Goal: Answer question/provide support: Share knowledge or assist other users

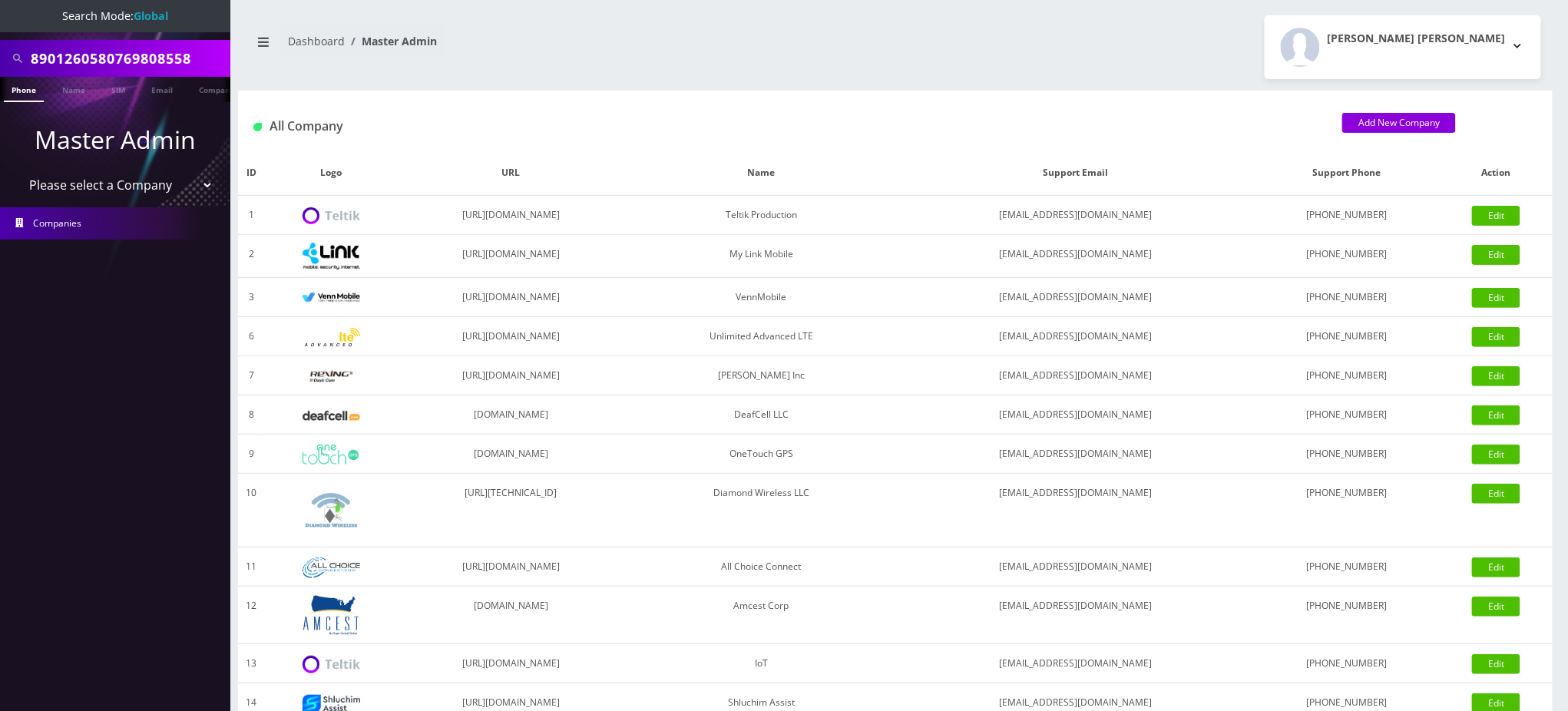
scroll to position [0, 7]
click at [148, 50] on input "8901260580769808558" at bounding box center [128, 58] width 196 height 29
click at [147, 50] on input "8901260580769808558" at bounding box center [128, 58] width 196 height 29
click at [139, 53] on input "8901260580769808558" at bounding box center [128, 58] width 196 height 29
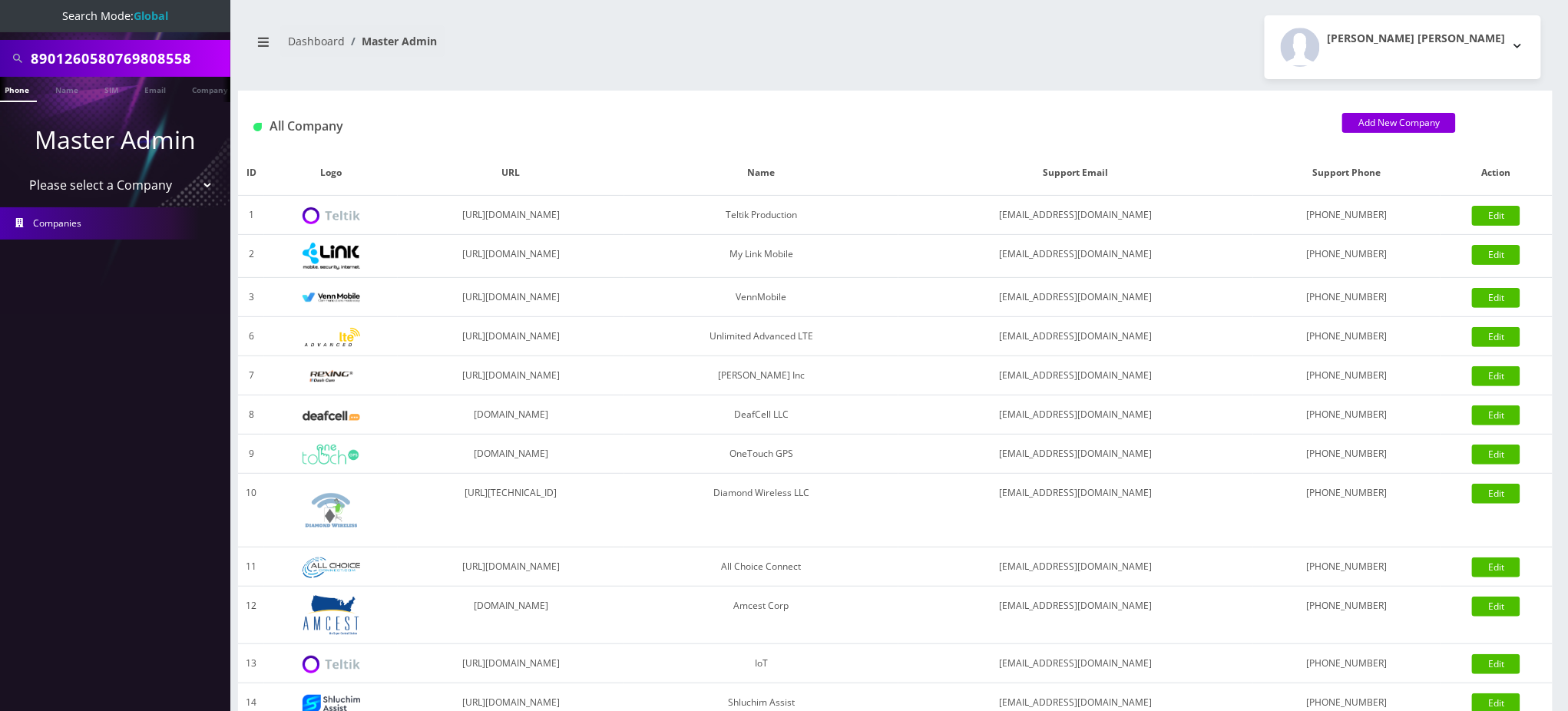
click at [140, 53] on input "8901260580769808558" at bounding box center [128, 58] width 196 height 29
paste input "19146425665"
drag, startPoint x: 34, startPoint y: 57, endPoint x: 0, endPoint y: 47, distance: 35.4
click at [0, 50] on div "19146425665" at bounding box center [115, 58] width 230 height 37
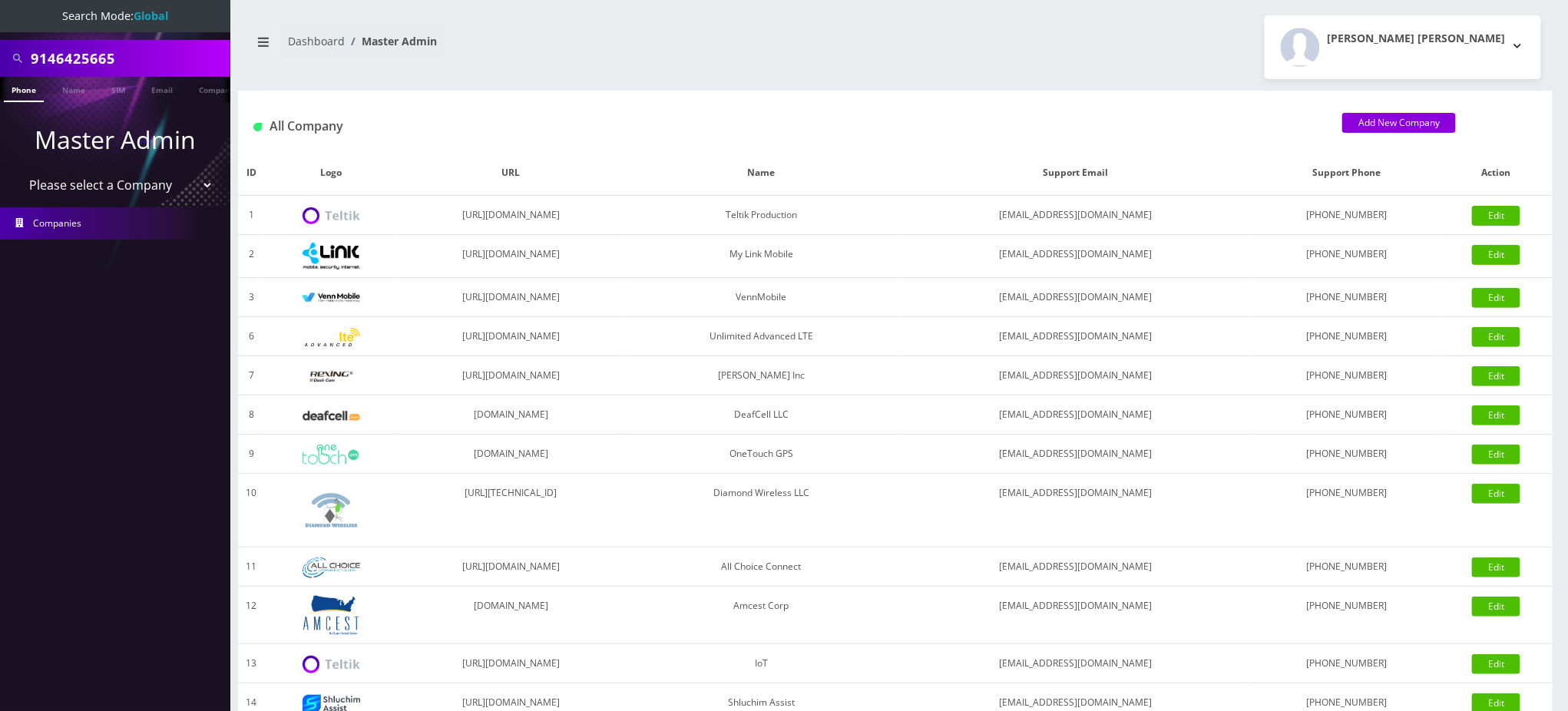
type input "9146425665"
click at [14, 87] on li at bounding box center [8, 92] width 16 height 38
click at [19, 85] on link "Phone" at bounding box center [23, 89] width 40 height 25
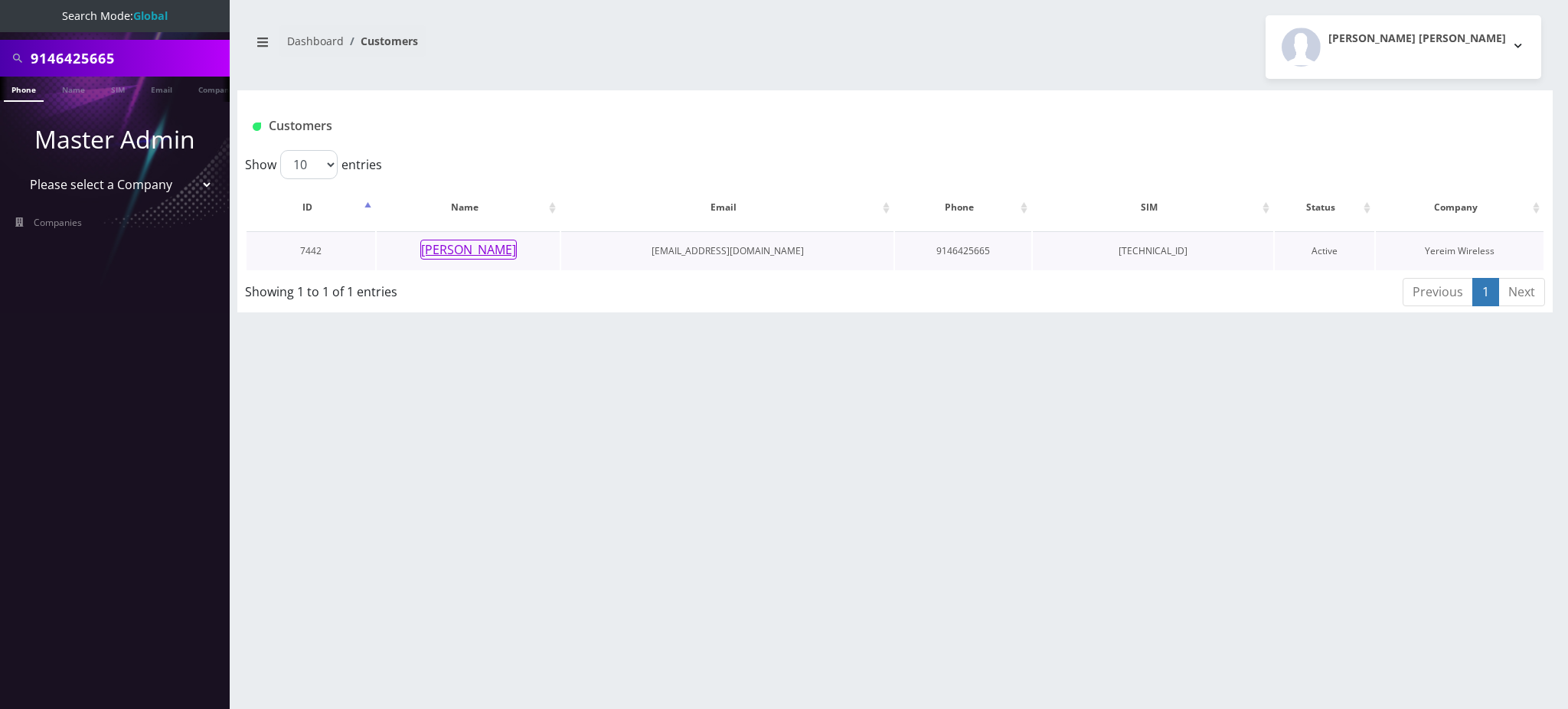
click at [481, 248] on button "Mr. Guttwein" at bounding box center [469, 249] width 97 height 20
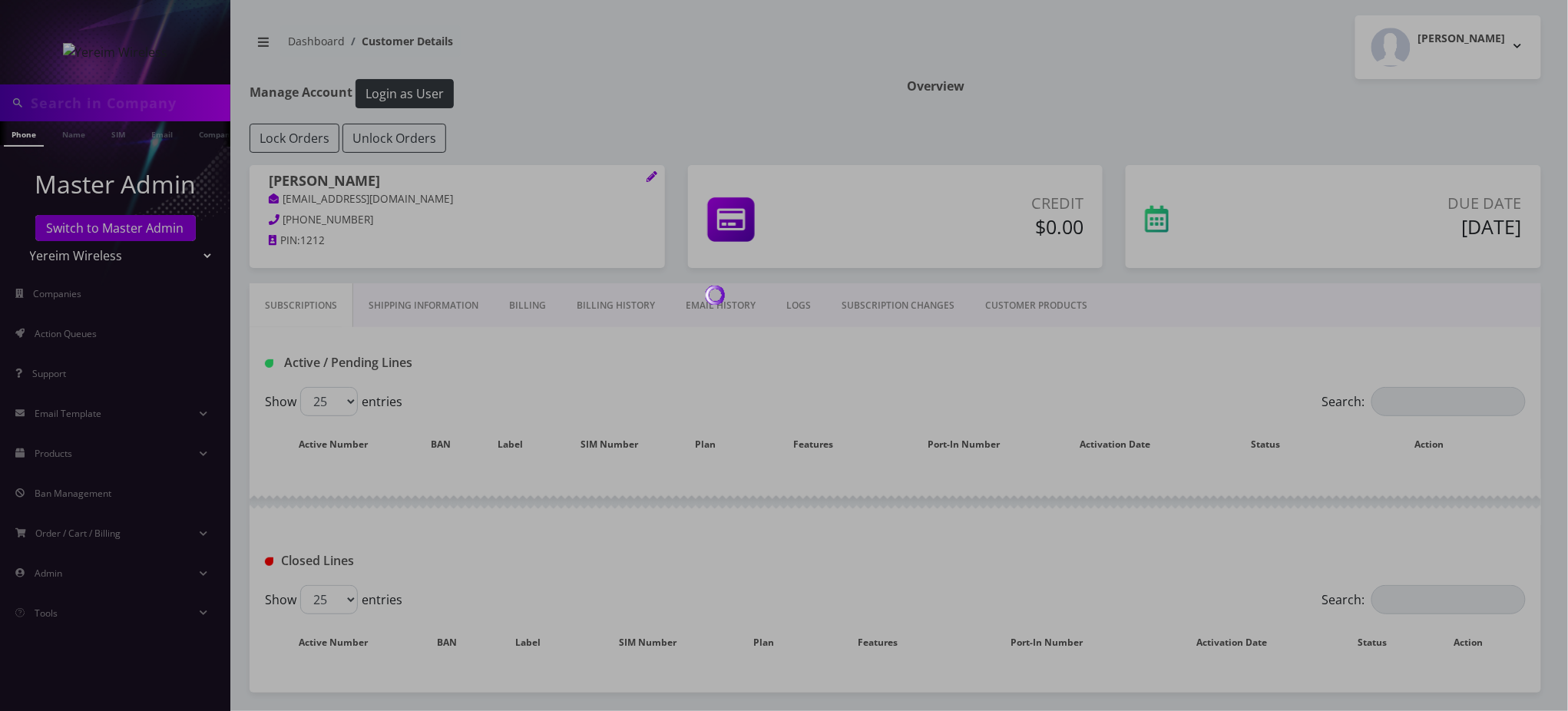
type input "9146425665"
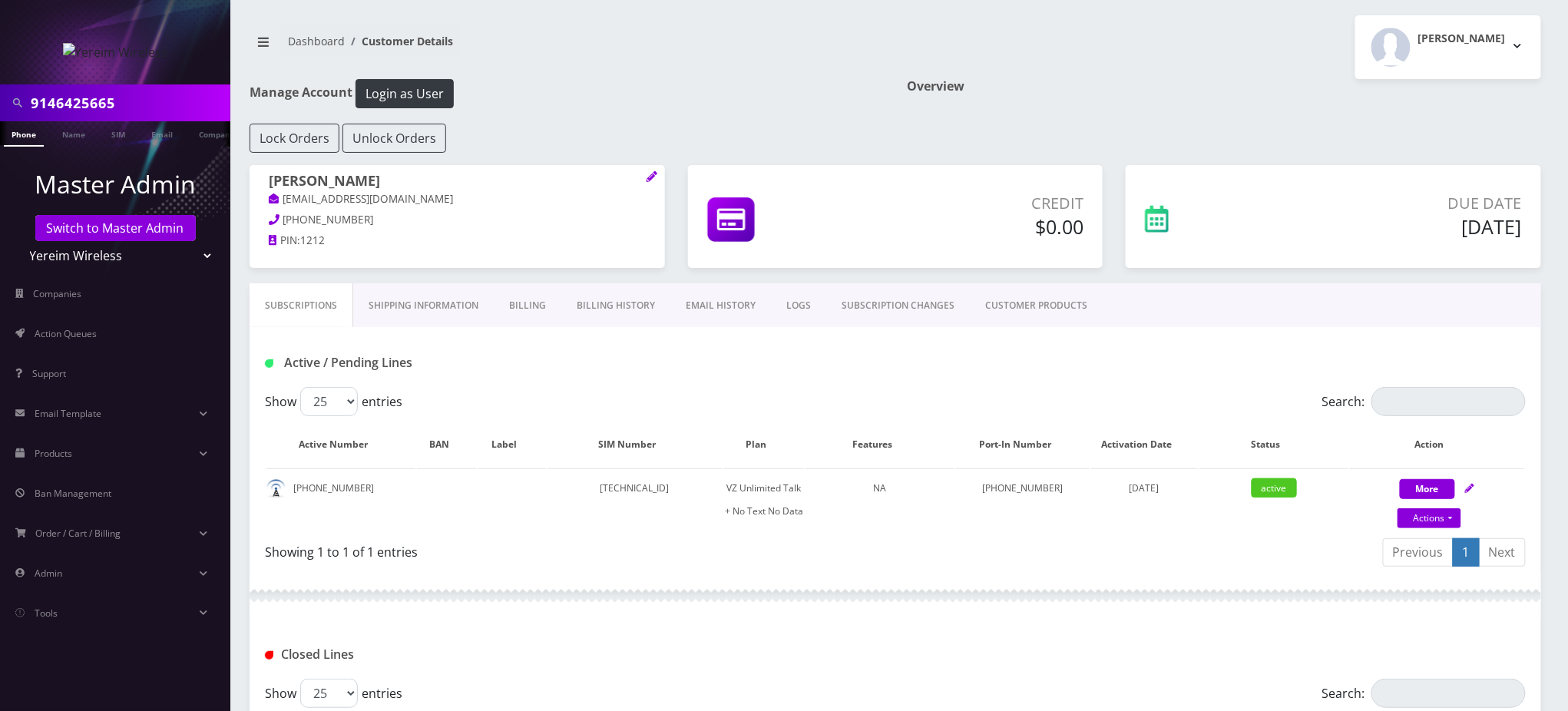
click at [607, 68] on nav "Dashboard Customer Details" at bounding box center [567, 47] width 634 height 44
click at [735, 92] on h1 "Manage Account Login as User" at bounding box center [567, 93] width 634 height 29
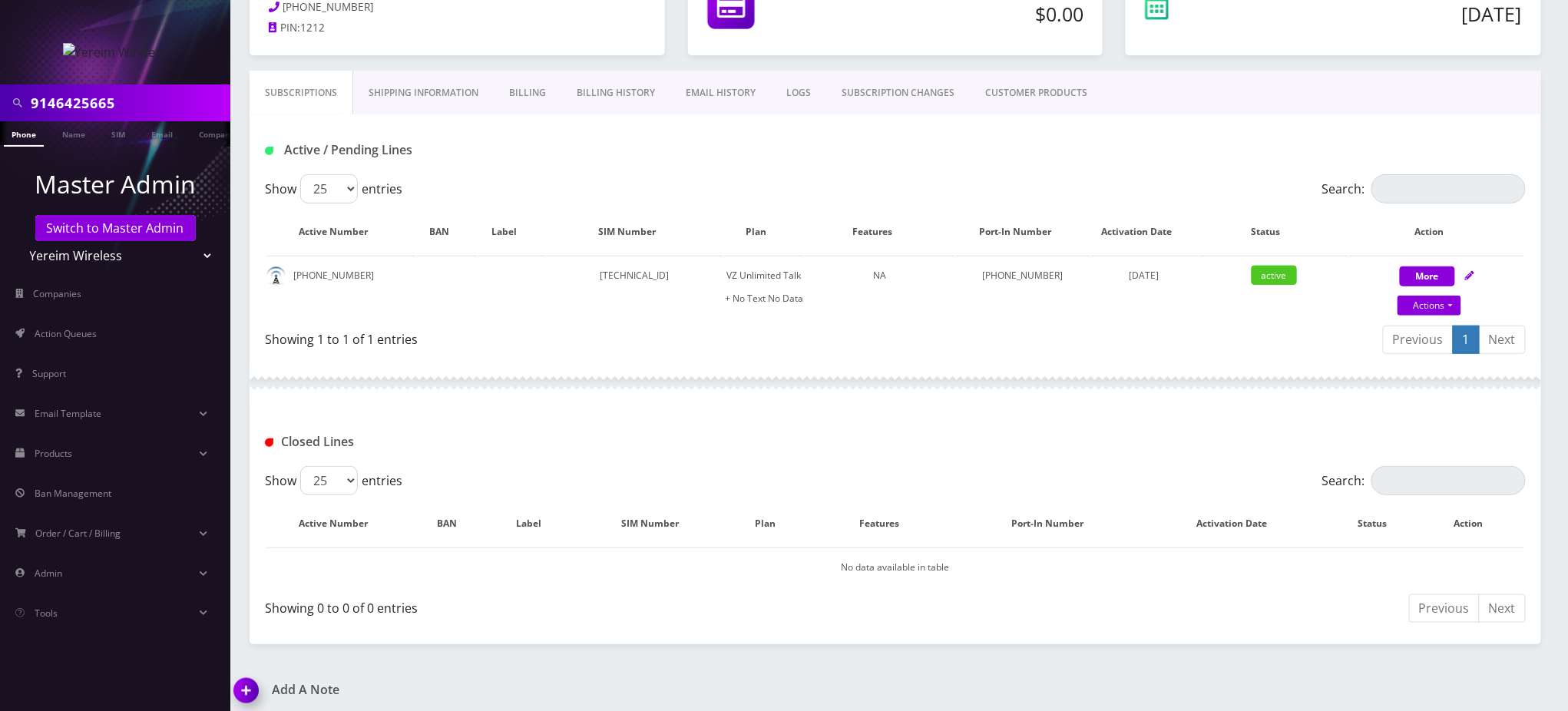
scroll to position [308, 0]
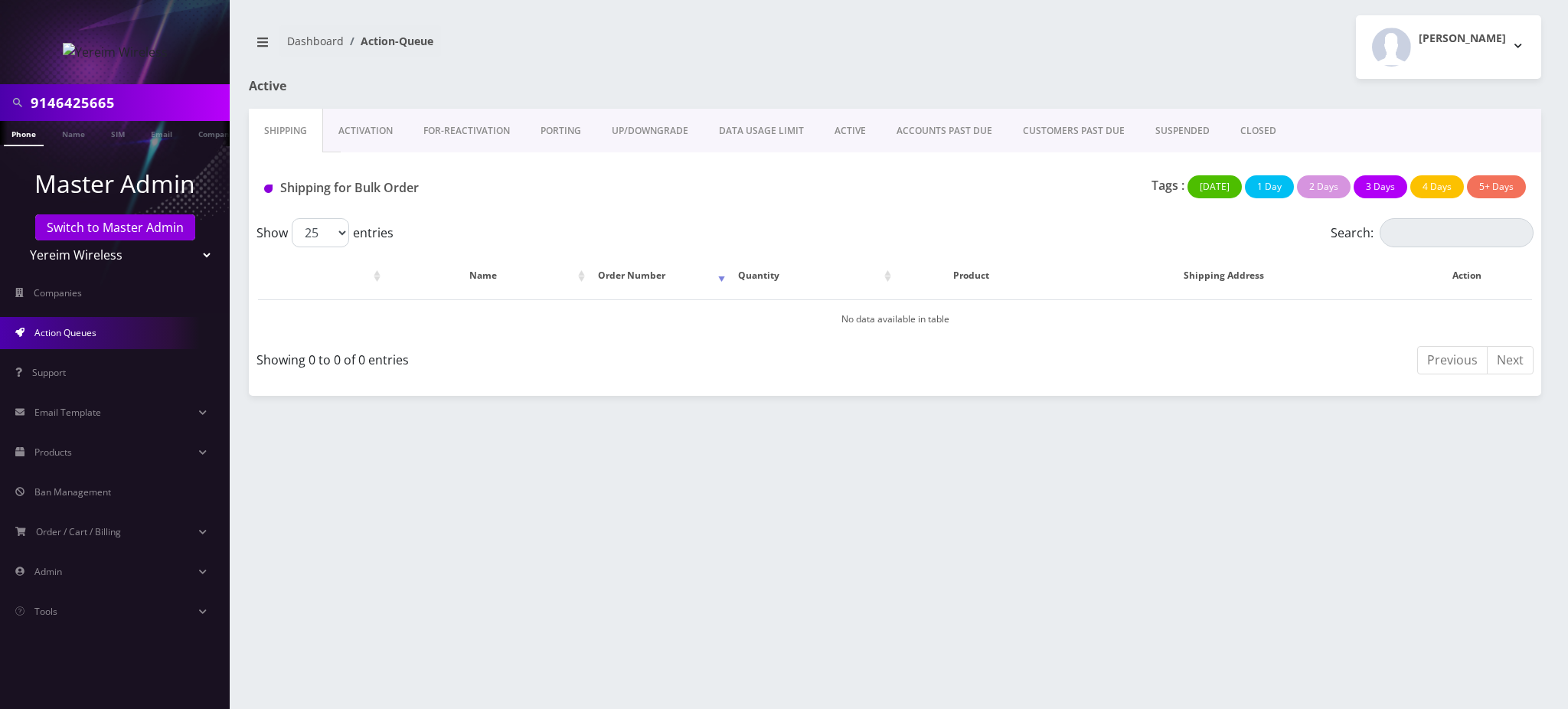
drag, startPoint x: 129, startPoint y: 102, endPoint x: 0, endPoint y: 9, distance: 159.0
click at [0, 17] on nav "9146425665 Phone Name SIM Email Company Customer Master Admin Switch to Master …" at bounding box center [115, 354] width 230 height 709
click at [166, 222] on link "Switch to Master Admin" at bounding box center [115, 227] width 160 height 26
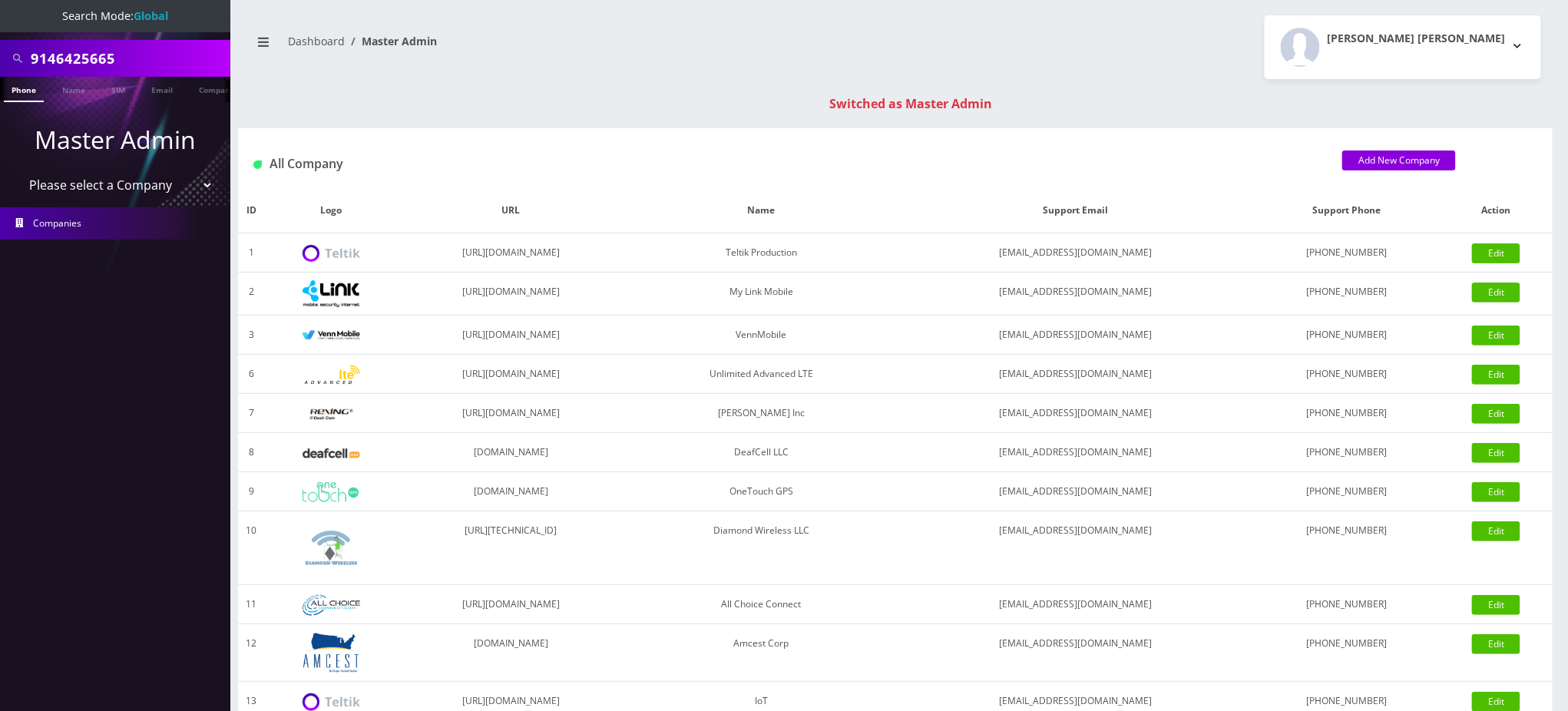
click at [0, 57] on div "9146425665" at bounding box center [115, 58] width 230 height 37
paste input "emilelarochedaboss@gmail.com"
type input "emilelarochedaboss@gmail.com"
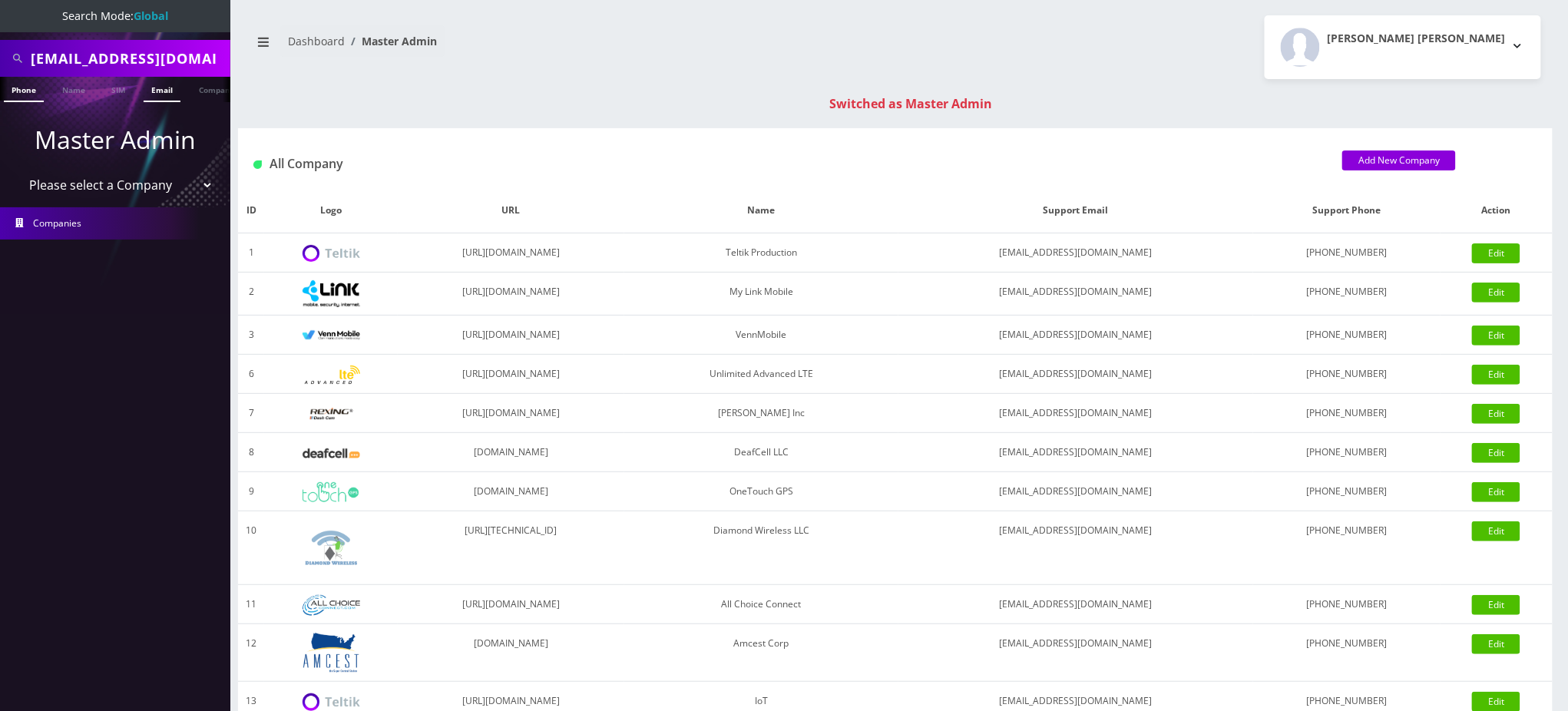
click at [166, 93] on link "Email" at bounding box center [161, 89] width 37 height 25
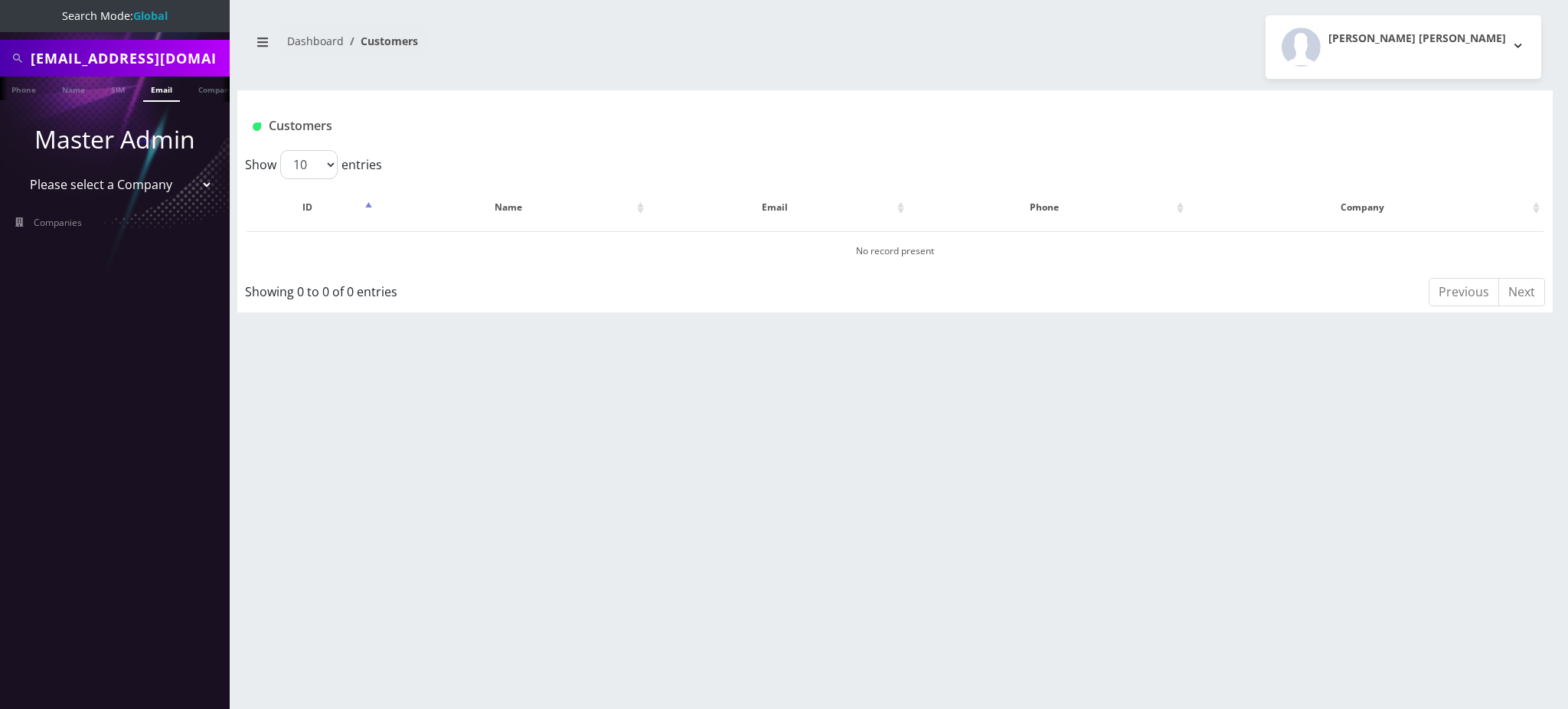
click at [160, 94] on link "Email" at bounding box center [161, 89] width 37 height 25
click at [79, 91] on link "Name" at bounding box center [73, 89] width 38 height 25
click at [66, 84] on link "Name" at bounding box center [73, 89] width 38 height 25
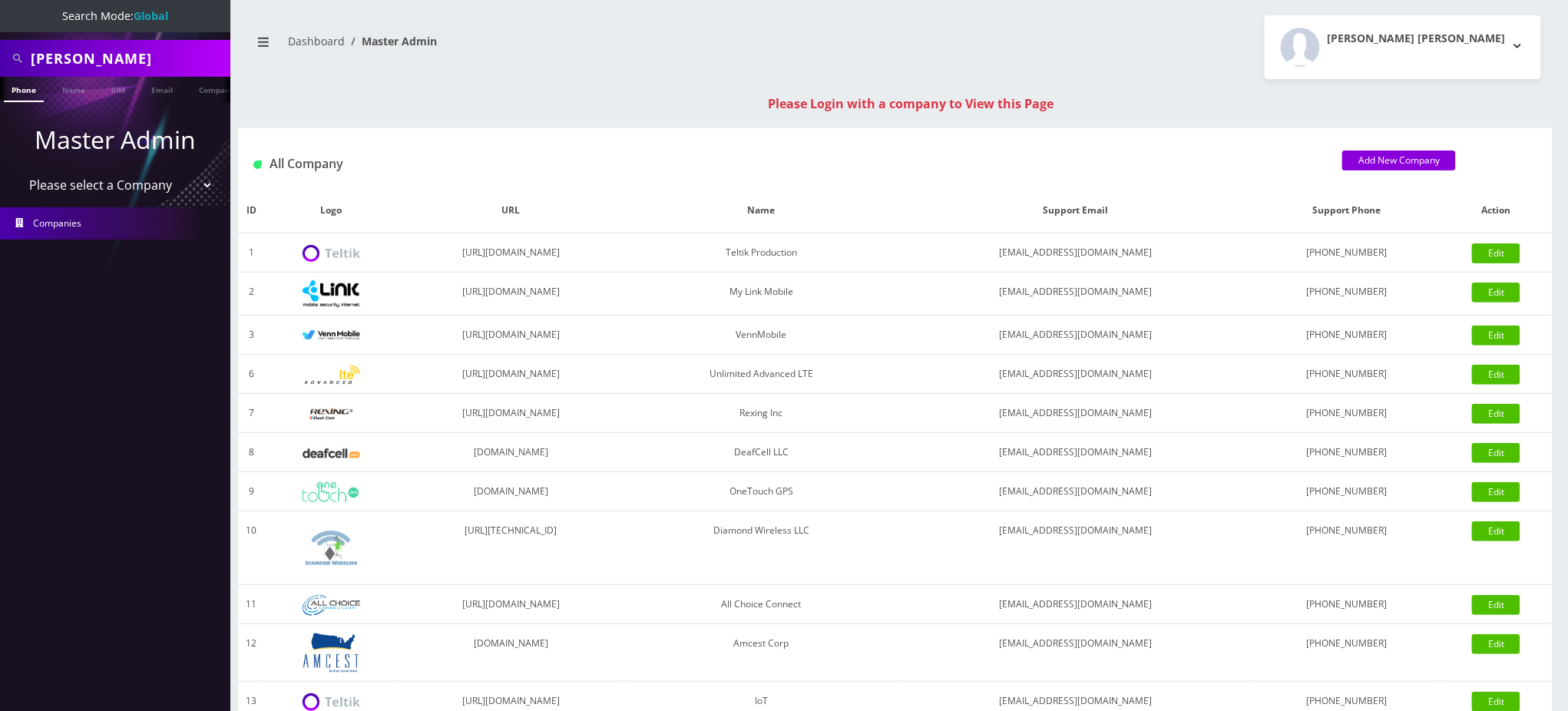
drag, startPoint x: 114, startPoint y: 57, endPoint x: 0, endPoint y: 66, distance: 114.4
click at [0, 61] on div "laroche" at bounding box center [115, 58] width 230 height 37
type input "[PERSON_NAME]"
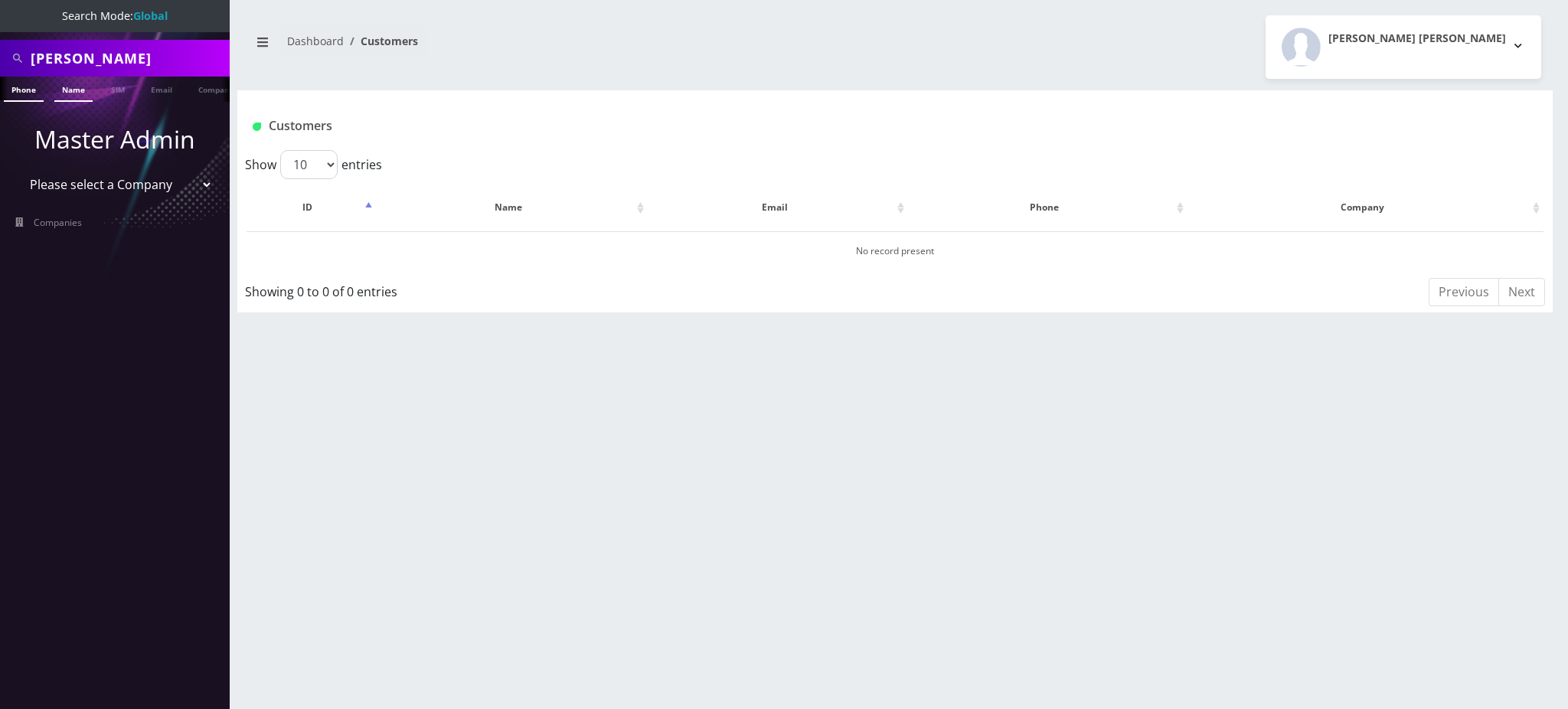
click at [77, 94] on link "Name" at bounding box center [73, 89] width 38 height 25
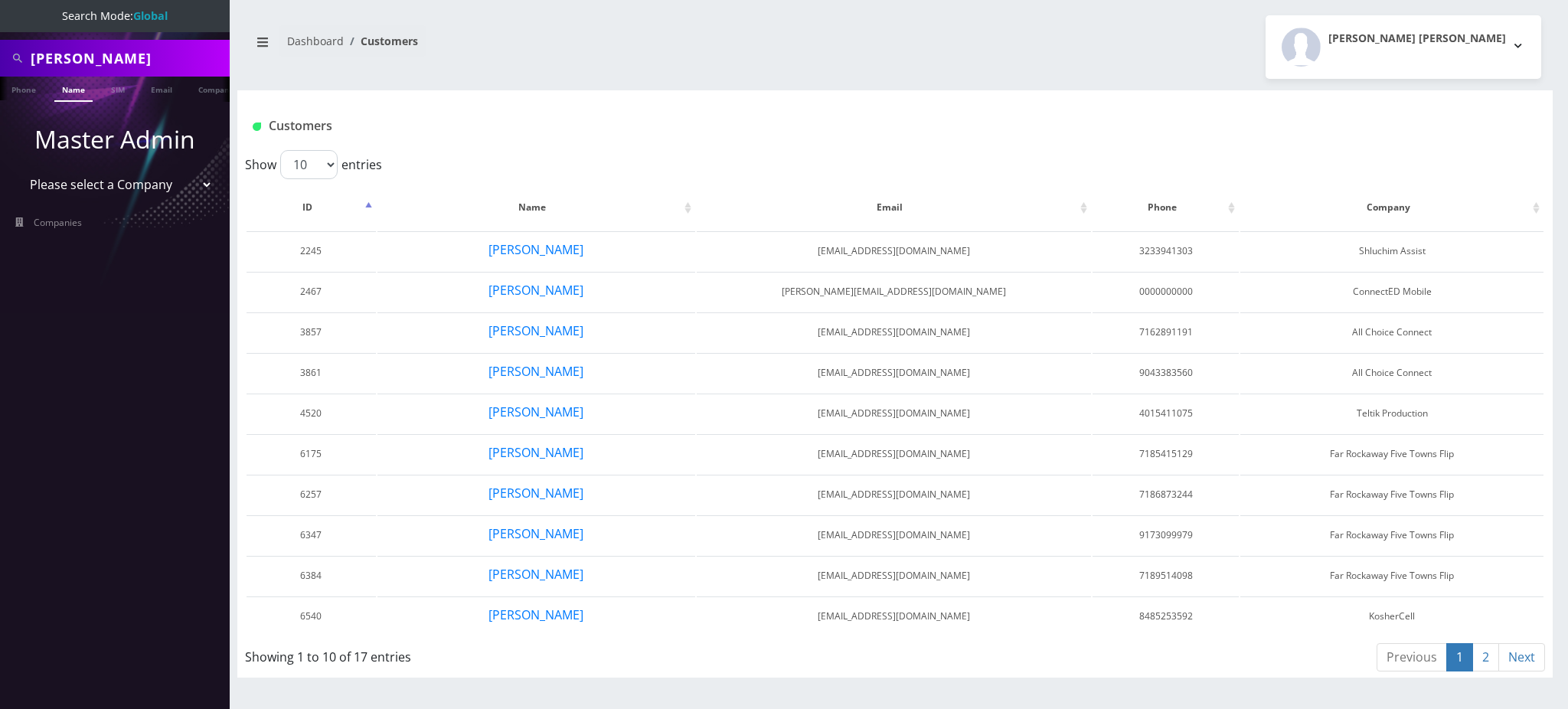
click at [109, 62] on input "shana" at bounding box center [128, 58] width 195 height 29
type input "[PERSON_NAME]"
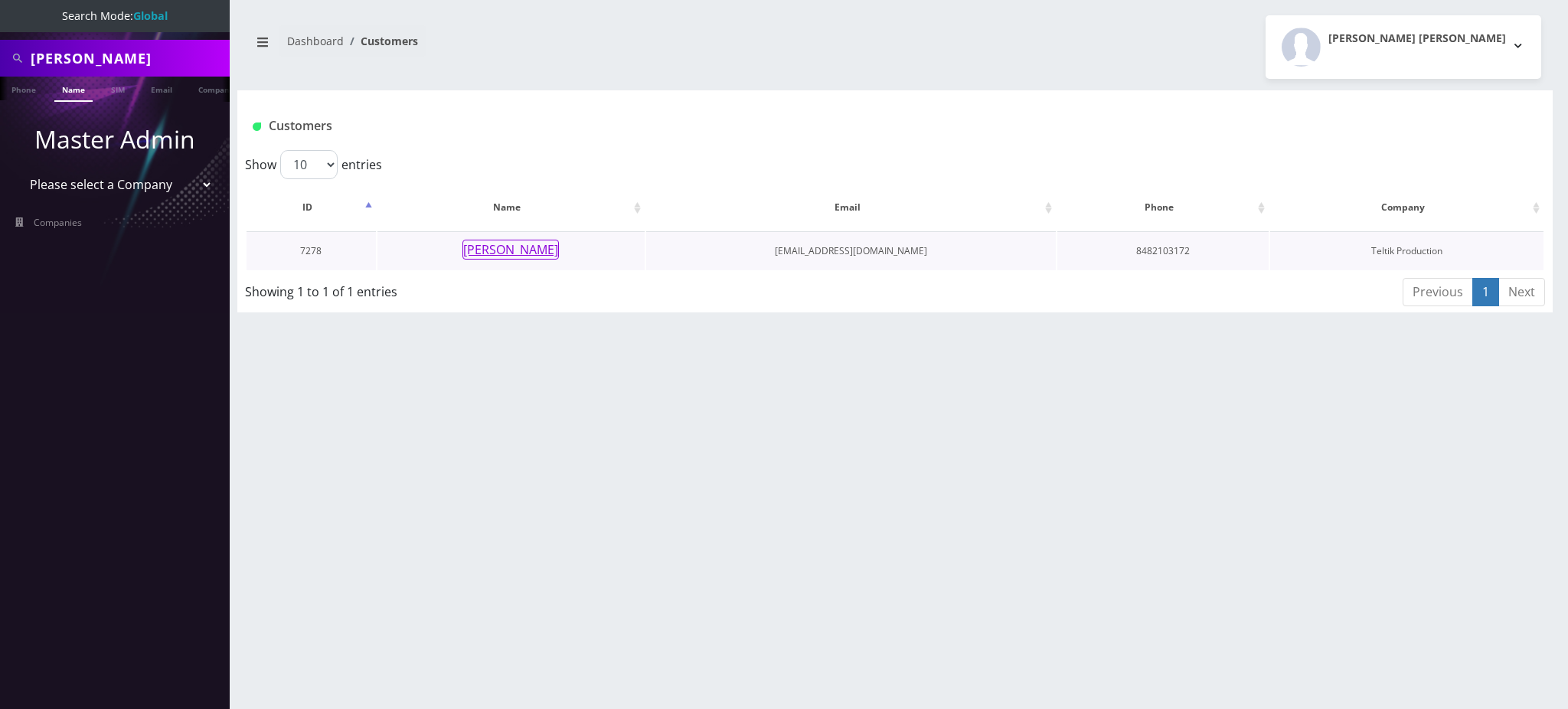
click at [533, 247] on button "[PERSON_NAME]" at bounding box center [511, 249] width 97 height 20
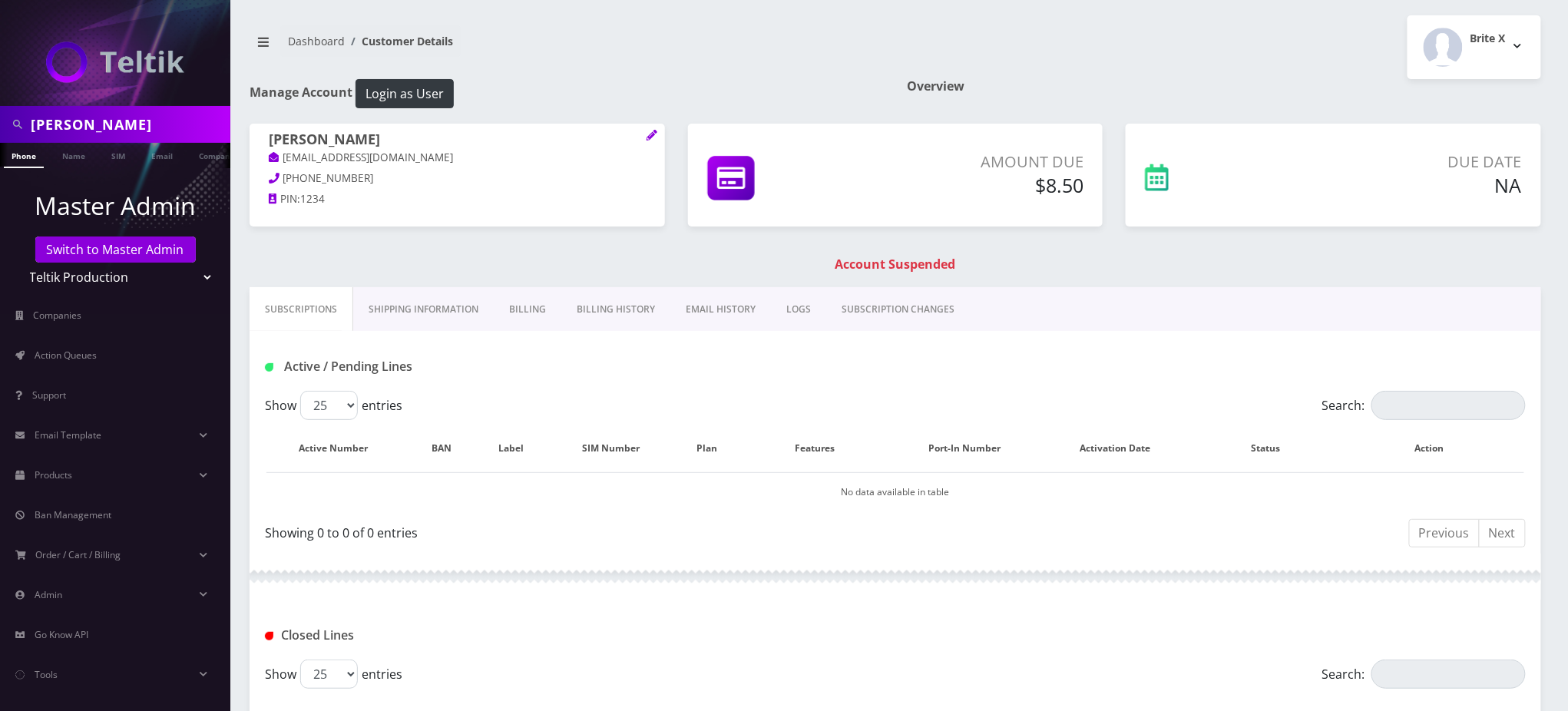
click at [1496, 583] on div at bounding box center [895, 576] width 1292 height 46
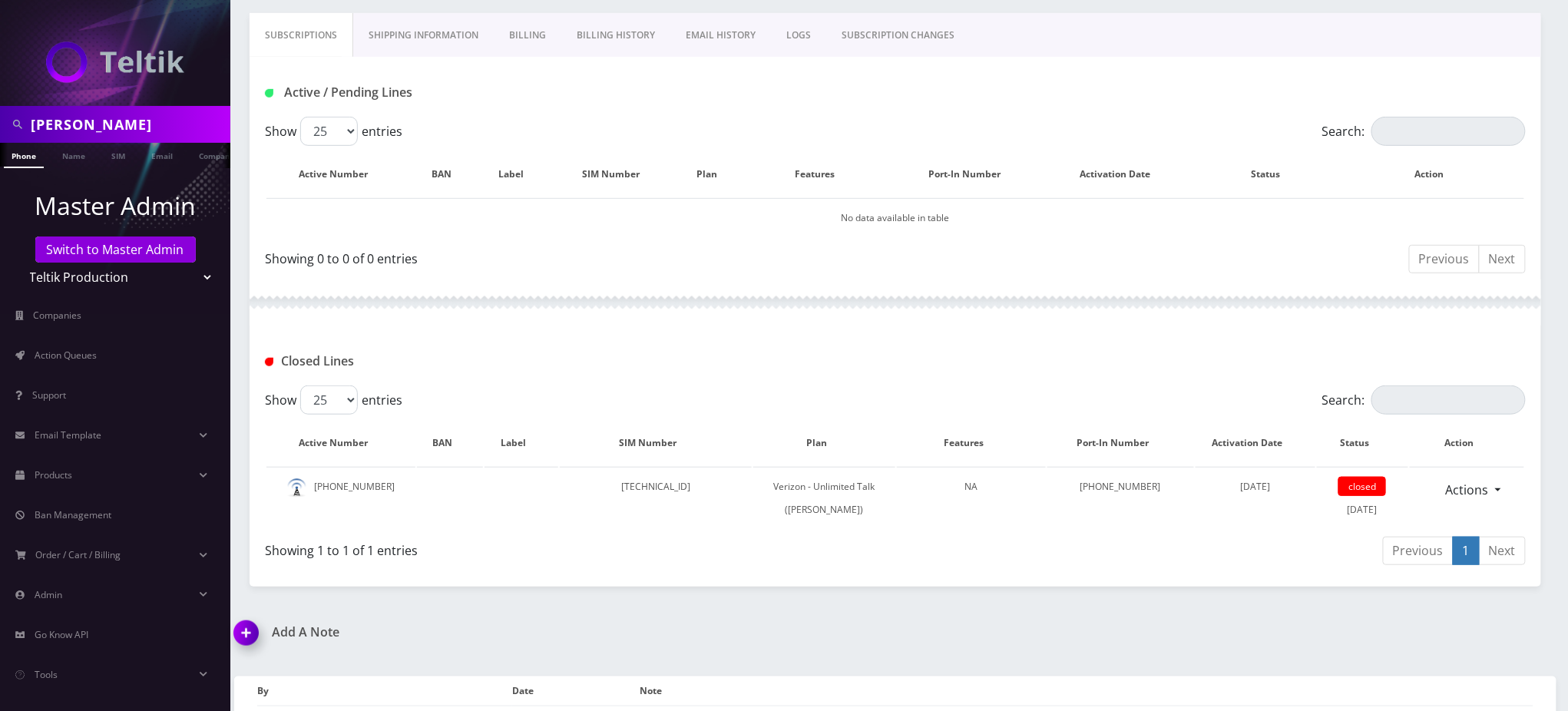
scroll to position [307, 0]
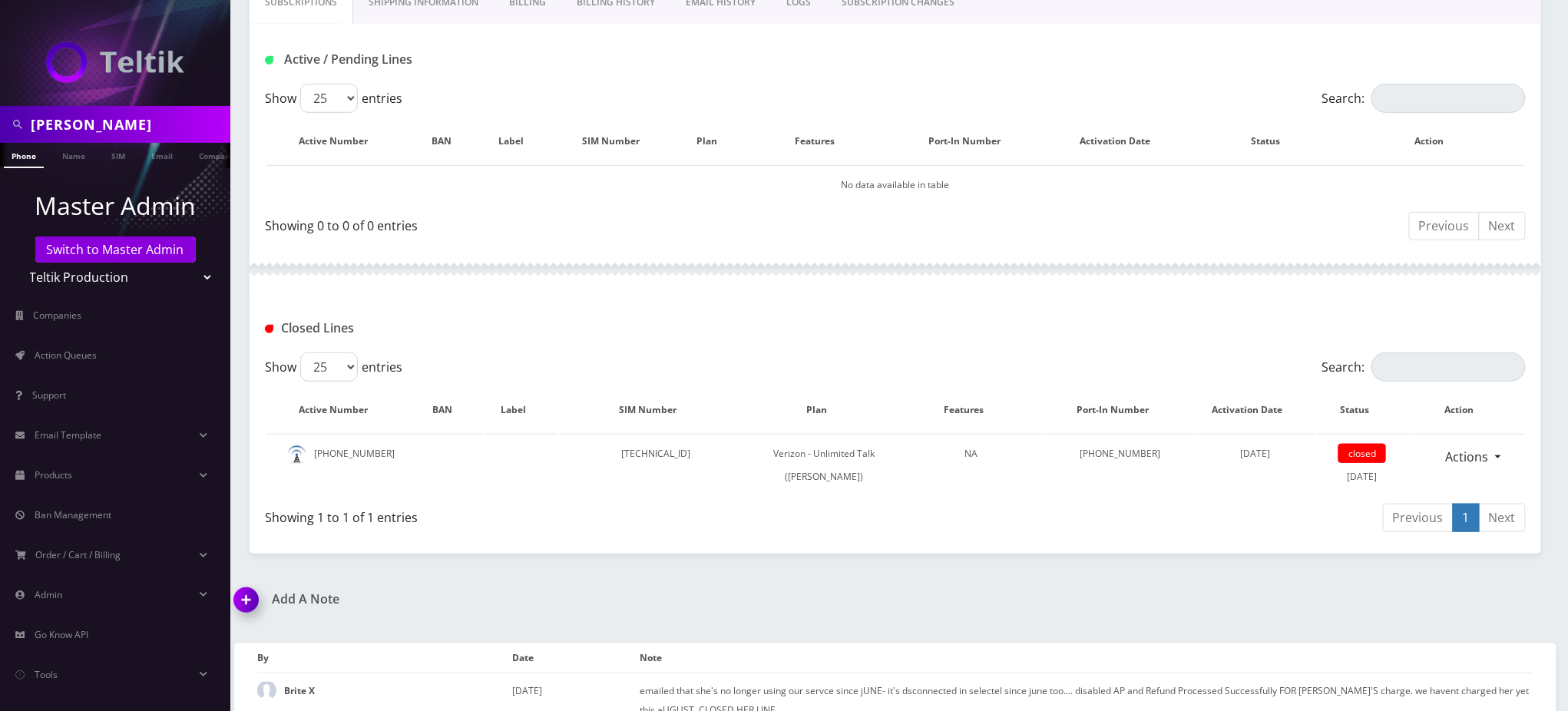
click at [1144, 294] on div "Closed Lines" at bounding box center [895, 323] width 1292 height 60
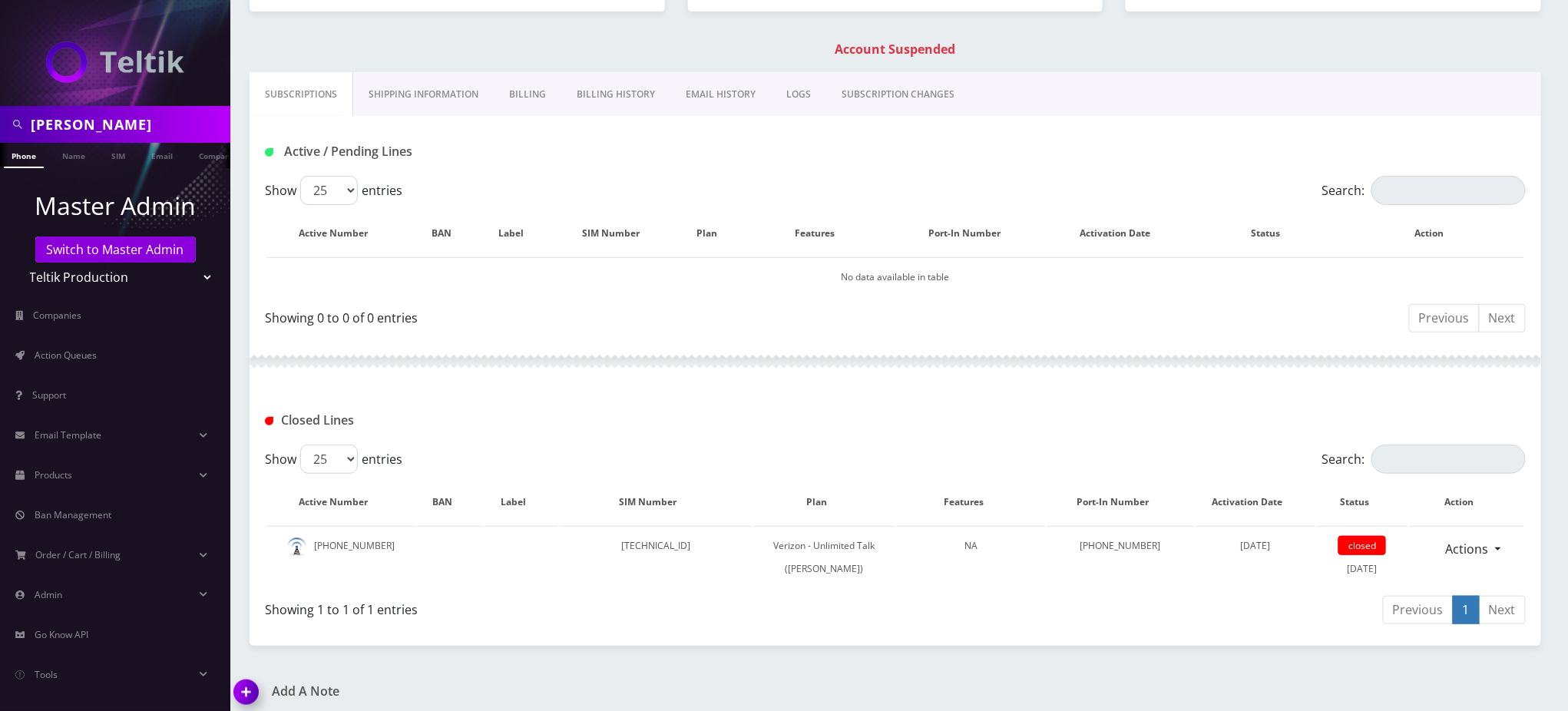
scroll to position [0, 0]
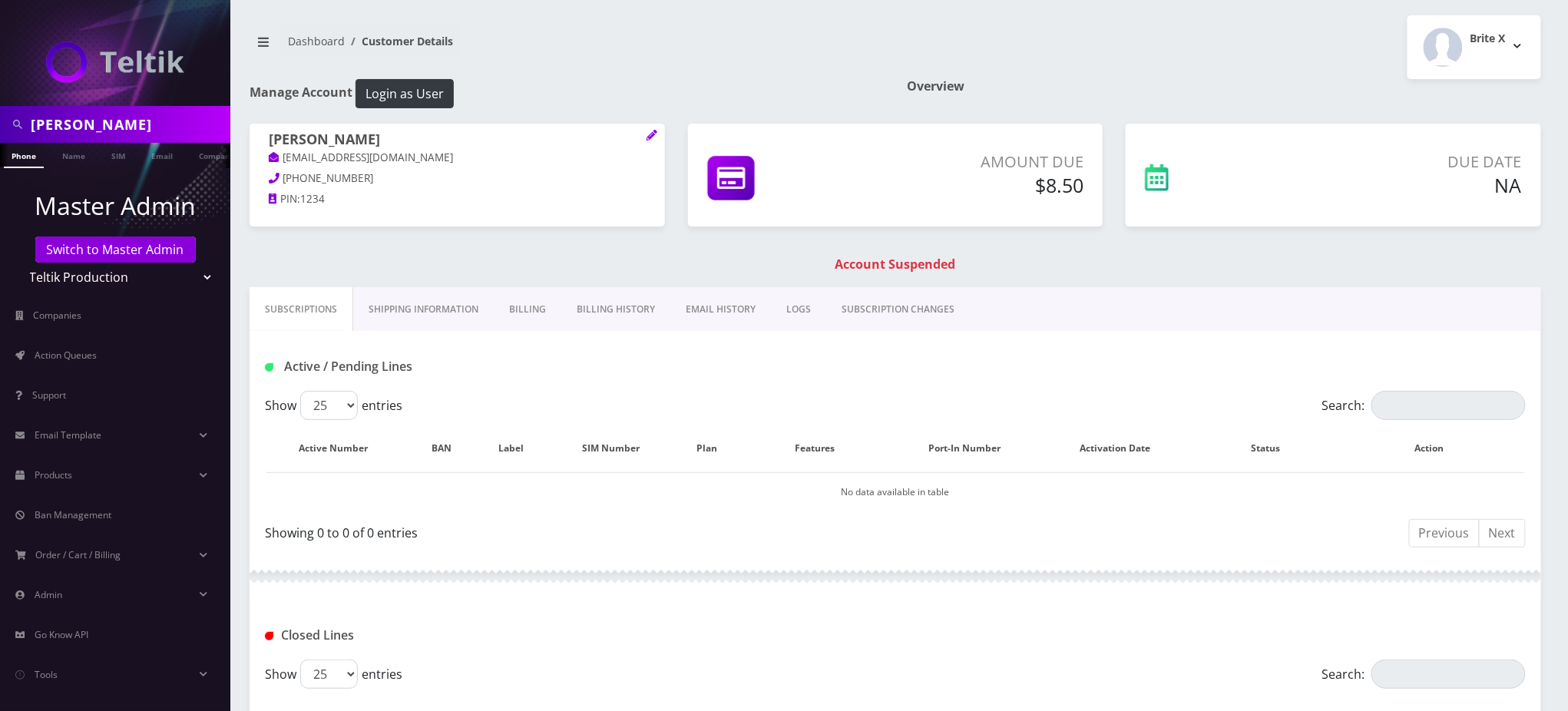
click at [1039, 178] on h5 "$8.50" at bounding box center [979, 185] width 211 height 23
click at [706, 310] on link "EMAIL HISTORY" at bounding box center [721, 309] width 100 height 45
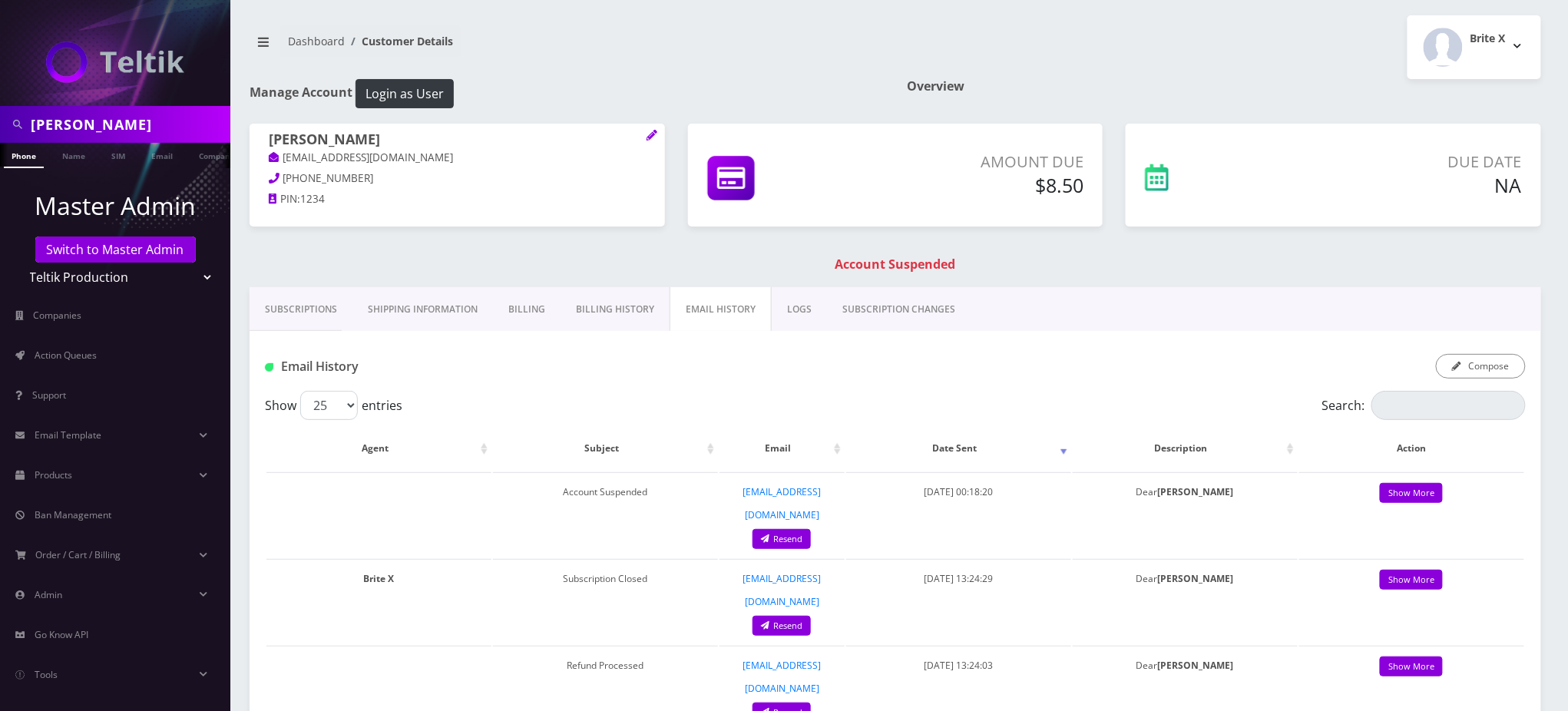
click at [624, 312] on link "Billing History" at bounding box center [615, 309] width 109 height 45
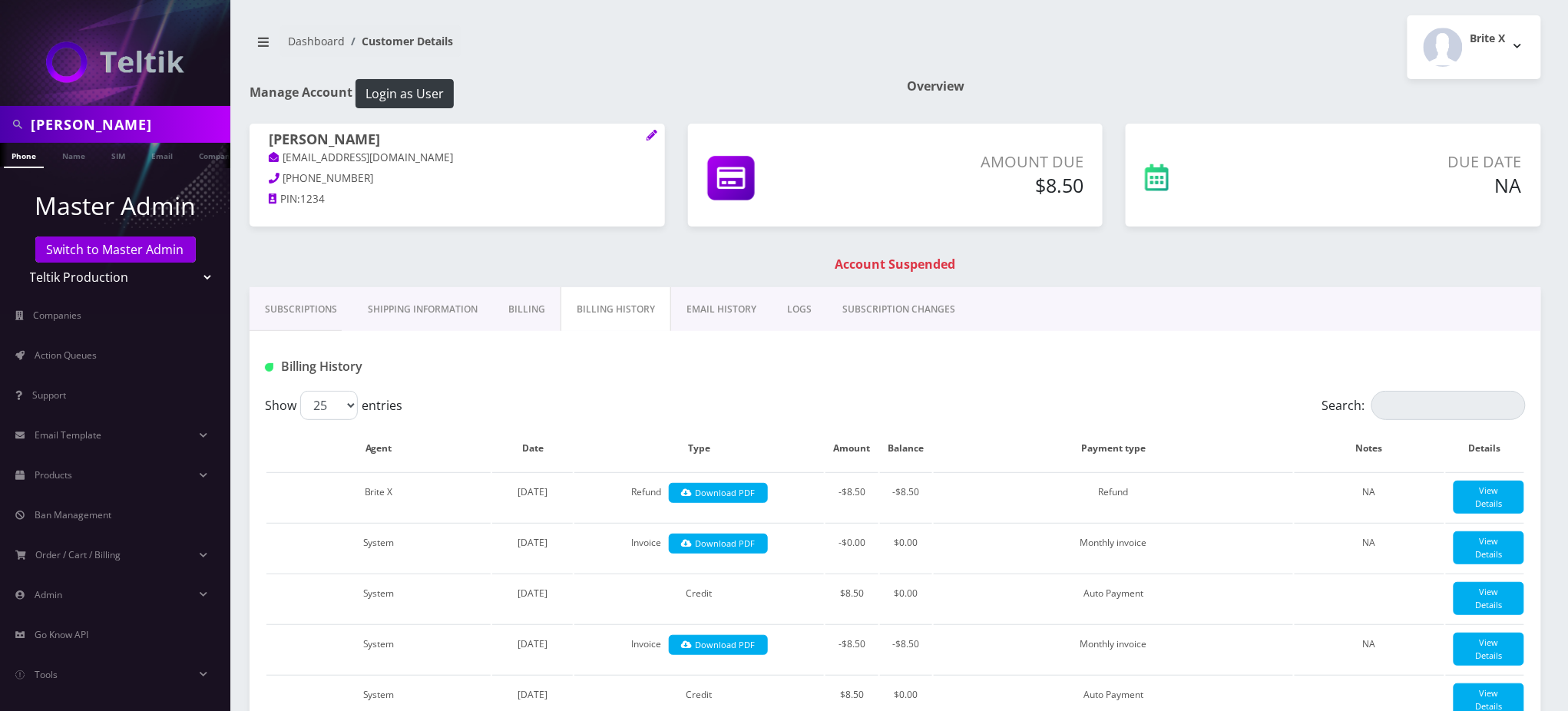
click at [516, 312] on link "Billing" at bounding box center [527, 309] width 67 height 45
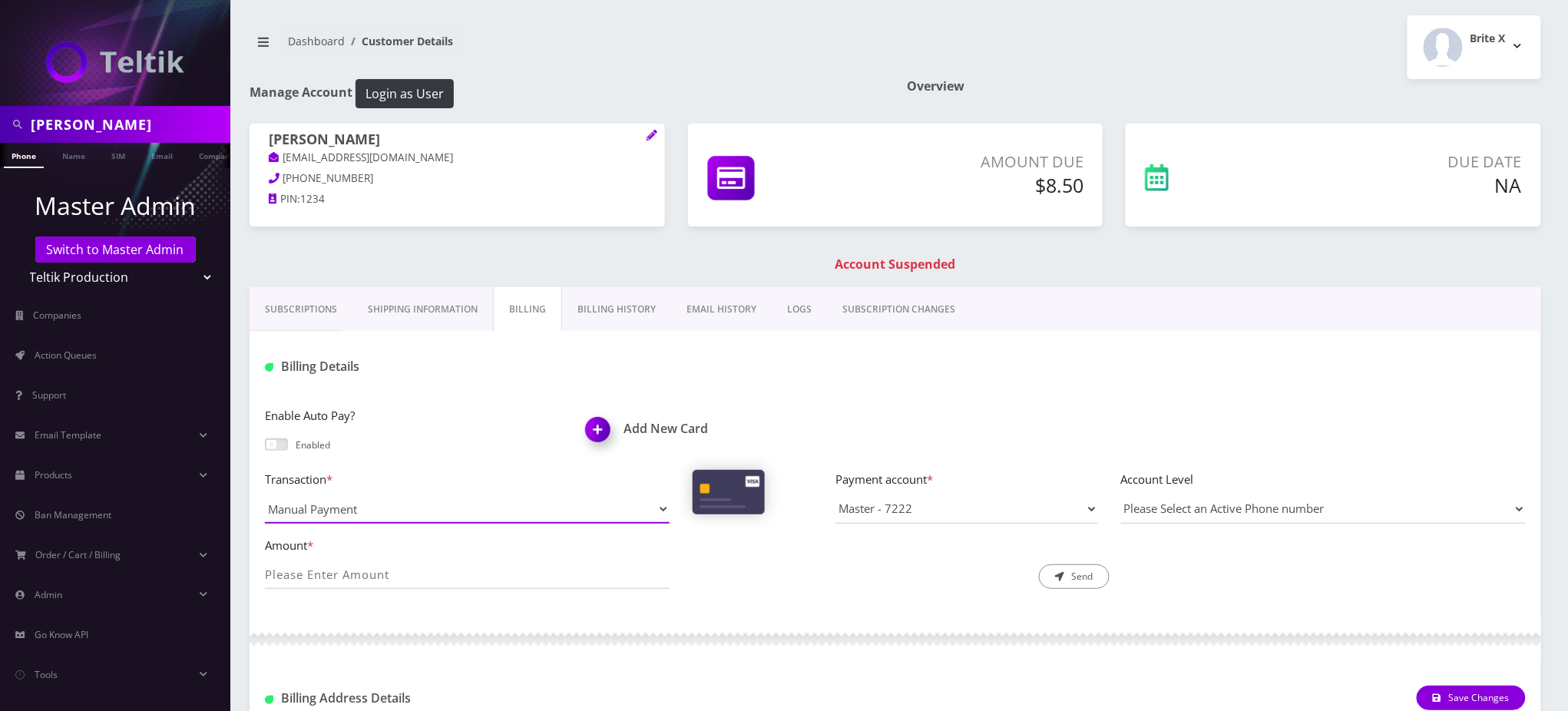
click at [403, 507] on select "Manual Payment Custom Charge Manual Credit Custom Invoice" at bounding box center [467, 508] width 405 height 29
select select "Manual Credit"
click at [265, 494] on select "Manual Payment Custom Charge Manual Credit Custom Invoice" at bounding box center [467, 508] width 405 height 29
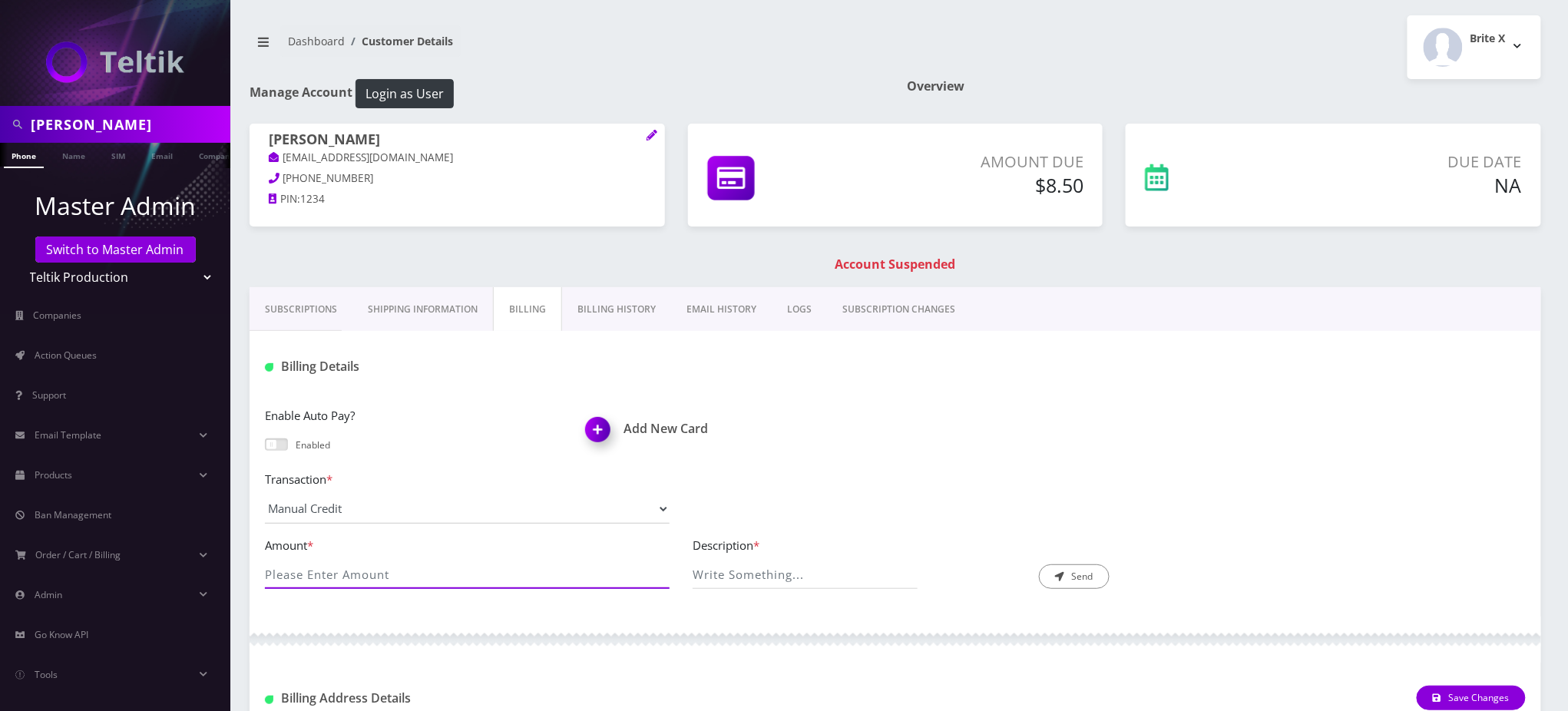
click at [385, 572] on input "Amount *" at bounding box center [467, 574] width 405 height 29
type input "8.50"
click at [846, 572] on input "Description *" at bounding box center [804, 574] width 225 height 29
type input "bill reversal"
click at [1078, 576] on button "Send" at bounding box center [1075, 576] width 70 height 24
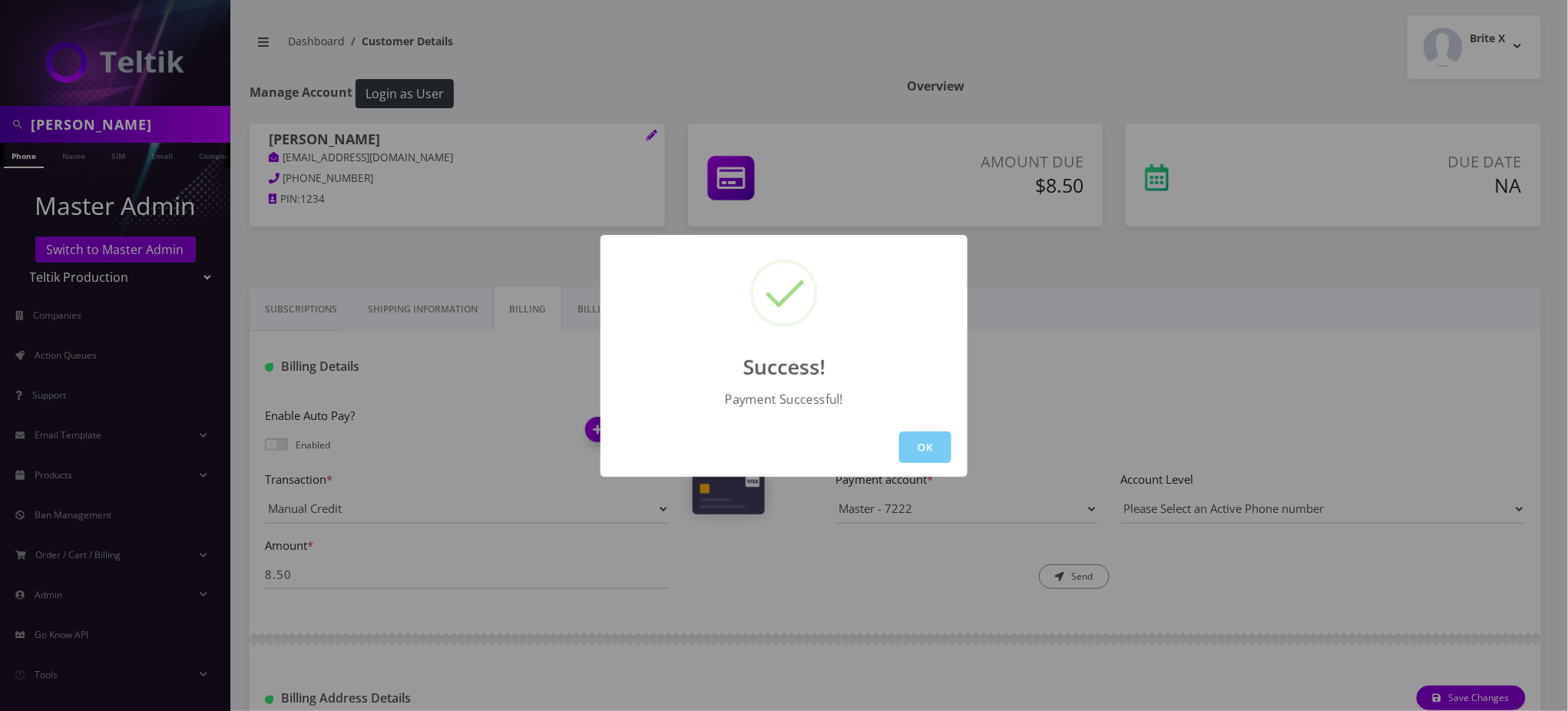
click at [912, 453] on button "OK" at bounding box center [925, 447] width 52 height 31
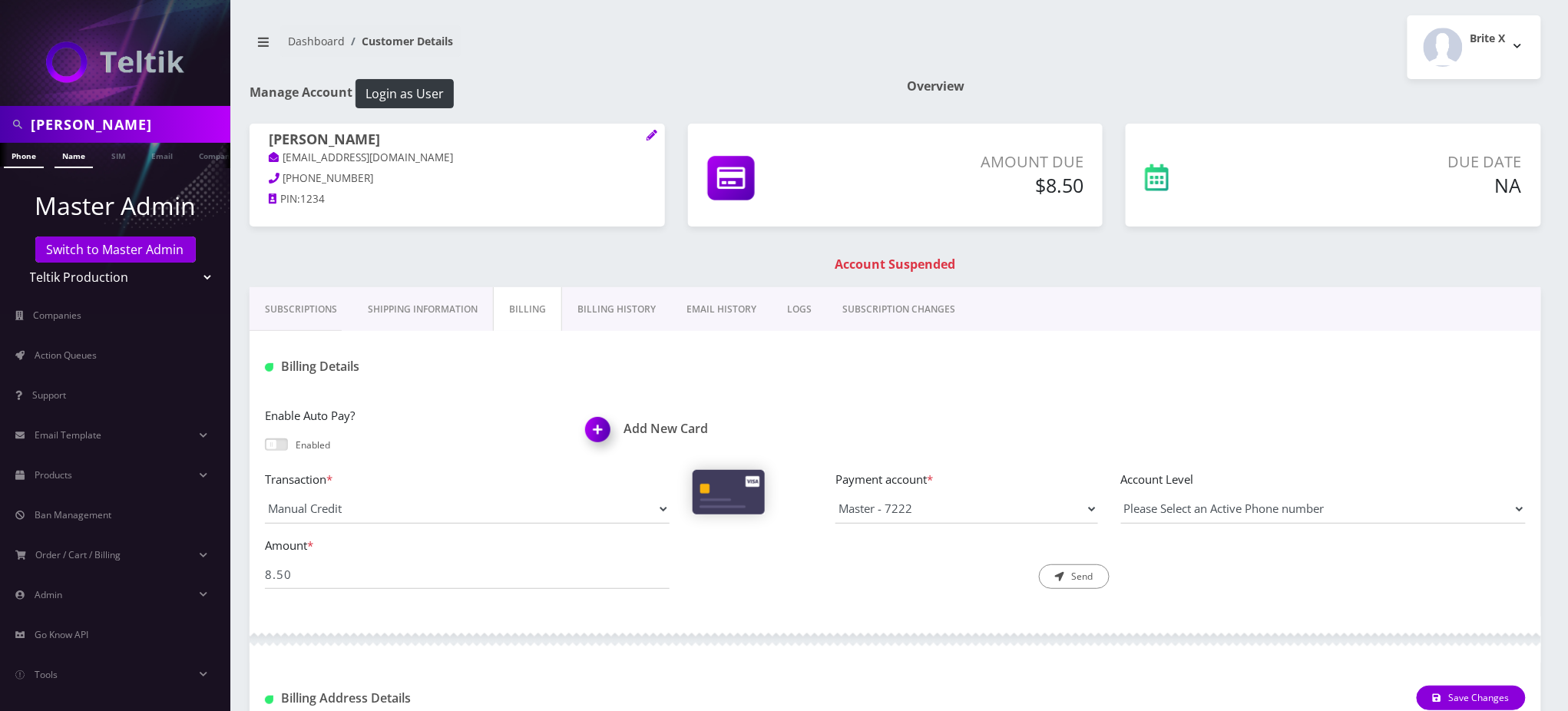
click at [66, 156] on link "Name" at bounding box center [74, 155] width 38 height 25
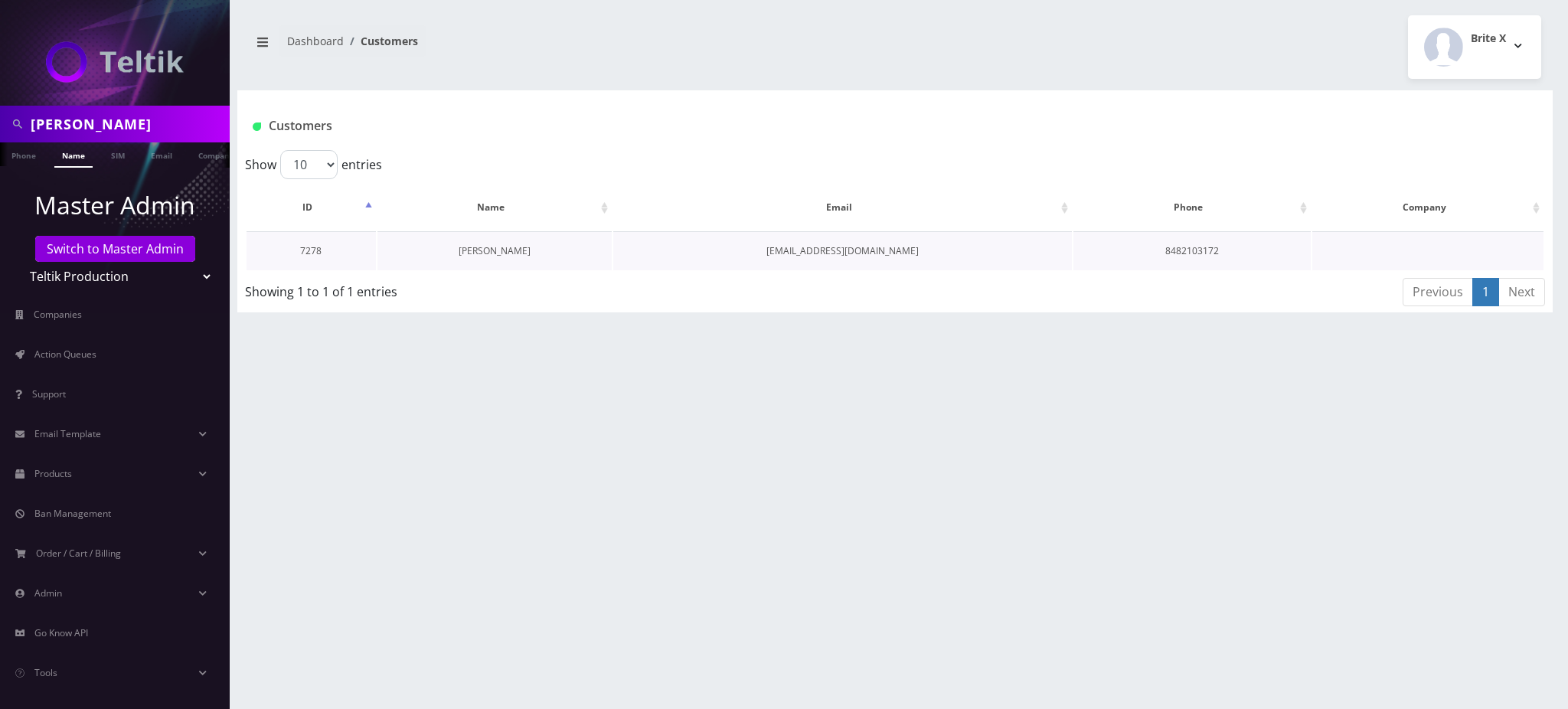
click at [490, 244] on link "[PERSON_NAME]" at bounding box center [494, 251] width 72 height 13
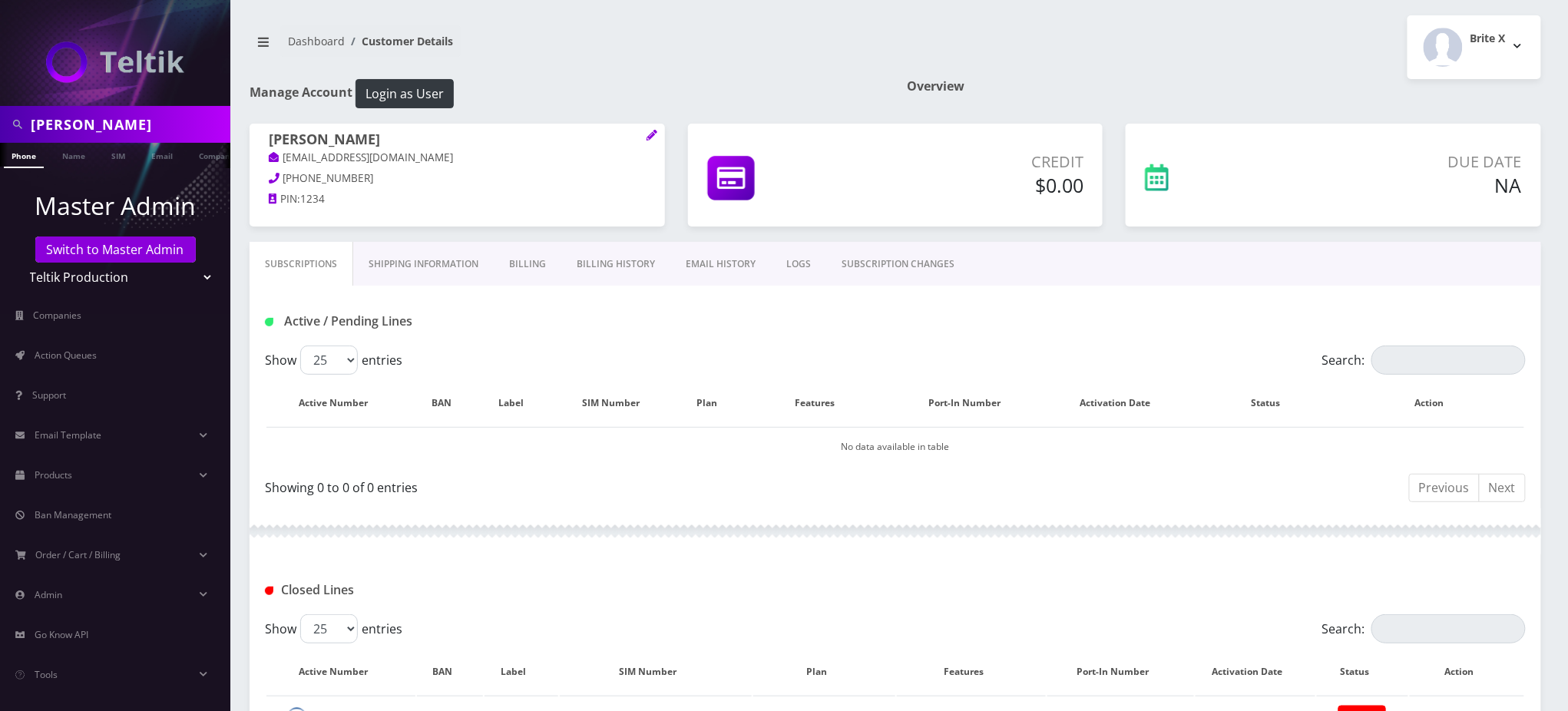
click at [1316, 79] on h1 "Overview" at bounding box center [1224, 86] width 634 height 15
click at [114, 253] on link "Switch to Master Admin" at bounding box center [115, 249] width 161 height 26
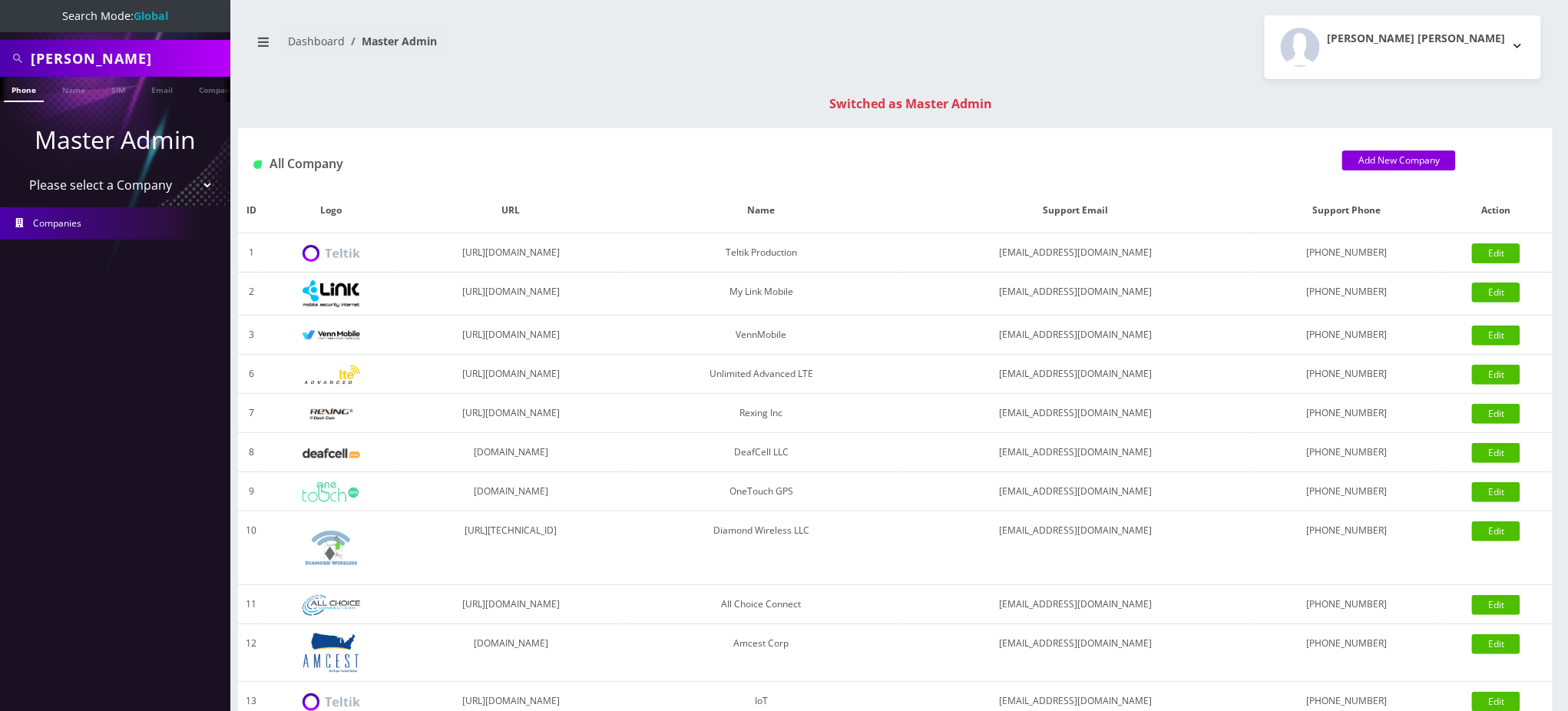
drag, startPoint x: 129, startPoint y: 56, endPoint x: 0, endPoint y: 20, distance: 133.9
click at [0, 20] on nav "Search Mode: Global shana stern Phone Name SIM Email Company Customer Master Ad…" at bounding box center [115, 356] width 230 height 711
type input "3292360813"
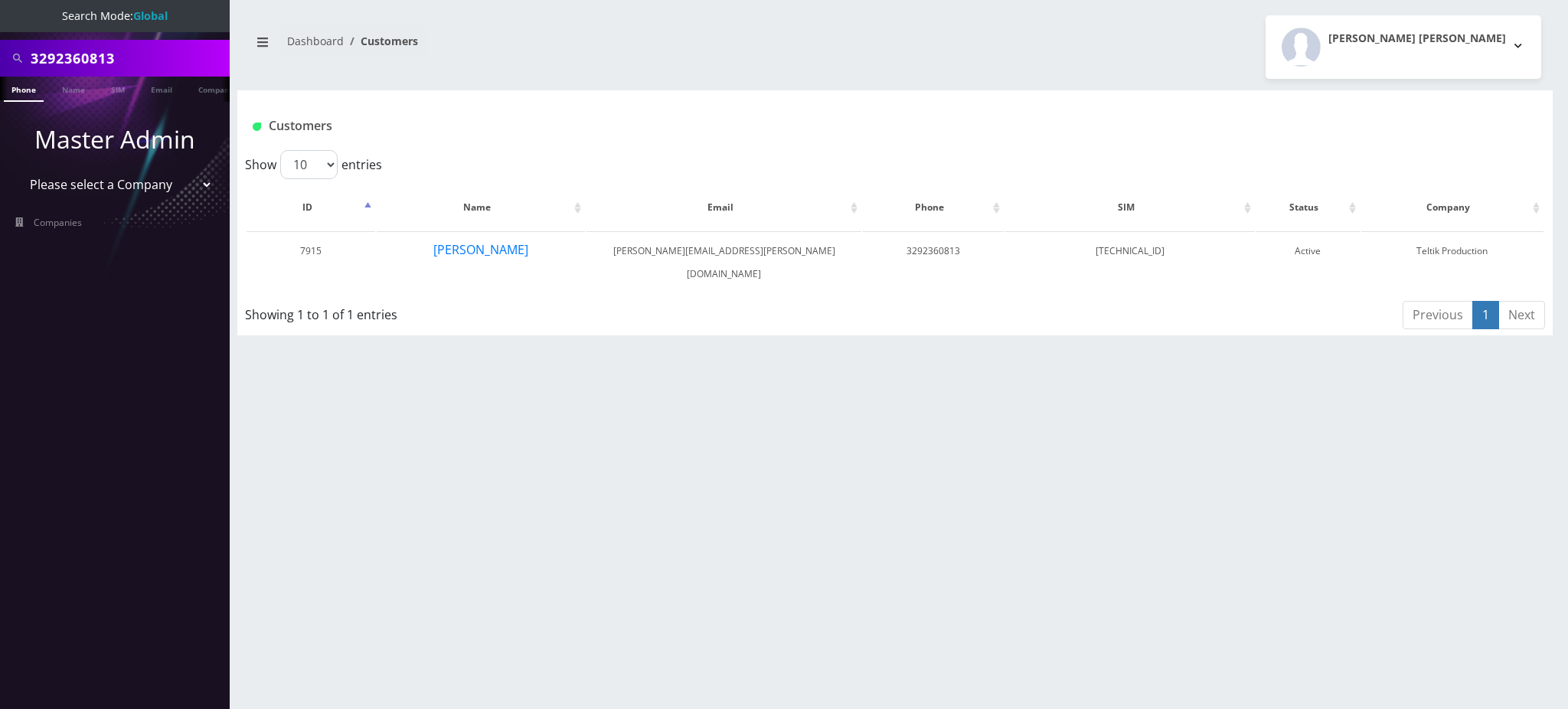
scroll to position [0, 7]
click at [469, 254] on button "[PERSON_NAME]" at bounding box center [481, 249] width 97 height 20
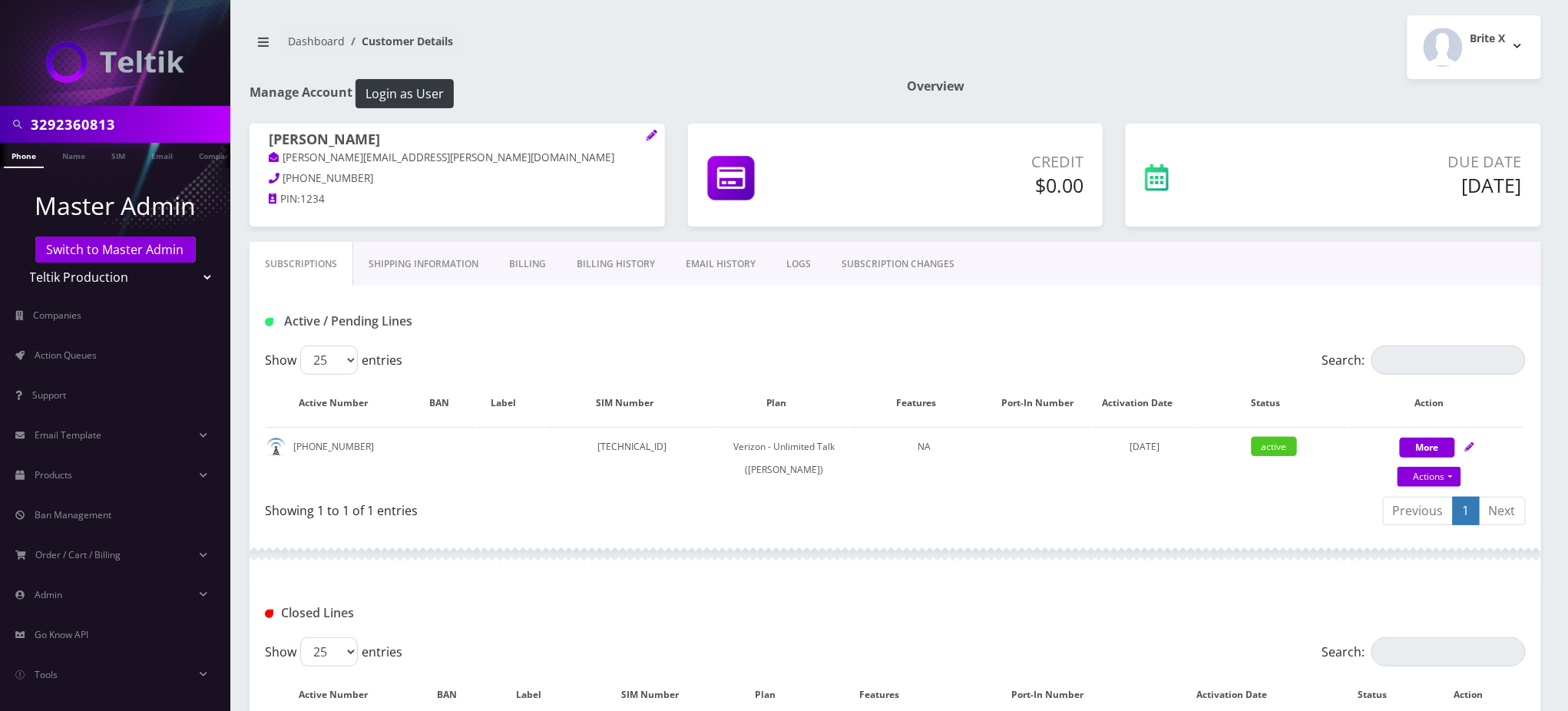
drag, startPoint x: 130, startPoint y: 124, endPoint x: 0, endPoint y: 109, distance: 130.9
click at [0, 112] on div "3292360813" at bounding box center [115, 124] width 230 height 37
click at [810, 326] on div "Active / Pending Lines" at bounding box center [895, 321] width 1284 height 25
click at [1467, 485] on div "Actions Suspend Close Get Usage Swap Sim" at bounding box center [1429, 477] width 175 height 23
select select "459"
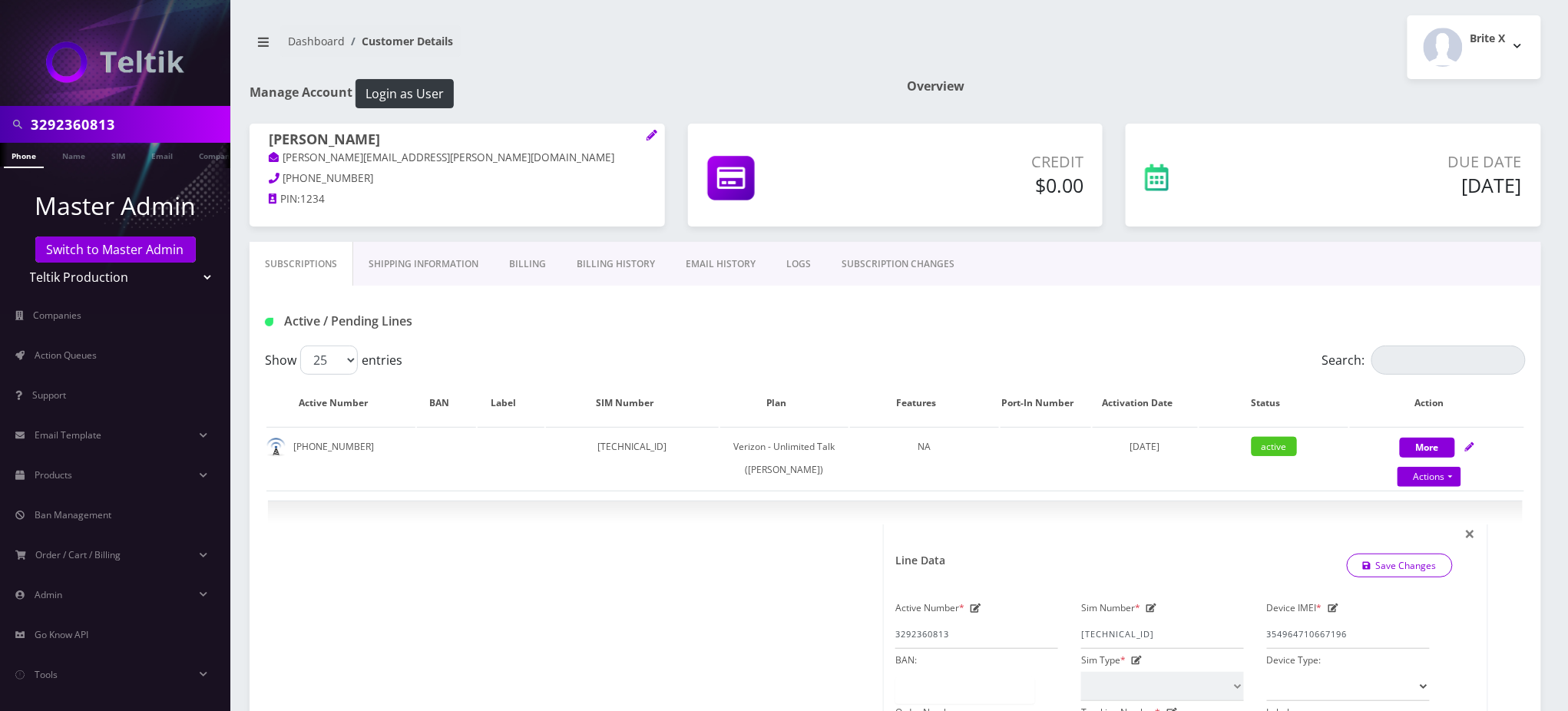
click at [1171, 292] on div "Active / Pending Lines" at bounding box center [895, 316] width 1292 height 60
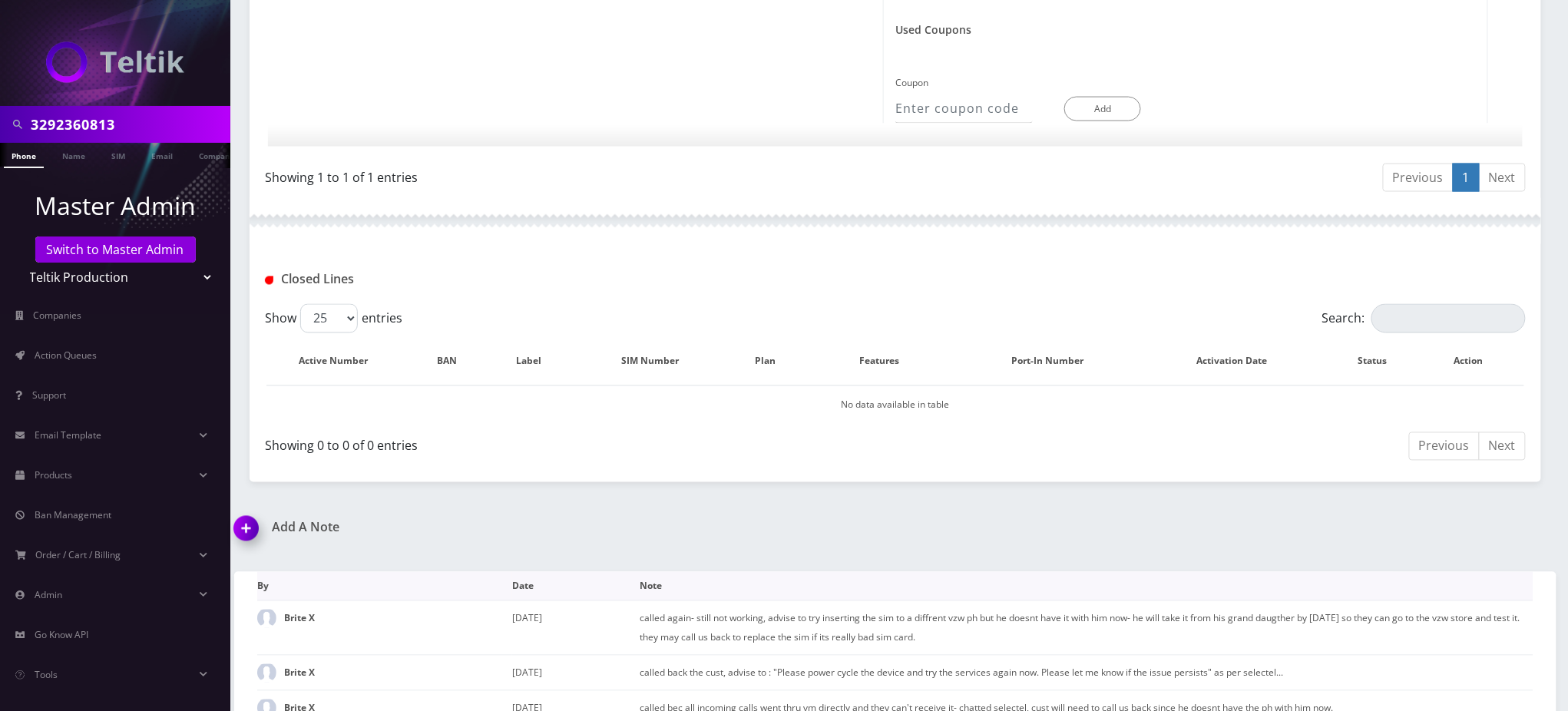
scroll to position [1012, 0]
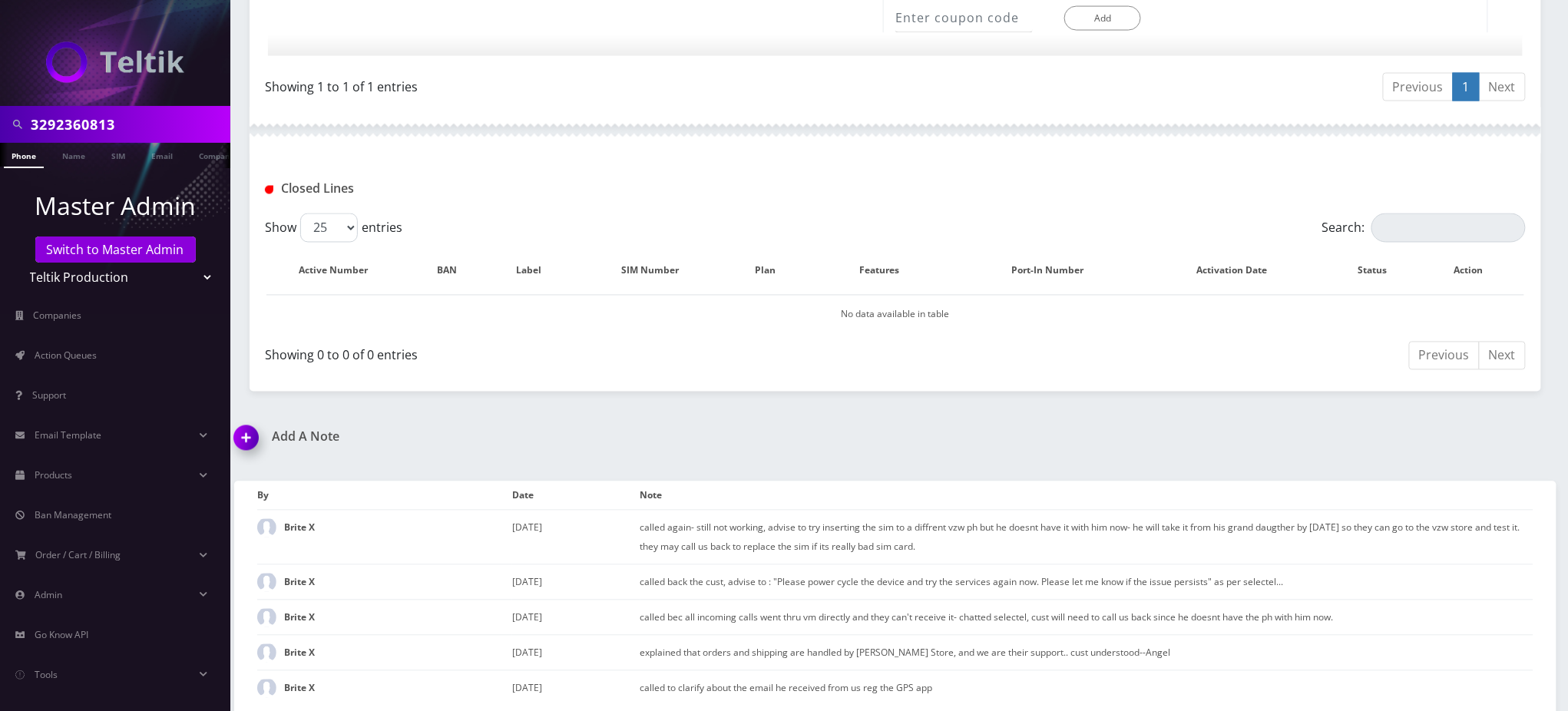
click at [744, 437] on h1 "Add A Note" at bounding box center [559, 437] width 650 height 15
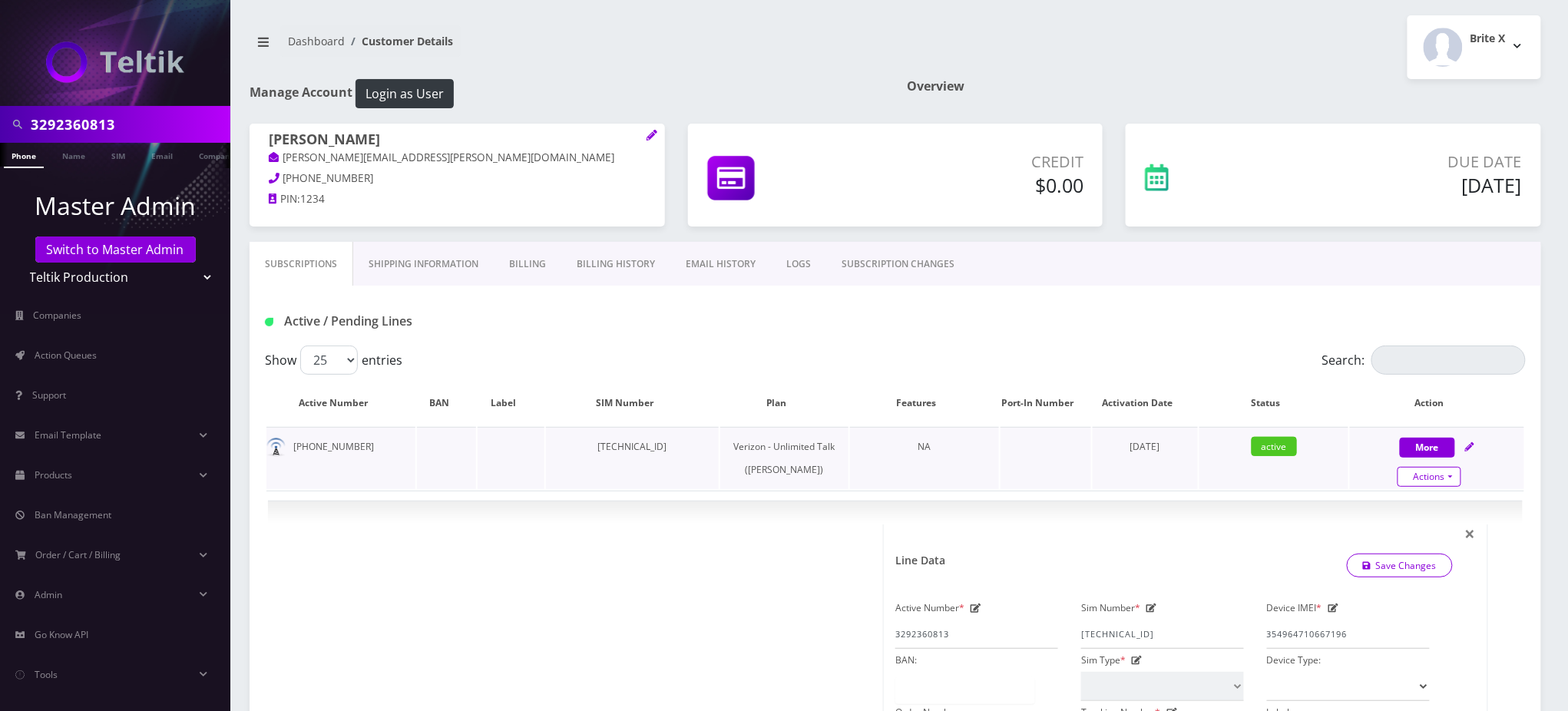
click at [1440, 475] on link "Actions" at bounding box center [1429, 476] width 63 height 20
select select "459"
click at [1336, 478] on td "active" at bounding box center [1274, 457] width 149 height 62
click at [1284, 481] on td "active" at bounding box center [1274, 457] width 149 height 62
click at [1161, 328] on div "Active / Pending Lines" at bounding box center [895, 321] width 1284 height 25
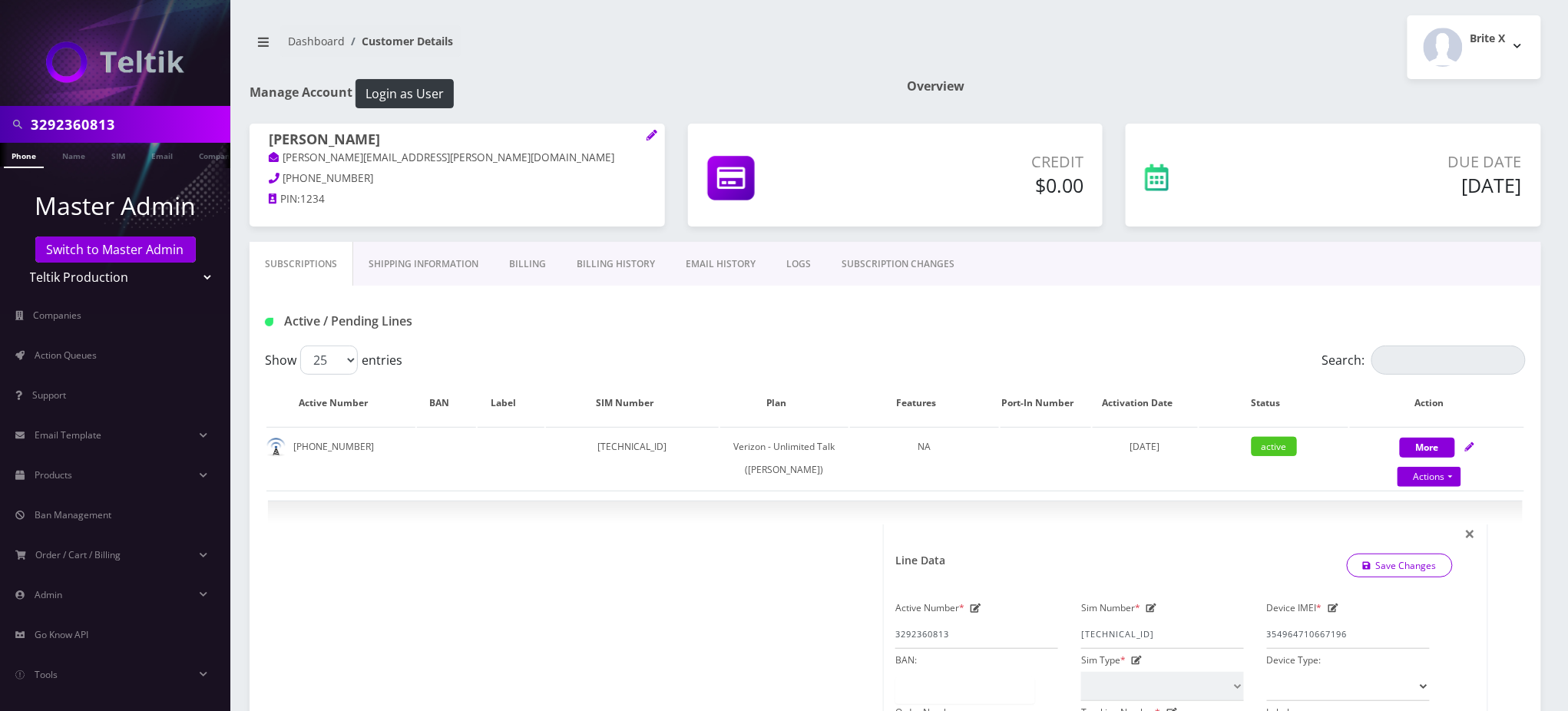
click at [623, 347] on div "Show 25 50 100 250 500 entries" at bounding box center [738, 359] width 946 height 29
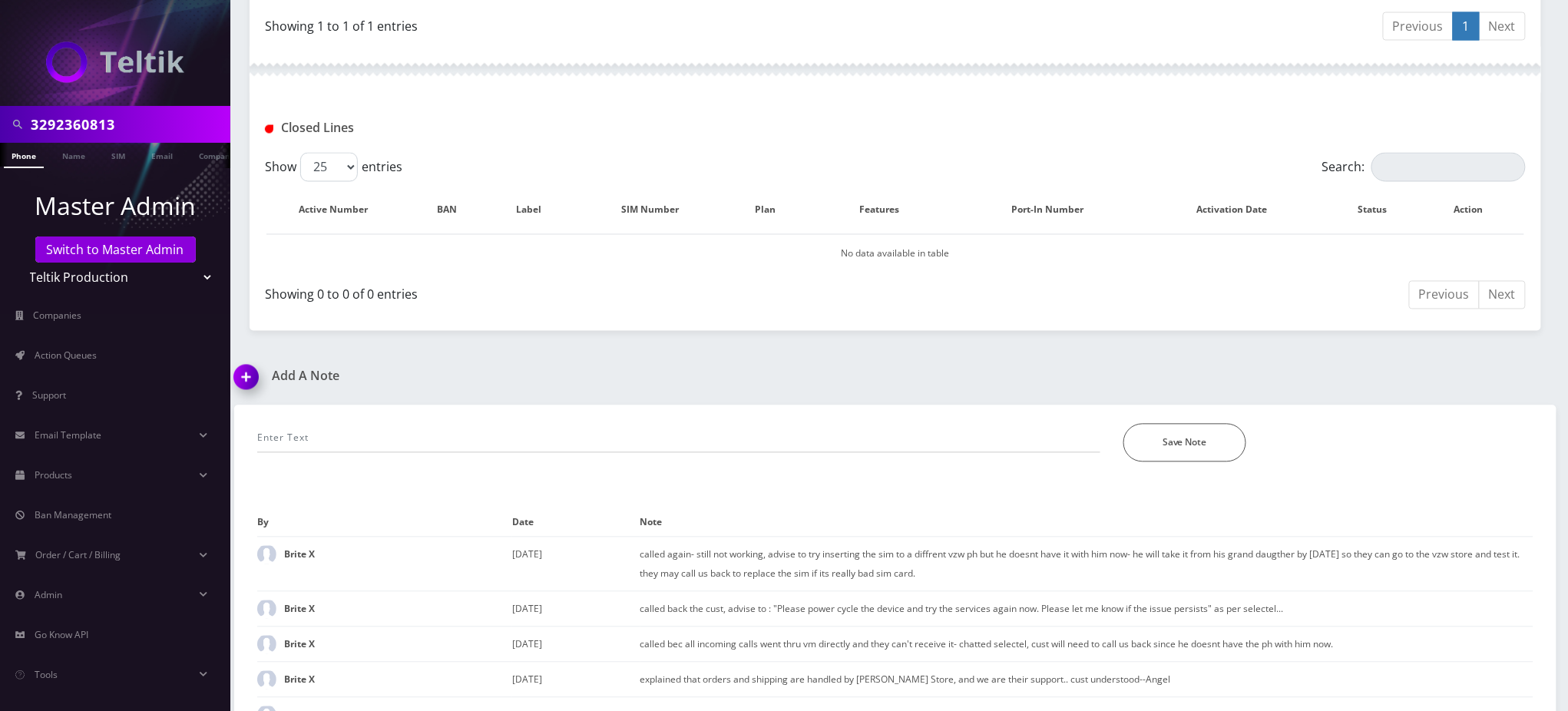
scroll to position [1099, 0]
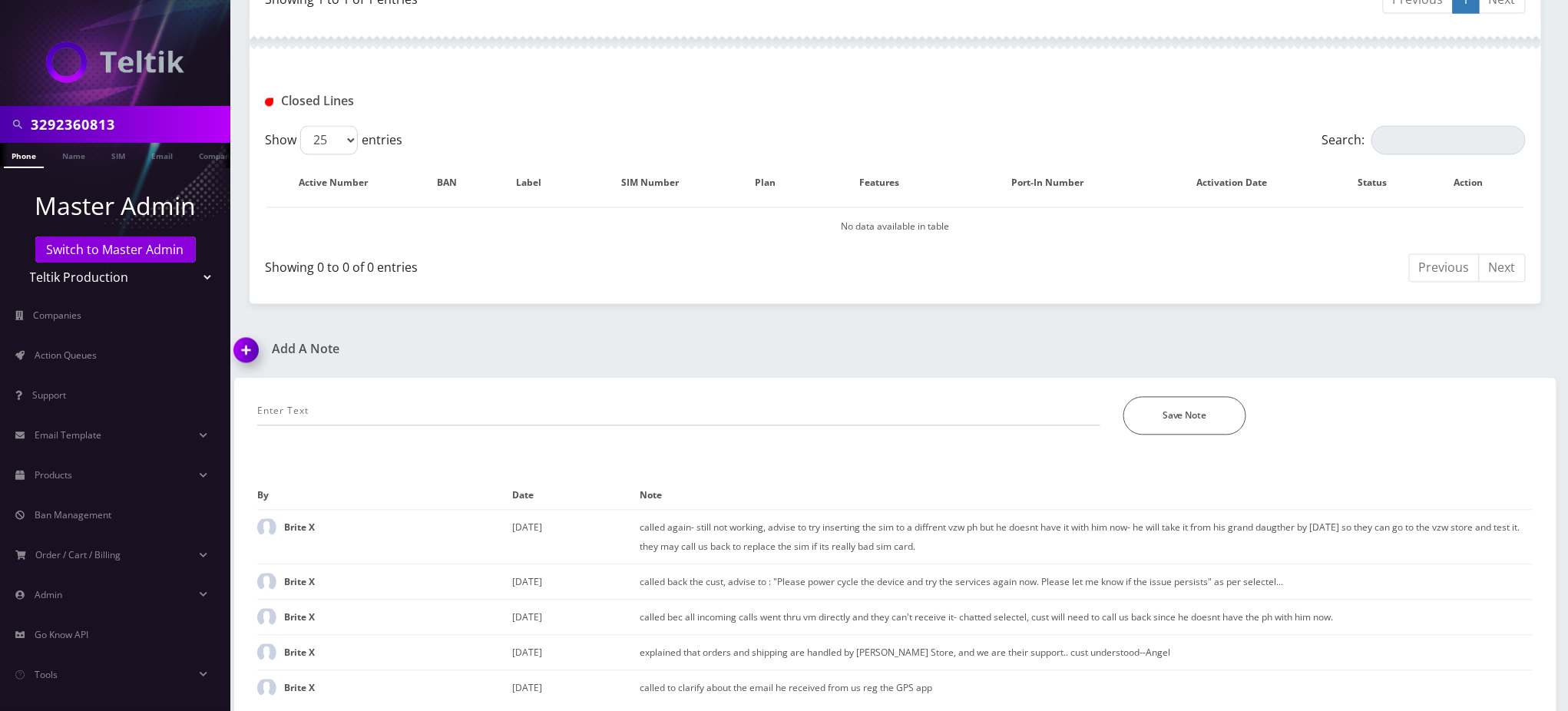
click at [705, 103] on div "Closed Lines" at bounding box center [895, 102] width 1284 height 25
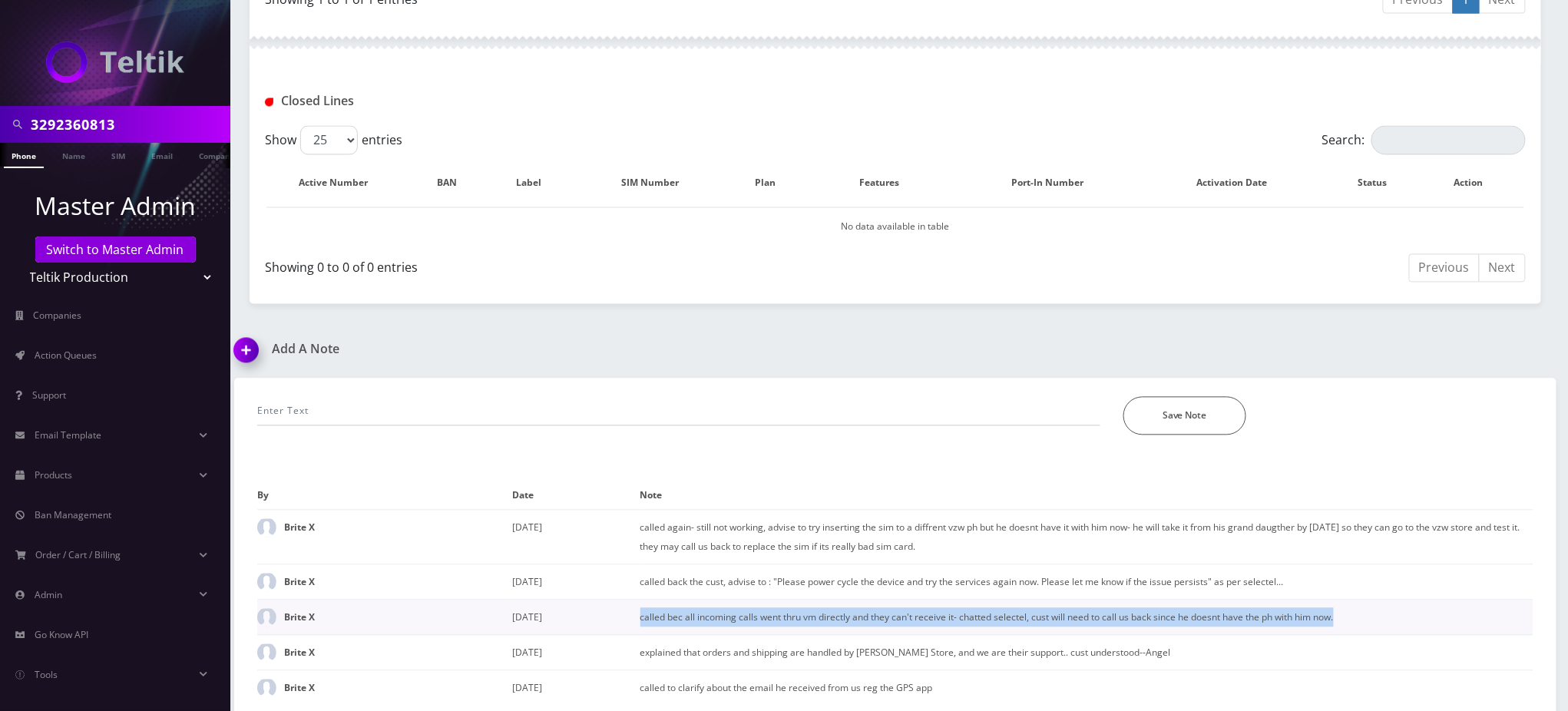
drag, startPoint x: 641, startPoint y: 611, endPoint x: 1357, endPoint y: 602, distance: 716.1
click at [1357, 602] on td "called bec all incoming calls went thru vm directly and they can't receive it- …" at bounding box center [1087, 618] width 893 height 35
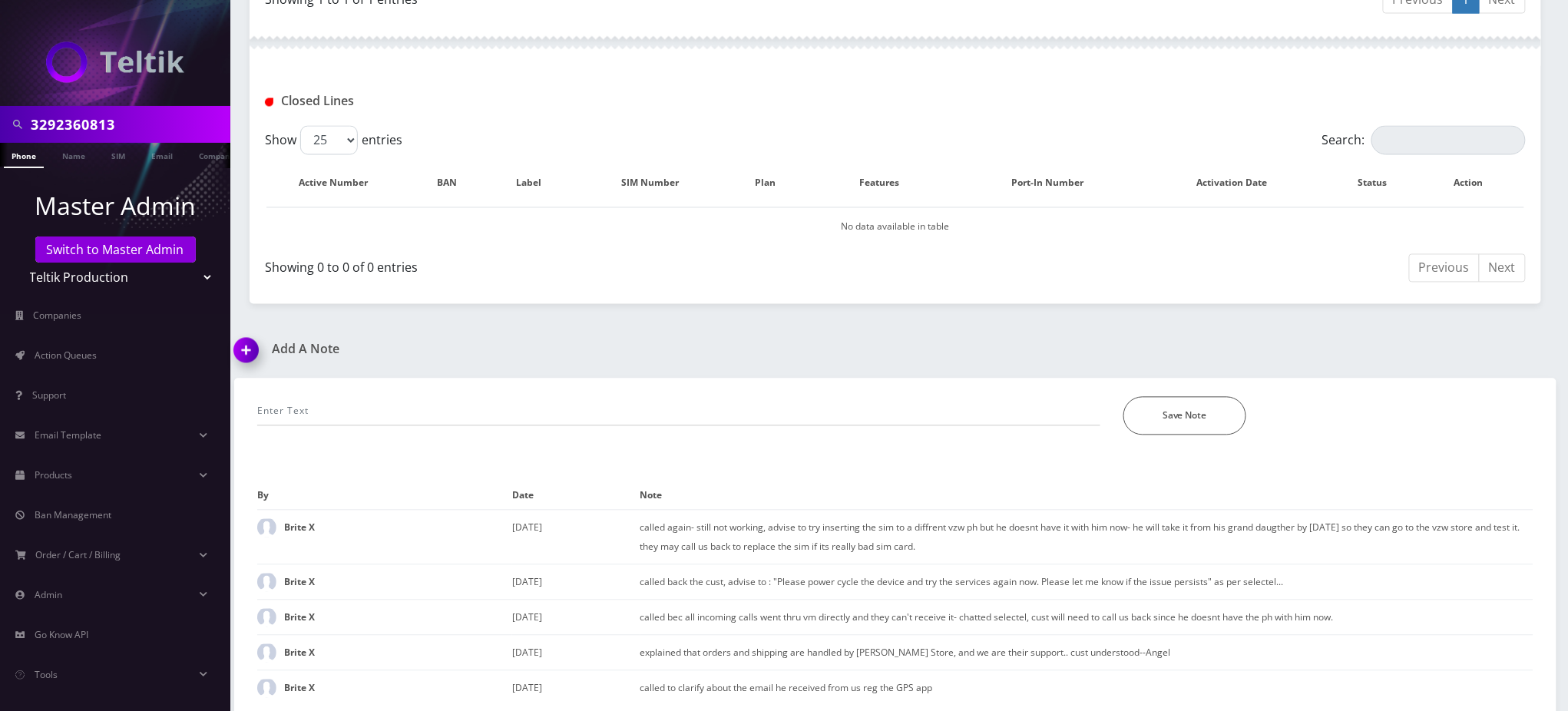
click at [868, 103] on div "Closed Lines" at bounding box center [895, 102] width 1284 height 25
click at [723, 348] on h1 "Add A Note" at bounding box center [559, 349] width 650 height 15
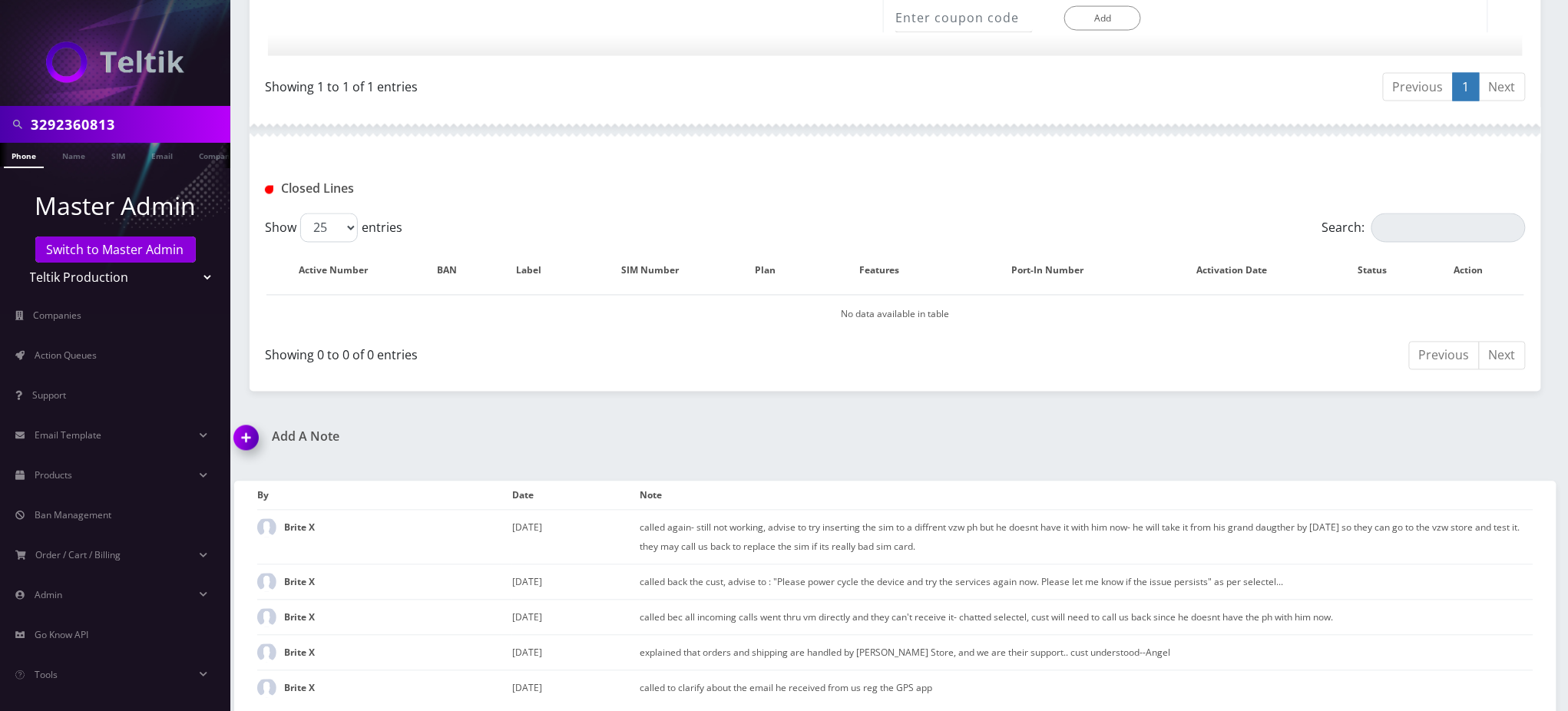
scroll to position [705, 0]
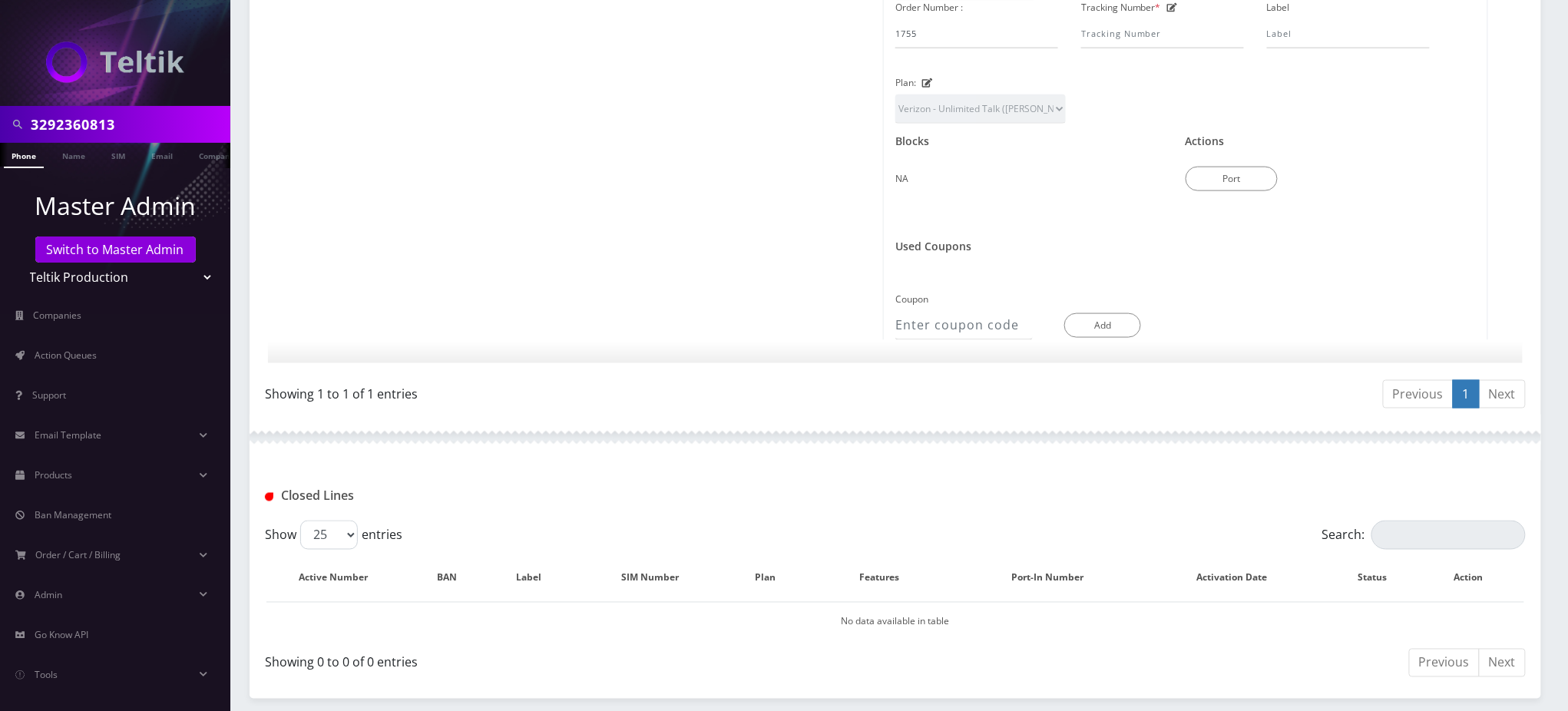
click at [83, 124] on input "3292360813" at bounding box center [128, 124] width 196 height 29
click at [725, 225] on div at bounding box center [582, 80] width 605 height 521
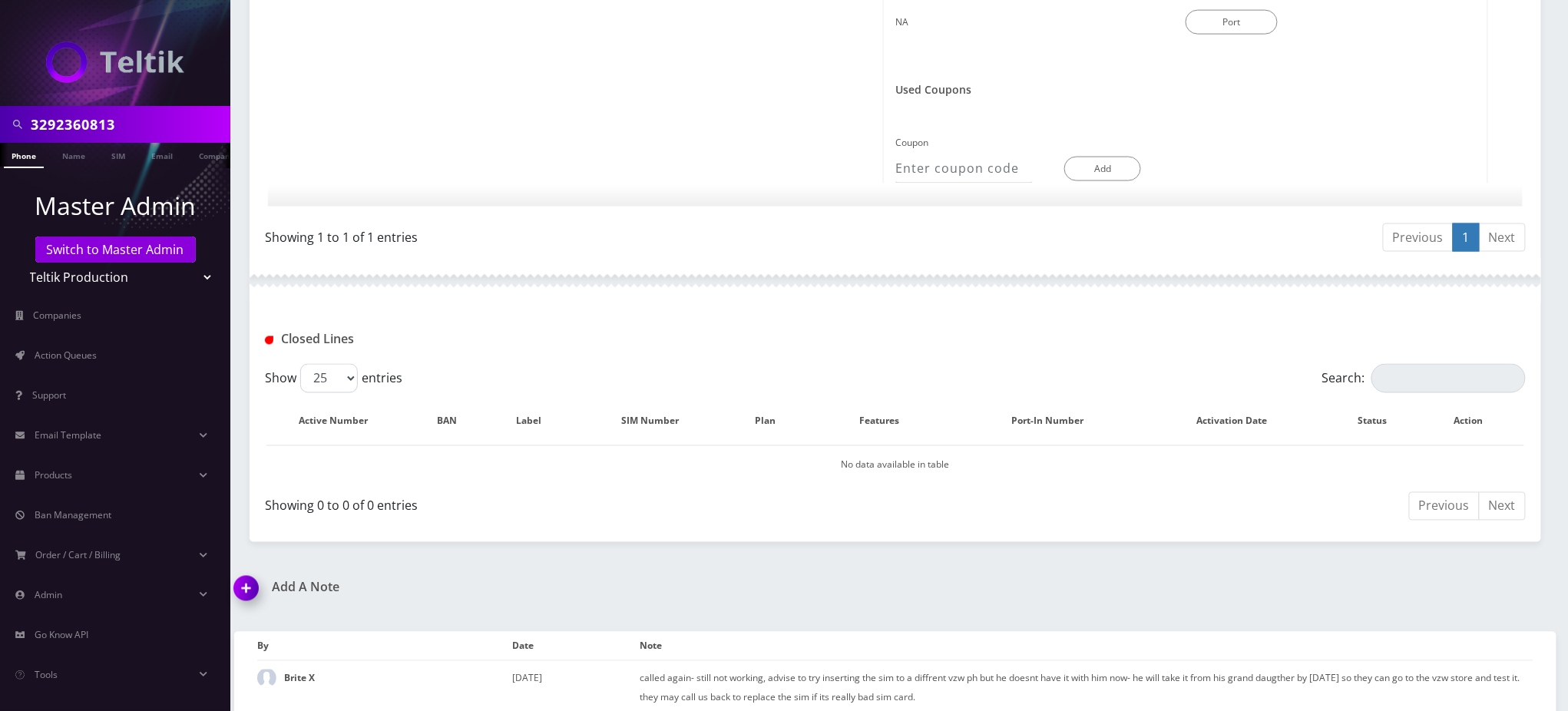
scroll to position [1012, 0]
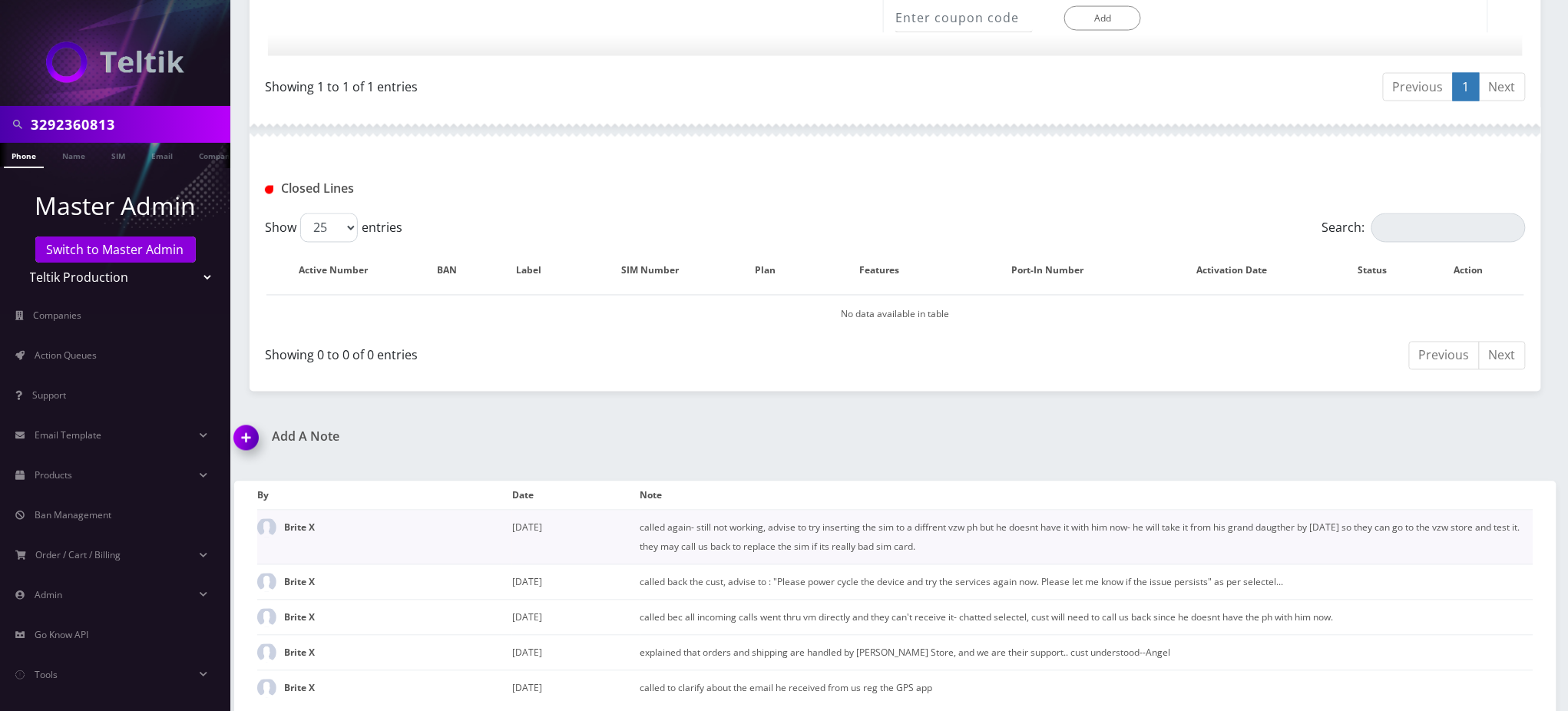
drag, startPoint x: 944, startPoint y: 540, endPoint x: 641, endPoint y: 528, distance: 303.2
click at [641, 528] on td "called again- still not working, advise to try inserting the sim to a diffrent …" at bounding box center [1087, 538] width 893 height 55
click at [858, 525] on td "called again- still not working, advise to try inserting the sim to a diffrent …" at bounding box center [1087, 538] width 893 height 55
drag, startPoint x: 954, startPoint y: 543, endPoint x: 640, endPoint y: 525, distance: 314.5
click at [641, 525] on td "called again- still not working, advise to try inserting the sim to a diffrent …" at bounding box center [1087, 538] width 893 height 55
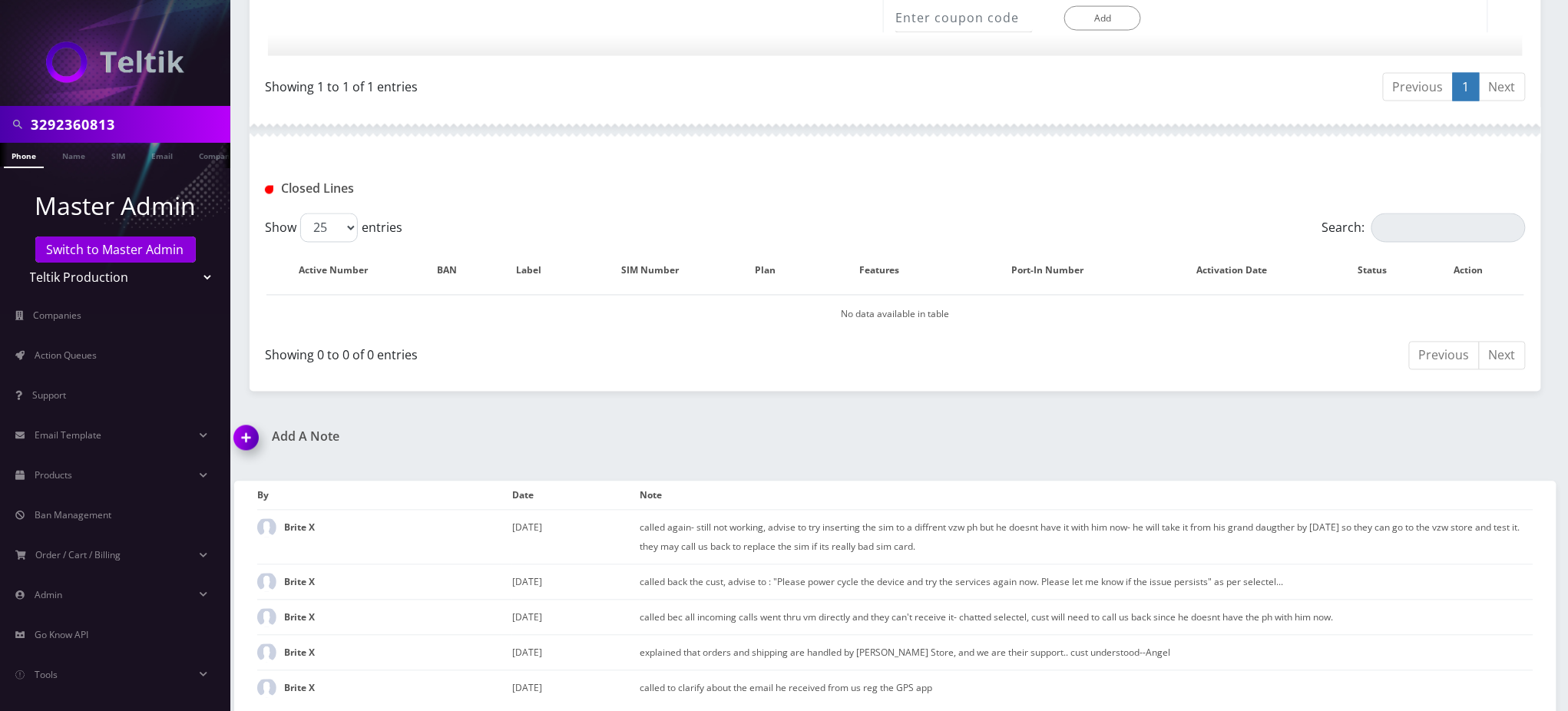
click at [769, 169] on div "Closed Lines" at bounding box center [895, 183] width 1292 height 60
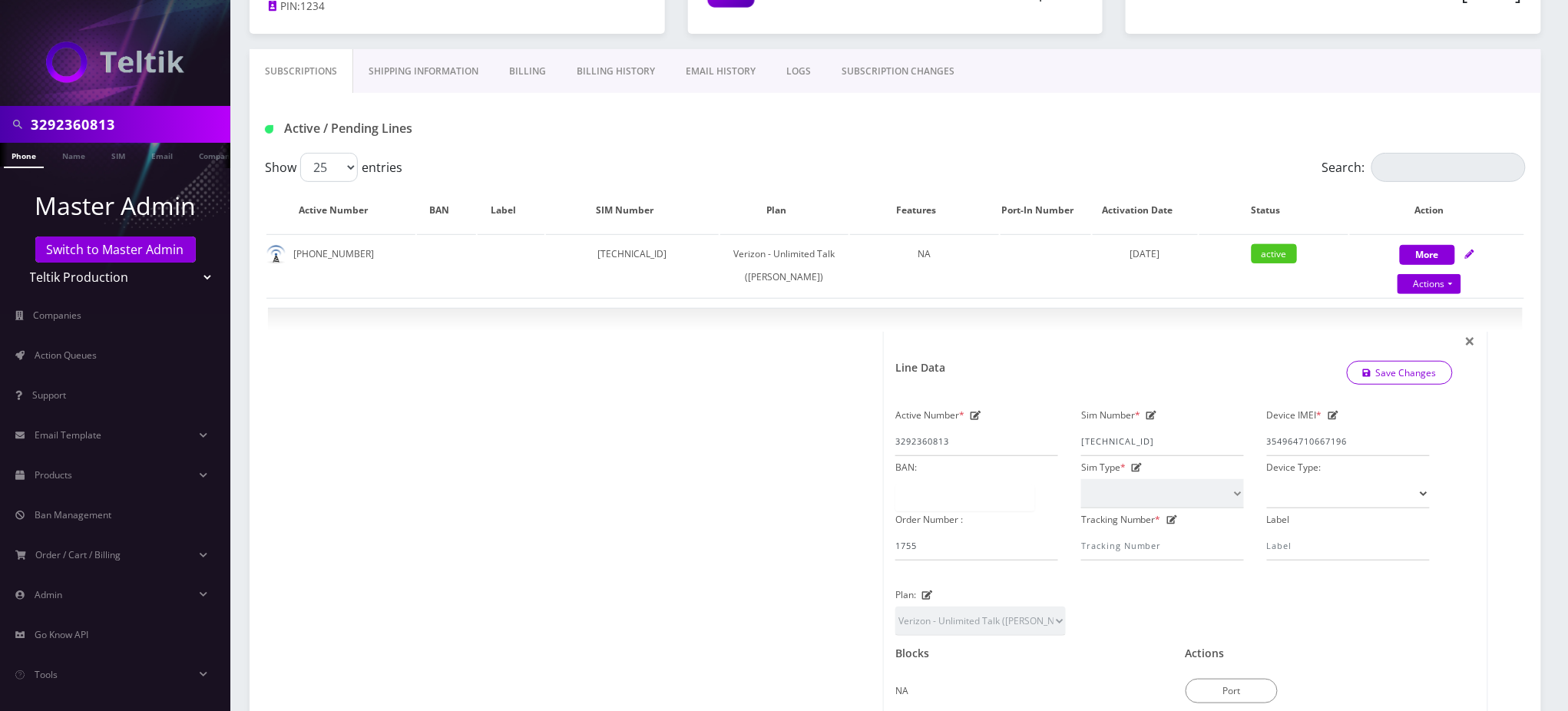
scroll to position [0, 0]
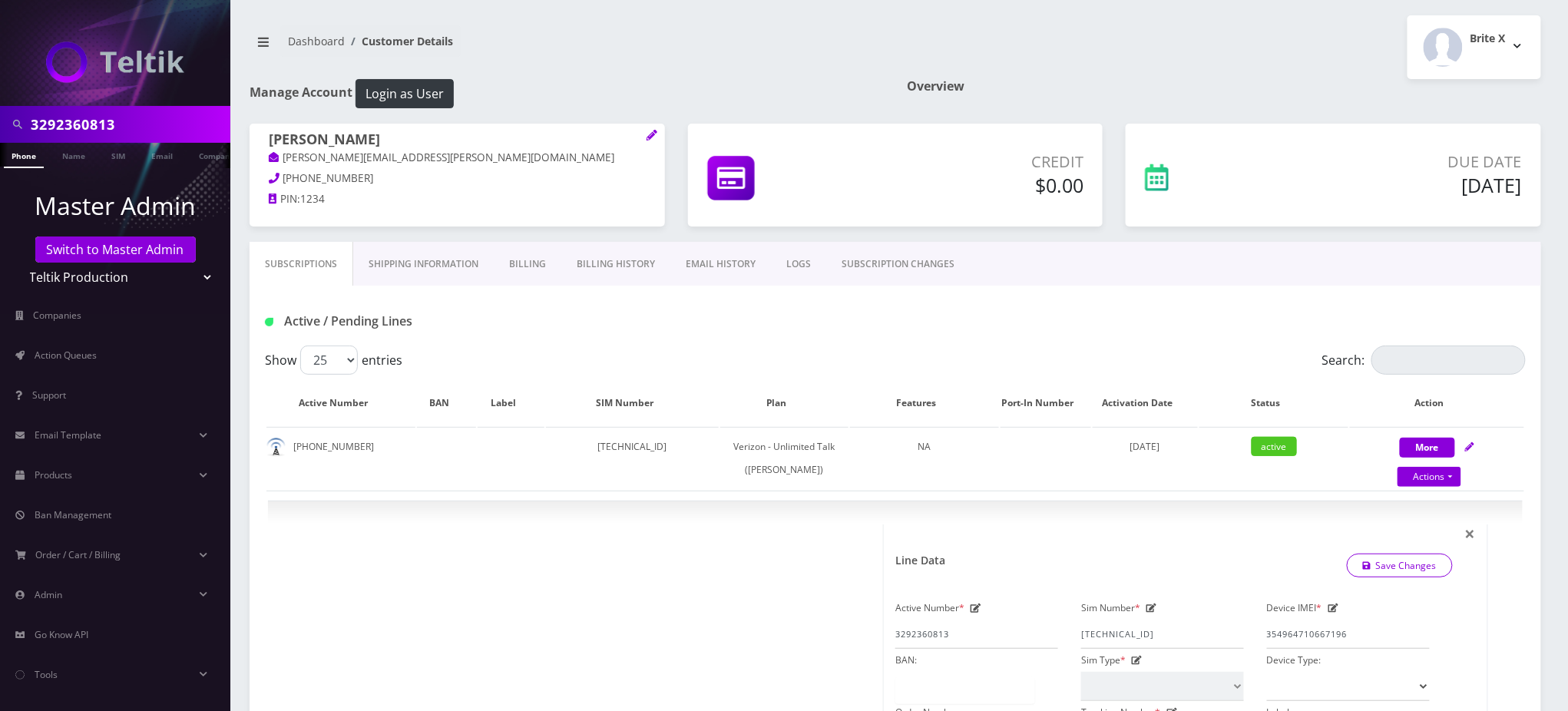
click at [889, 257] on link "SUBSCRIPTION CHANGES" at bounding box center [898, 264] width 143 height 45
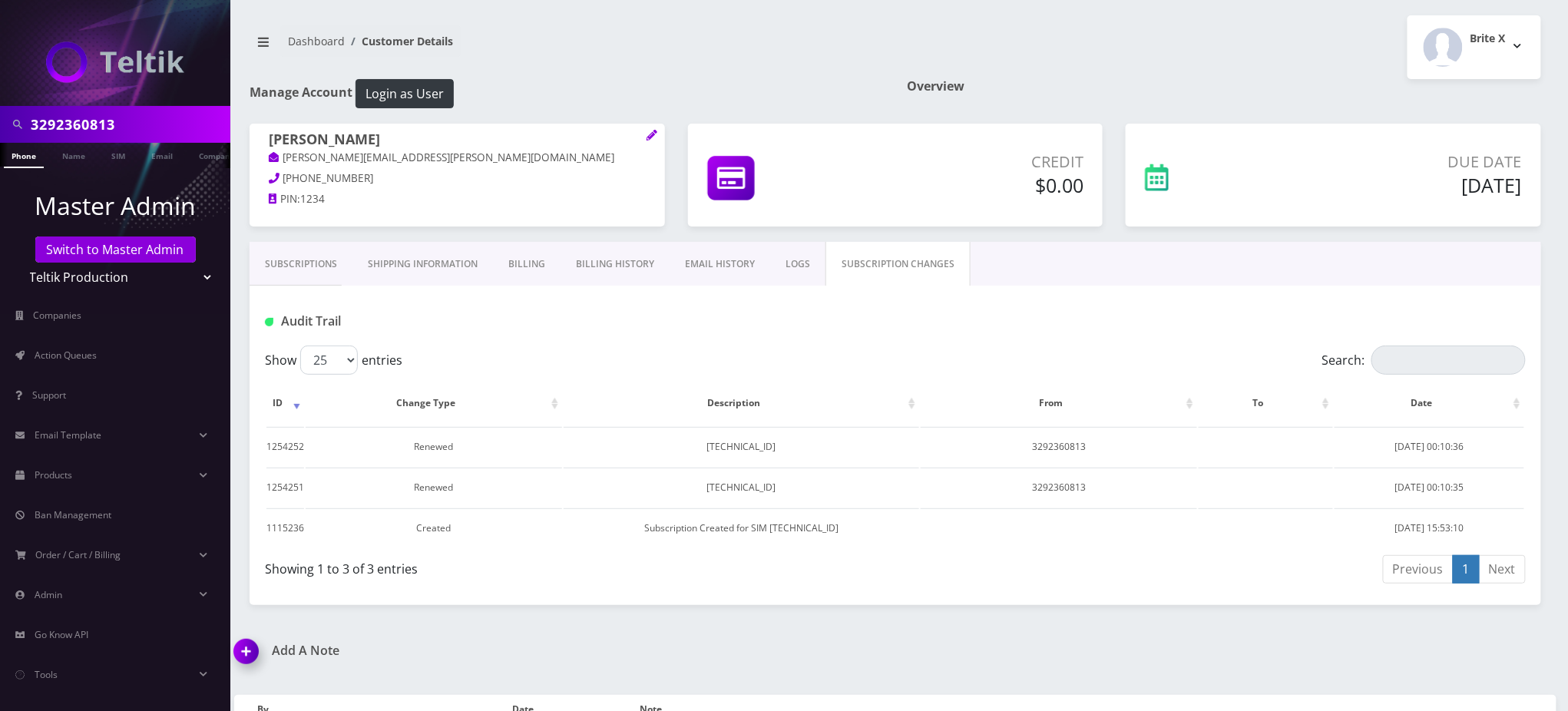
click at [785, 262] on link "LOGS" at bounding box center [797, 264] width 56 height 45
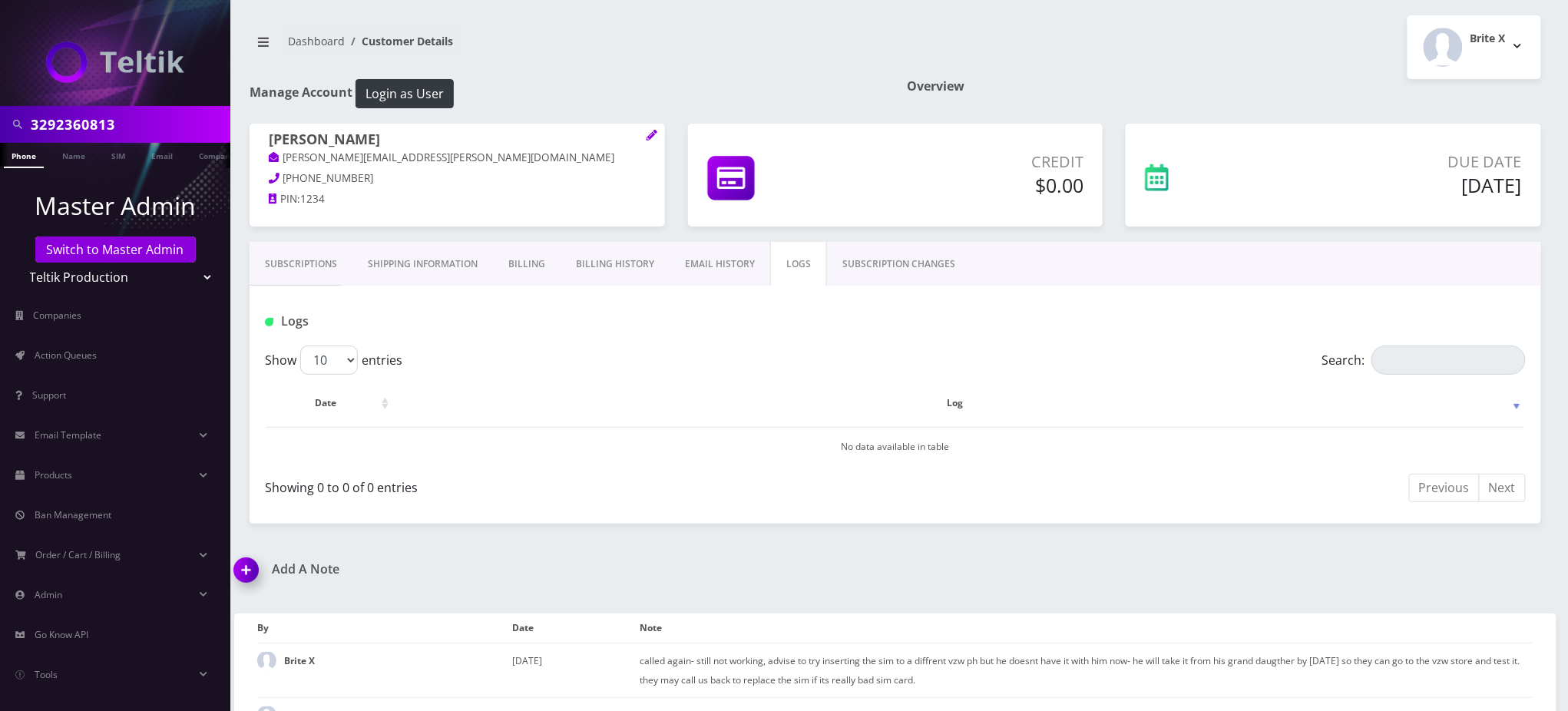
click at [717, 261] on link "EMAIL HISTORY" at bounding box center [720, 264] width 100 height 45
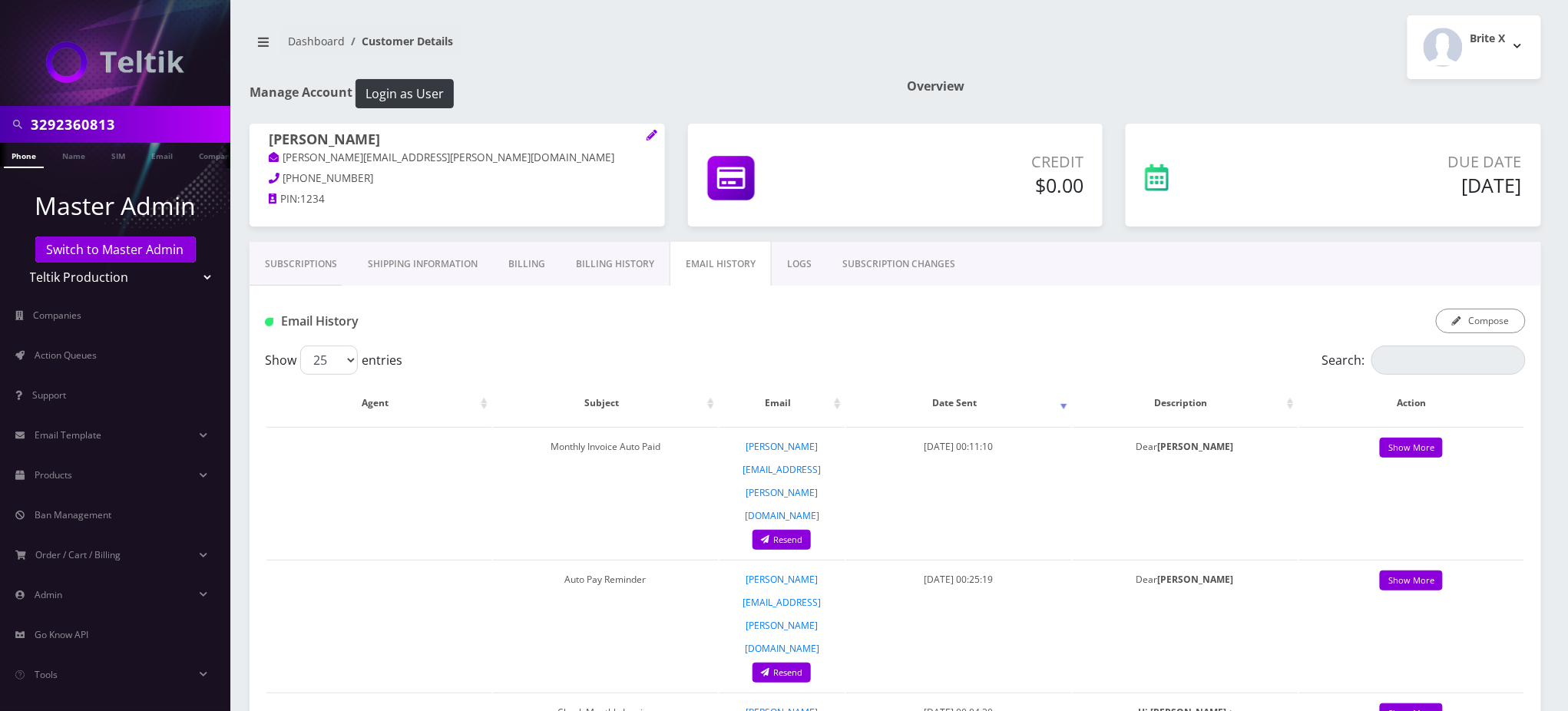
click at [612, 257] on link "Billing History" at bounding box center [615, 264] width 109 height 45
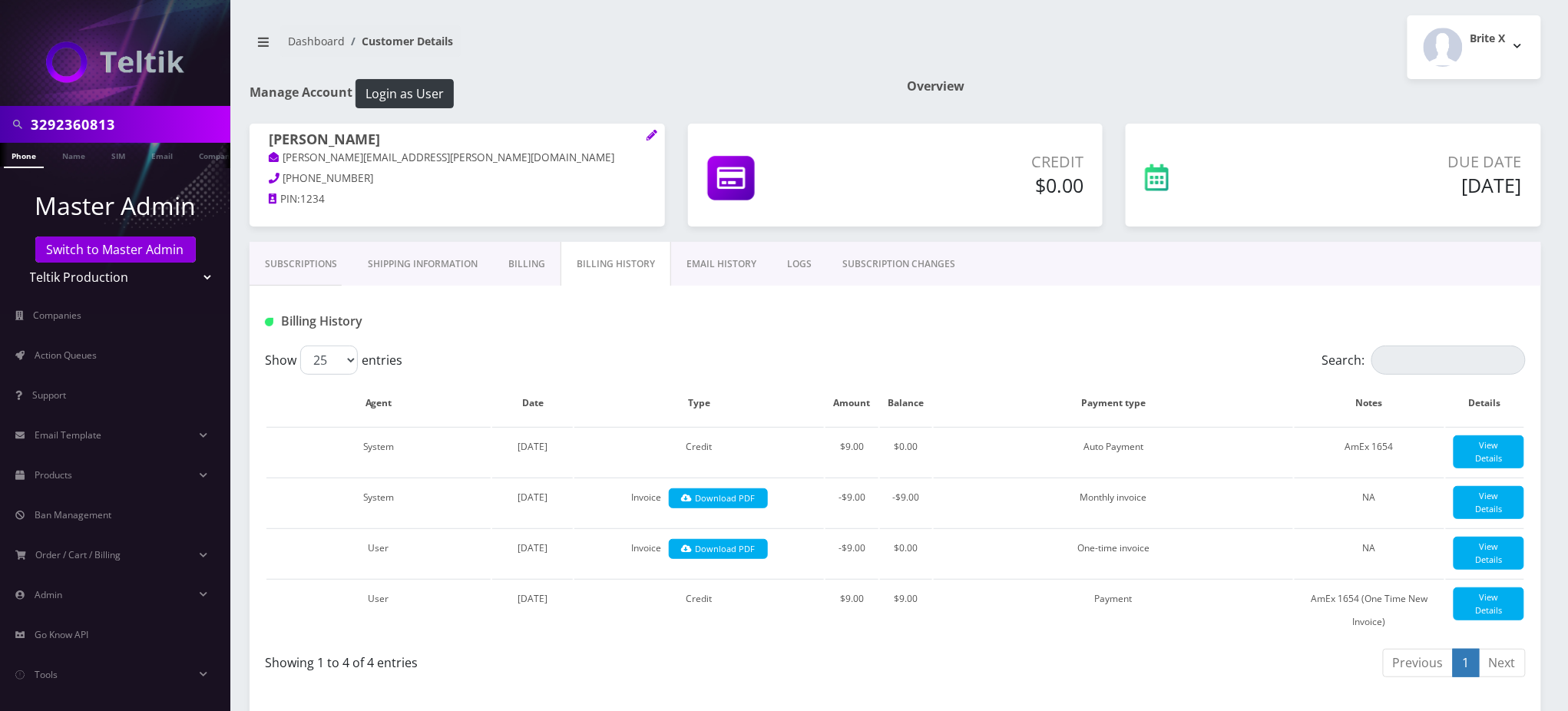
click at [907, 258] on link "SUBSCRIPTION CHANGES" at bounding box center [898, 264] width 143 height 45
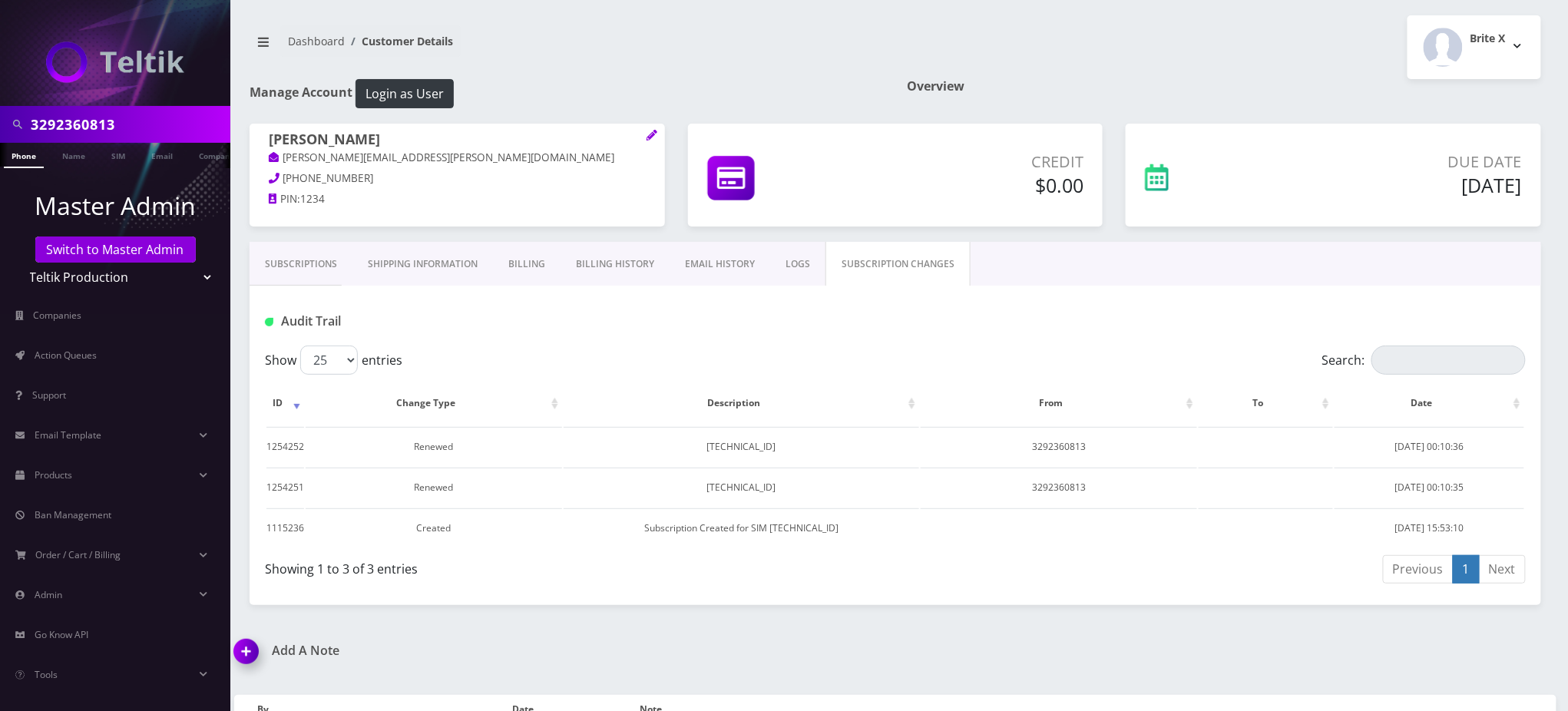
click at [645, 340] on div "Audit Trail" at bounding box center [895, 316] width 1292 height 60
click at [307, 268] on link "Subscriptions" at bounding box center [301, 264] width 103 height 45
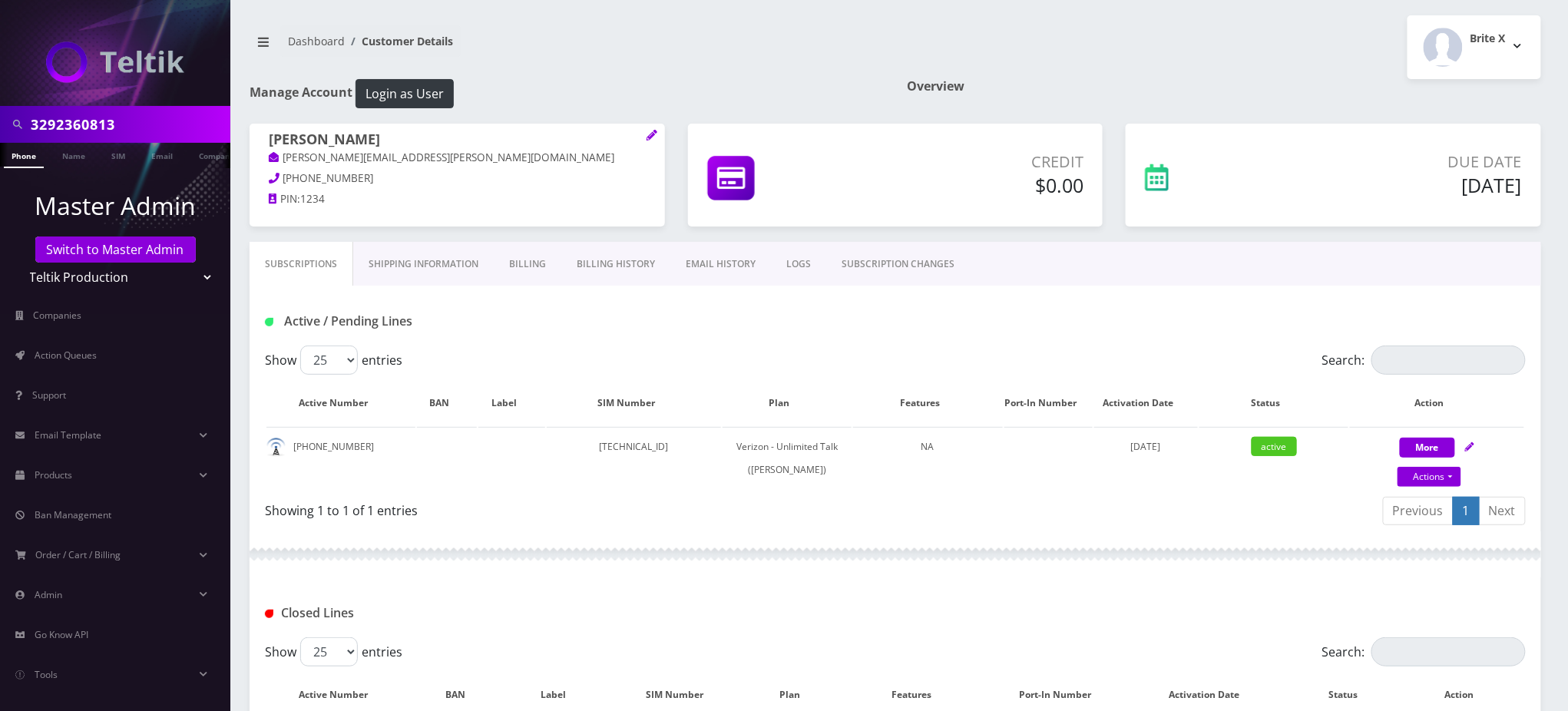
click at [1151, 42] on div "Brite X Logout" at bounding box center [1223, 47] width 657 height 63
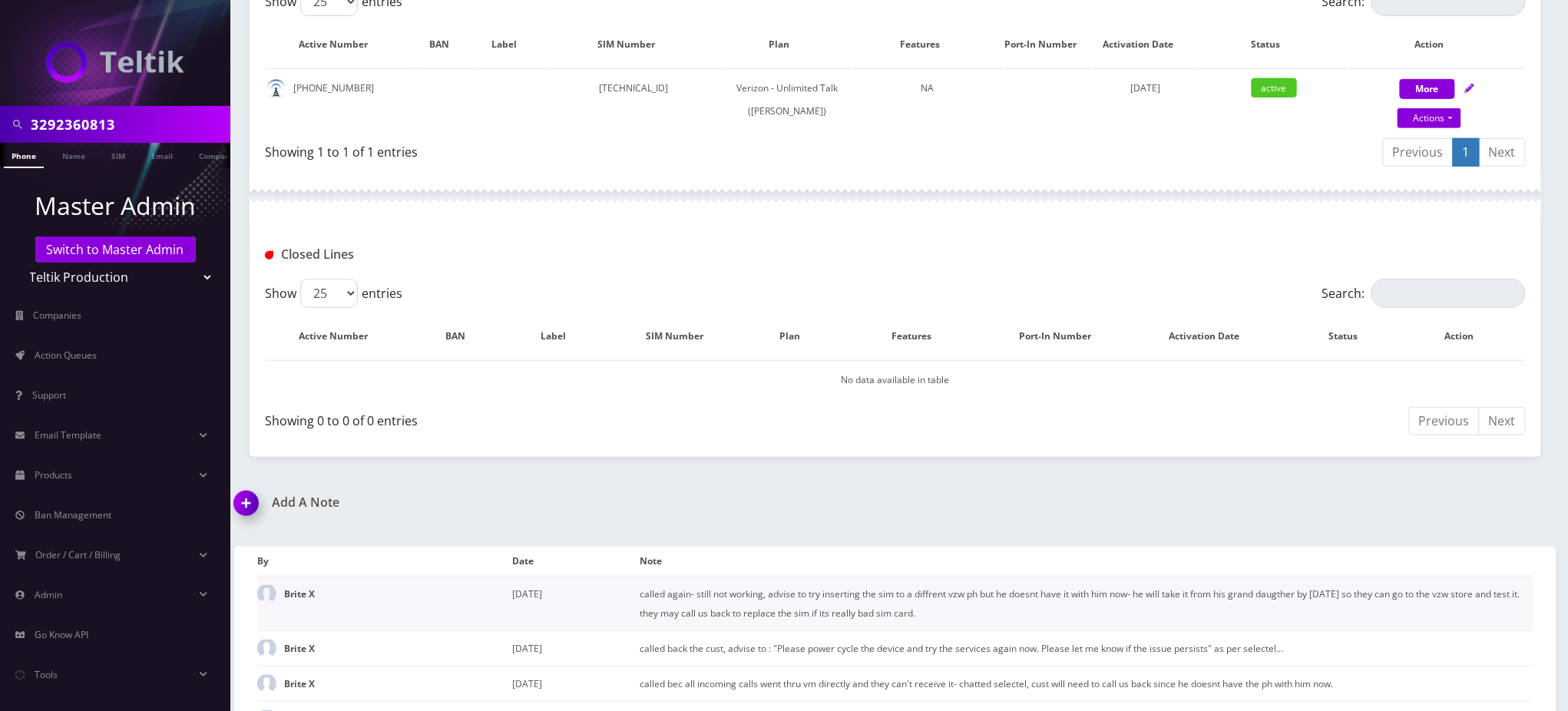
scroll to position [449, 0]
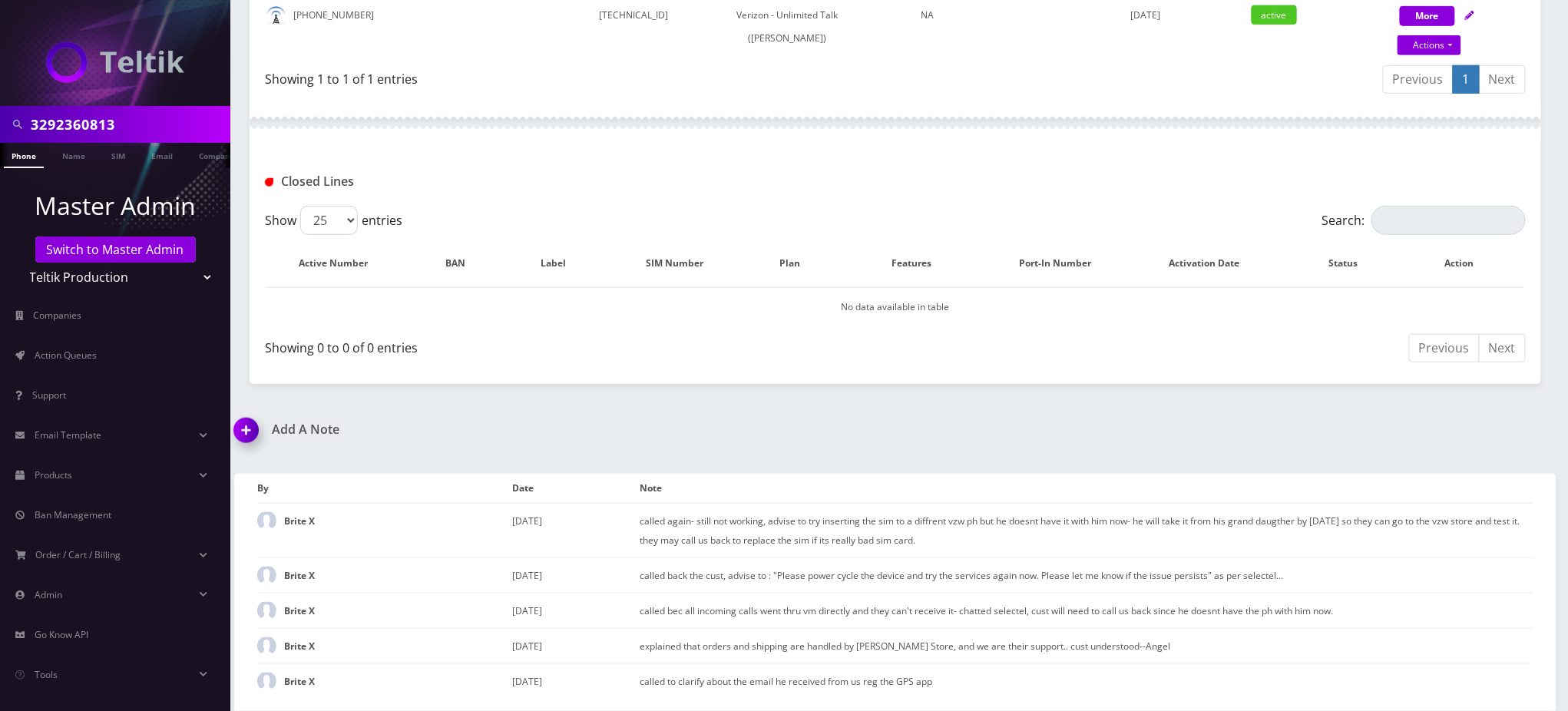
click at [248, 429] on img at bounding box center [249, 436] width 45 height 45
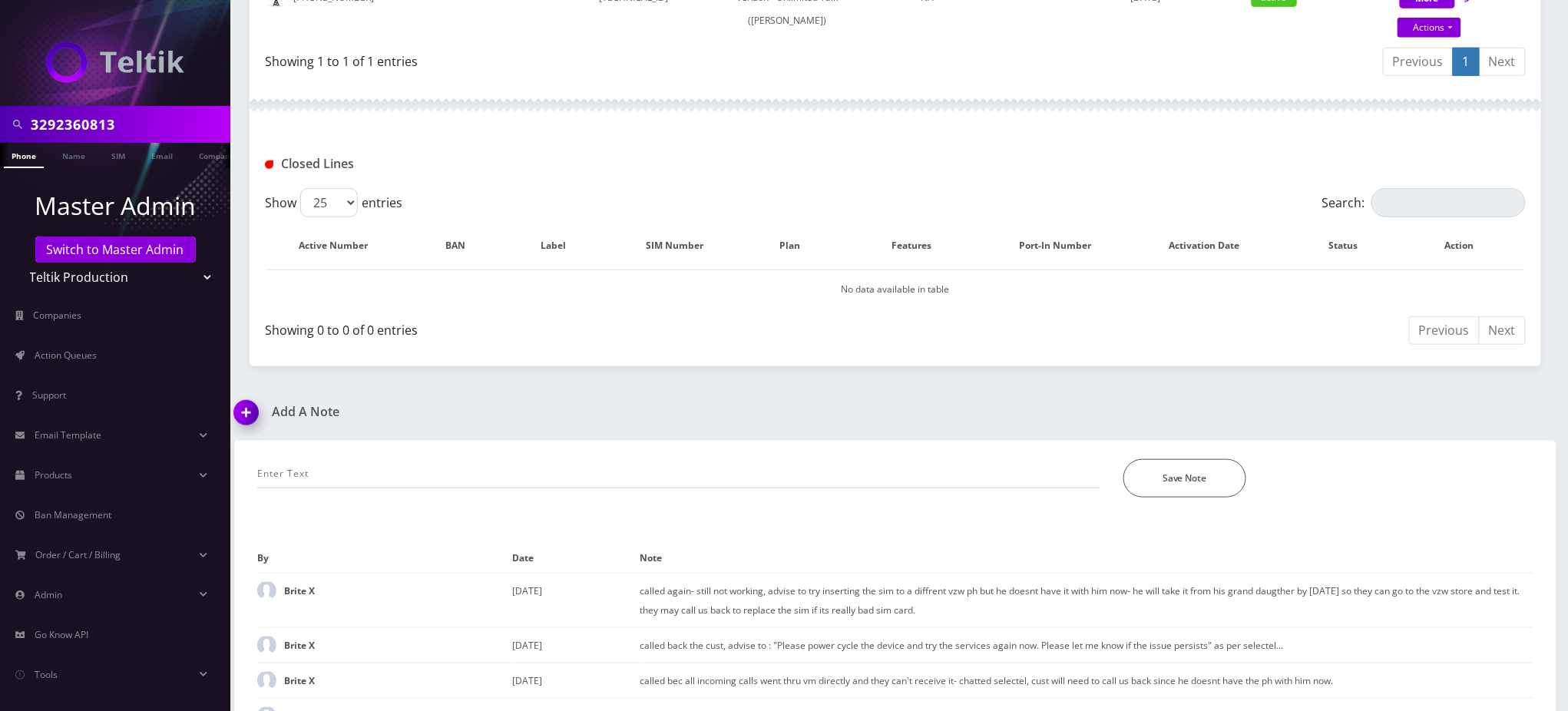
scroll to position [536, 0]
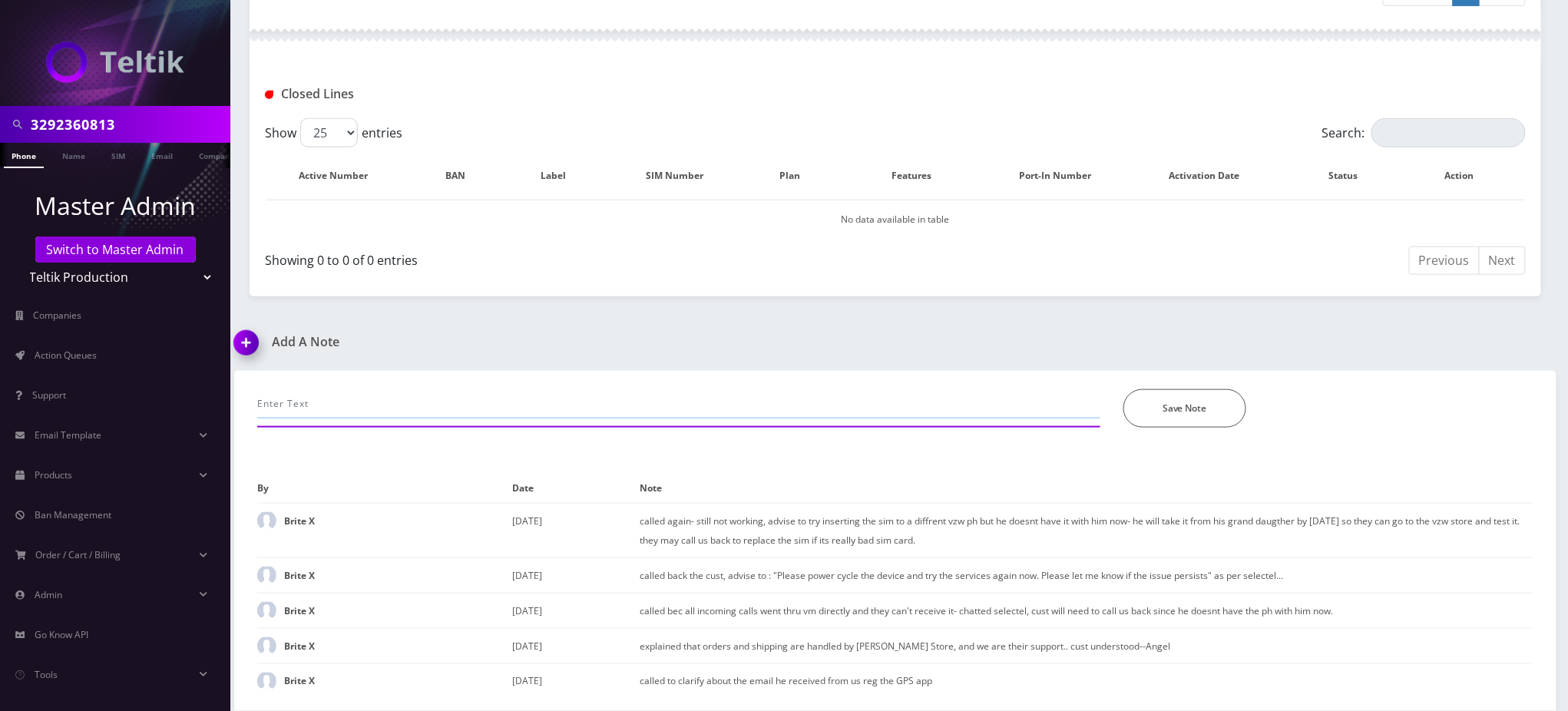
click at [438, 406] on input "text" at bounding box center [678, 403] width 844 height 29
type input "359796723770558"
click at [609, 411] on input "359796723770558" at bounding box center [678, 403] width 844 height 29
click at [561, 396] on input "359796723770558" at bounding box center [678, 403] width 844 height 29
click at [548, 402] on input "359796723770558" at bounding box center [678, 403] width 844 height 29
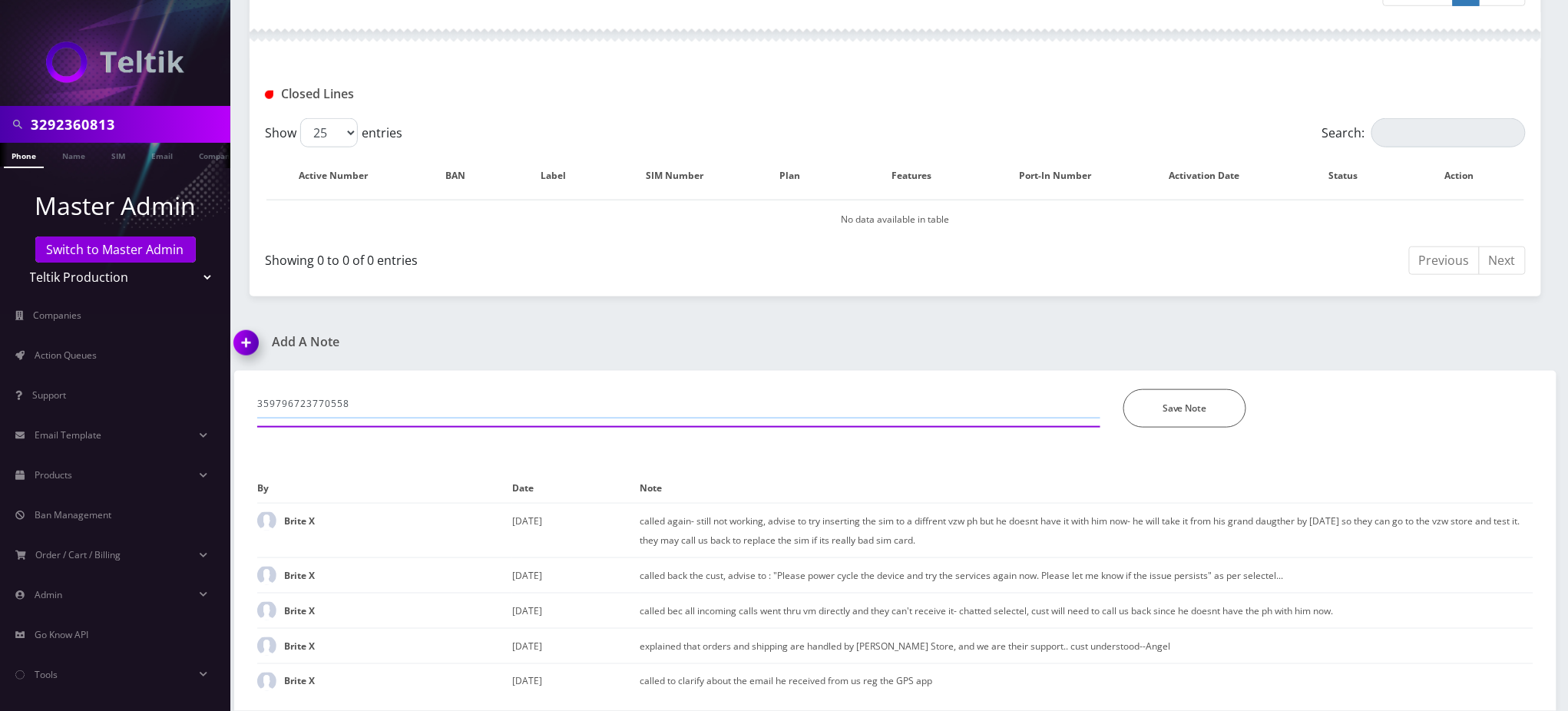
click at [505, 405] on input "359796723770558" at bounding box center [678, 403] width 844 height 29
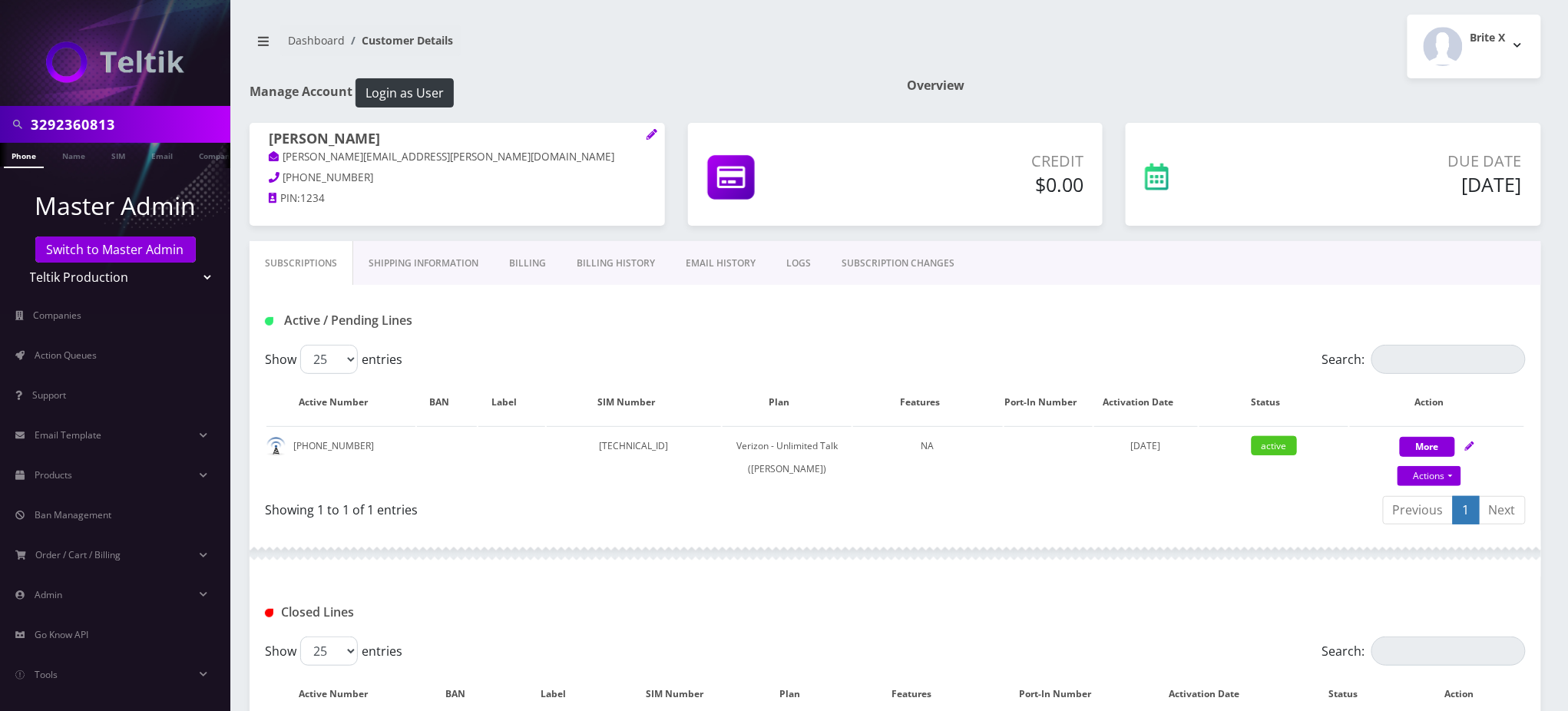
scroll to position [0, 0]
click at [1442, 470] on link "Actions" at bounding box center [1429, 476] width 63 height 20
select select "459"
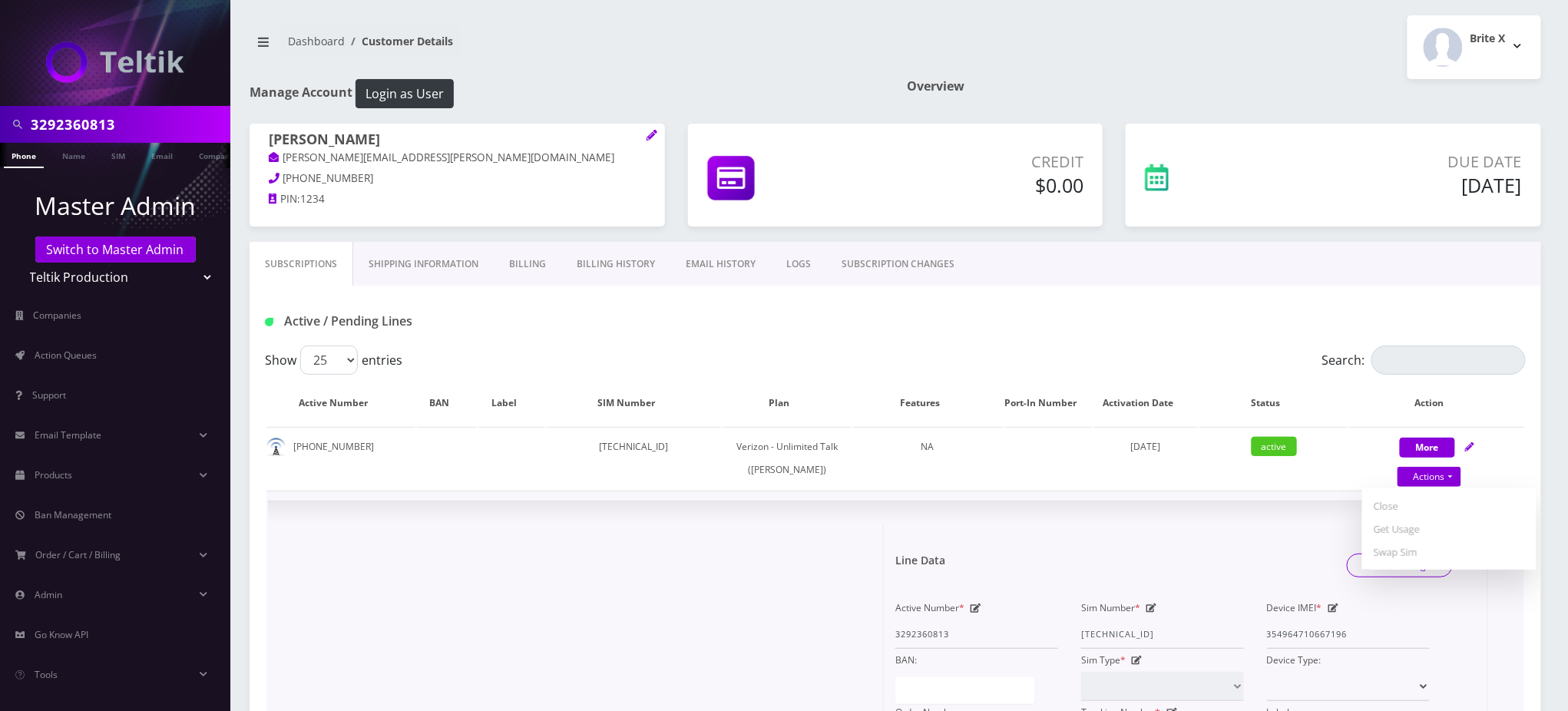
click at [1210, 569] on div "Line Data Save Changes" at bounding box center [1174, 565] width 580 height 46
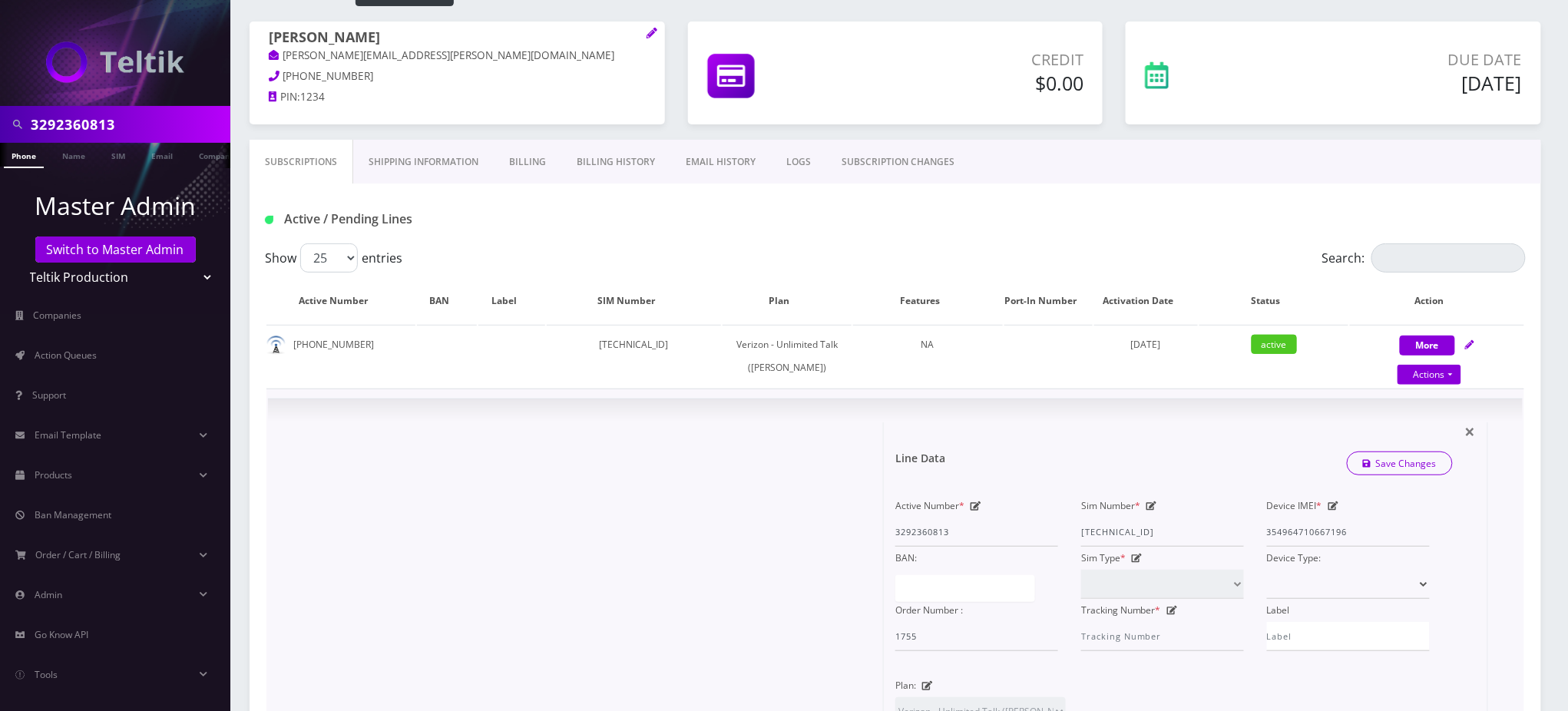
click at [1332, 511] on icon at bounding box center [1334, 506] width 11 height 9
click at [1305, 547] on input "354964710667196" at bounding box center [1349, 532] width 163 height 29
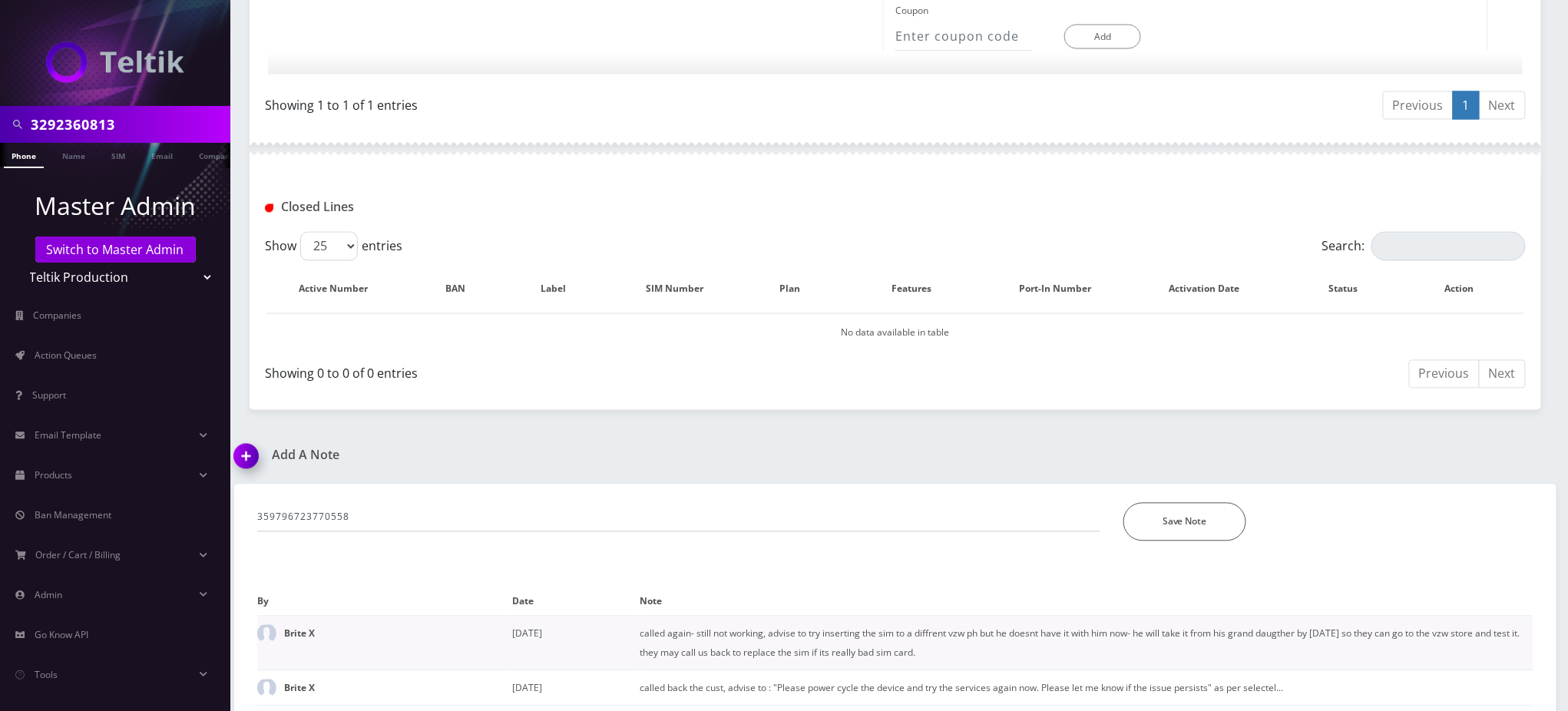
scroll to position [1124, 0]
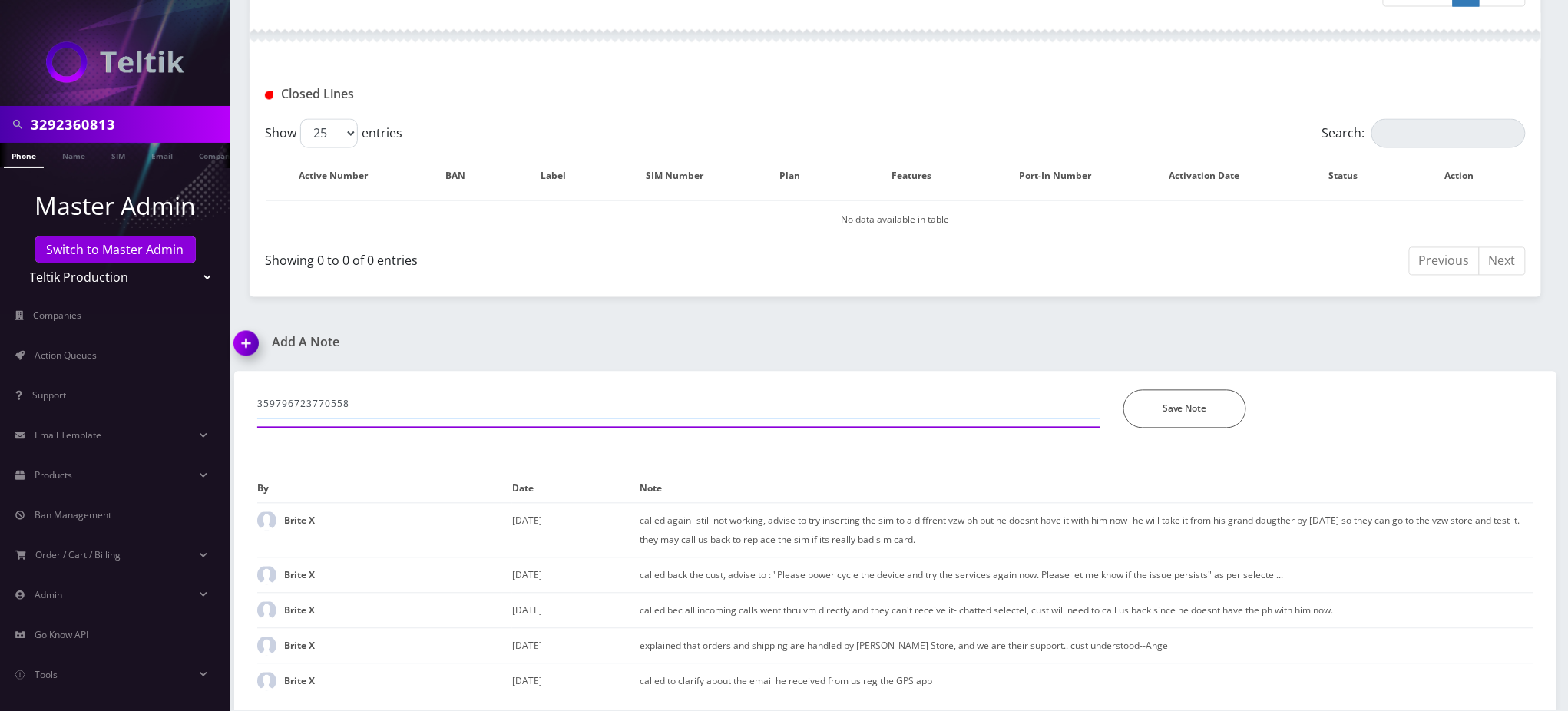
click at [258, 402] on input "359796723770558" at bounding box center [678, 404] width 844 height 29
paste input "354964710667196"
click at [410, 406] on input "354964710667196" at bounding box center [678, 404] width 844 height 29
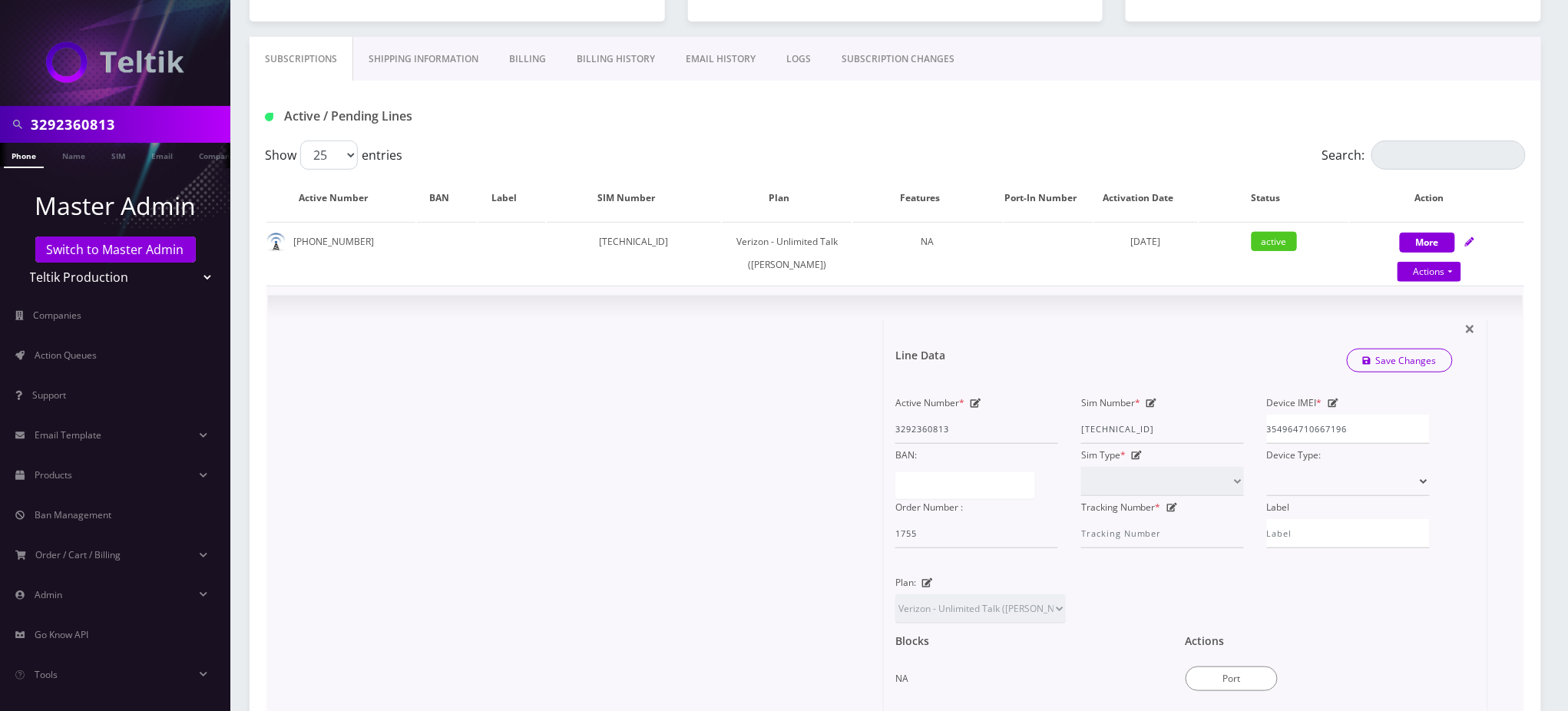
scroll to position [202, 0]
type input "354964710667196"
click at [1294, 447] on input "354964710667196" at bounding box center [1349, 431] width 163 height 29
paste input "9796723770558"
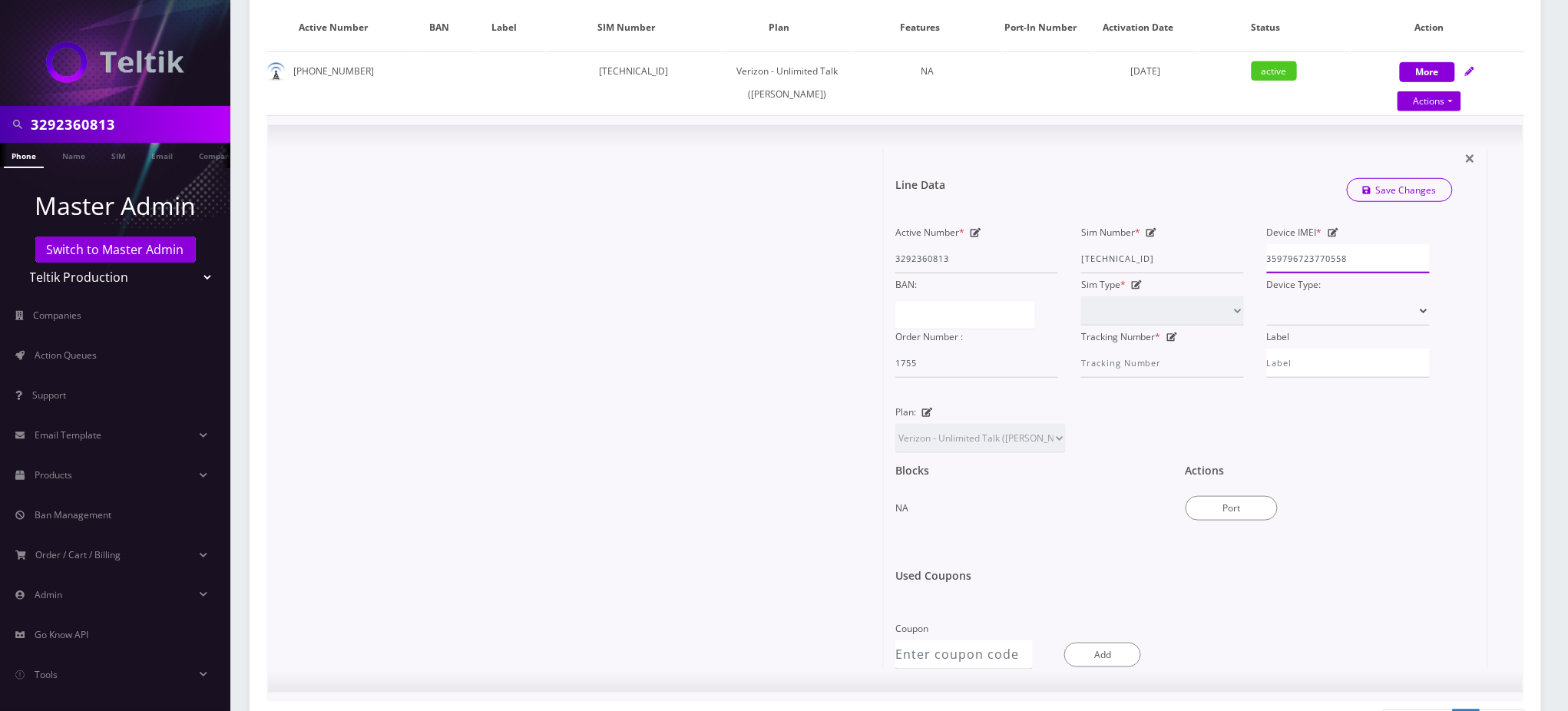
scroll to position [407, 0]
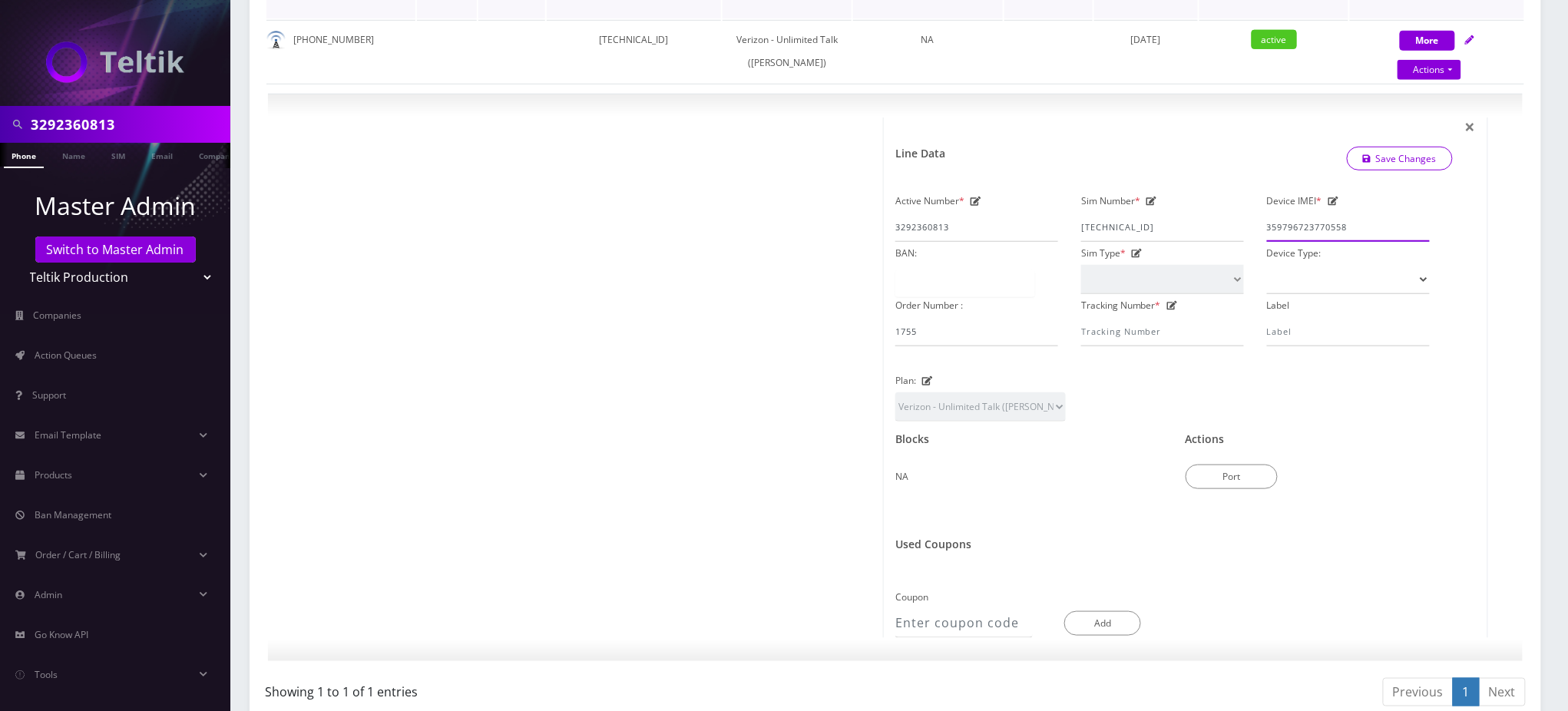
type input "359796723770558"
click at [1398, 171] on link "Save Changes" at bounding box center [1400, 158] width 107 height 23
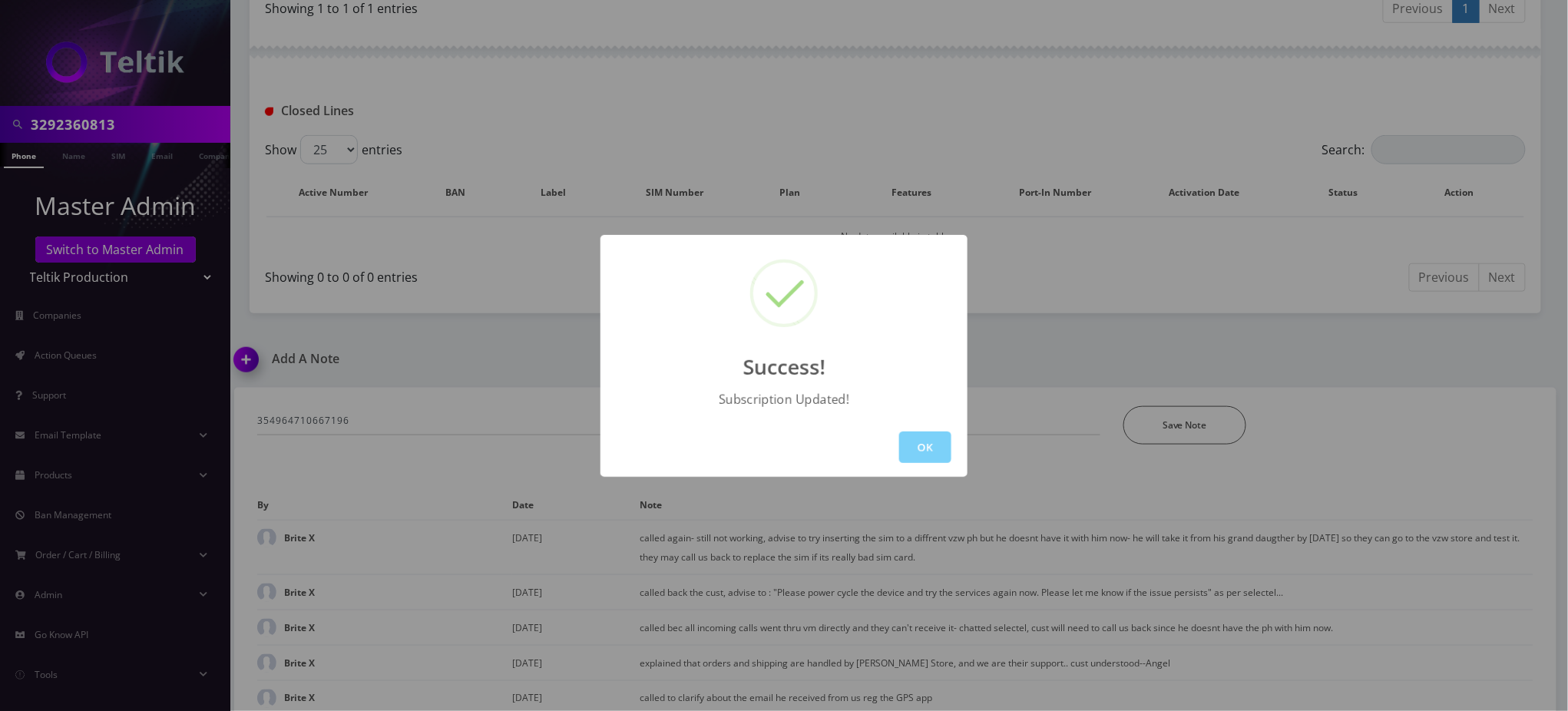
scroll to position [536, 0]
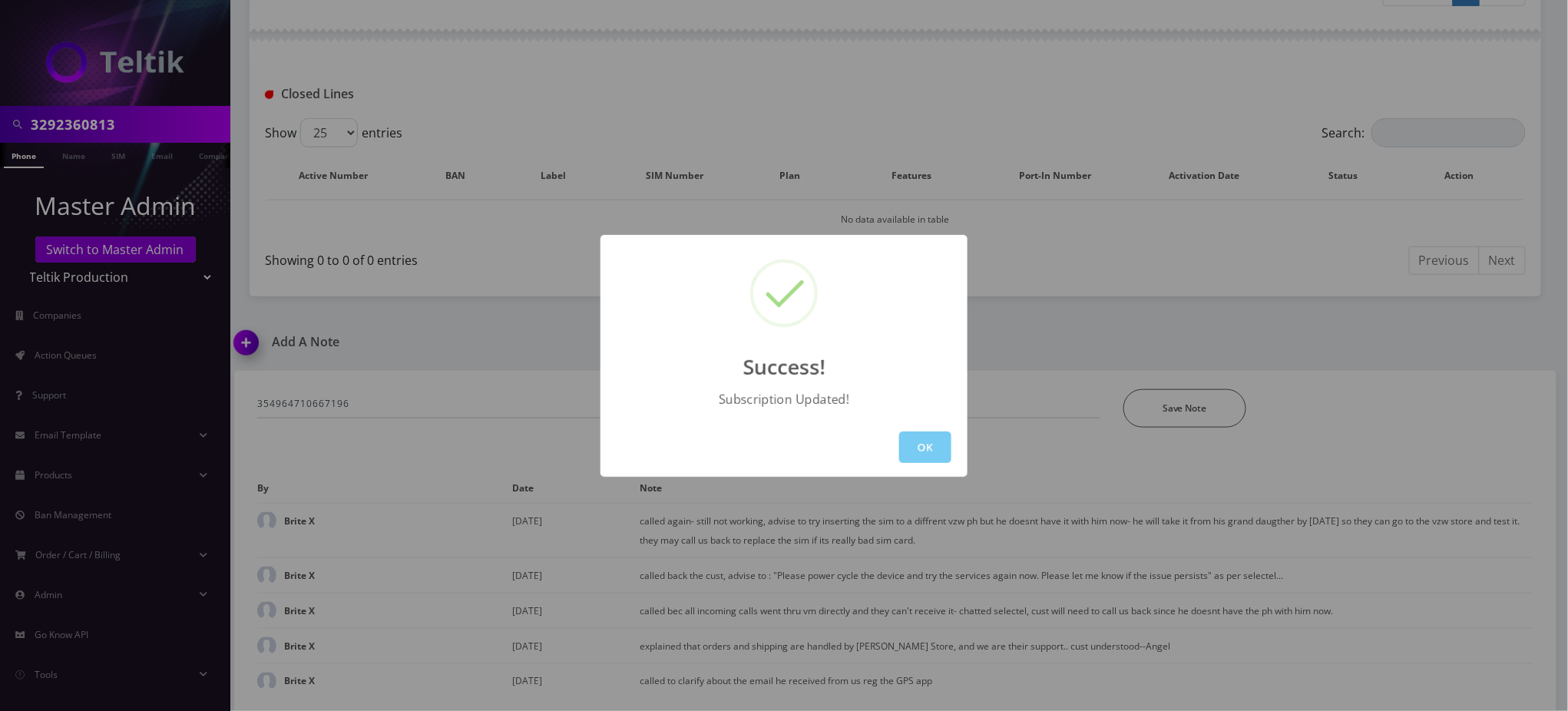
click at [930, 447] on button "OK" at bounding box center [925, 447] width 52 height 31
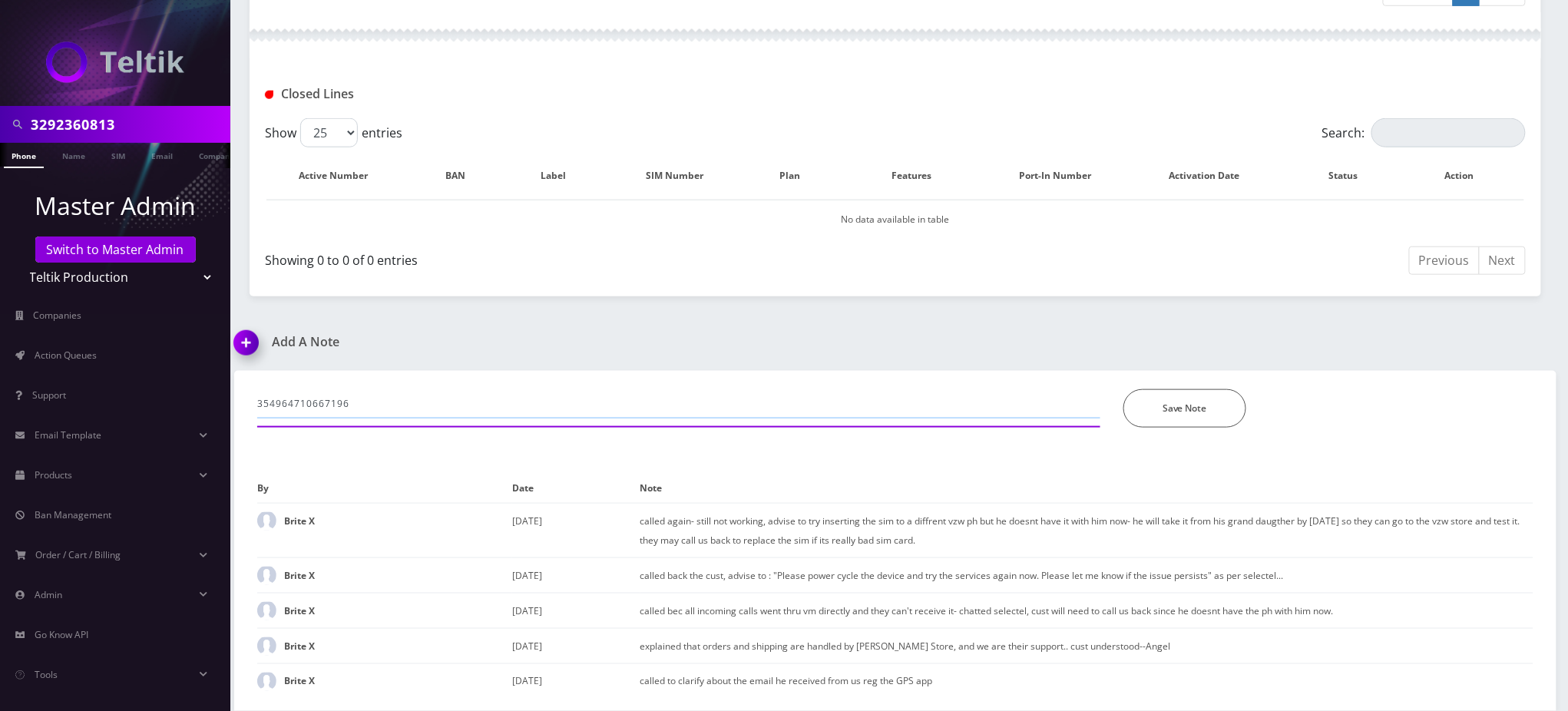
click at [413, 410] on input "354964710667196" at bounding box center [678, 403] width 844 height 29
paste input "359796723770558"
click at [855, 404] on input "trying to put [PERSON_NAME] from IMEI: [TECHNICAL_ID] to IMEI:[TECHNICAL_ID]" at bounding box center [678, 403] width 844 height 29
type input "trying to put [PERSON_NAME] from IMEI: [TECHNICAL_ID] to IMEI:[TECHNICAL_ID] as…"
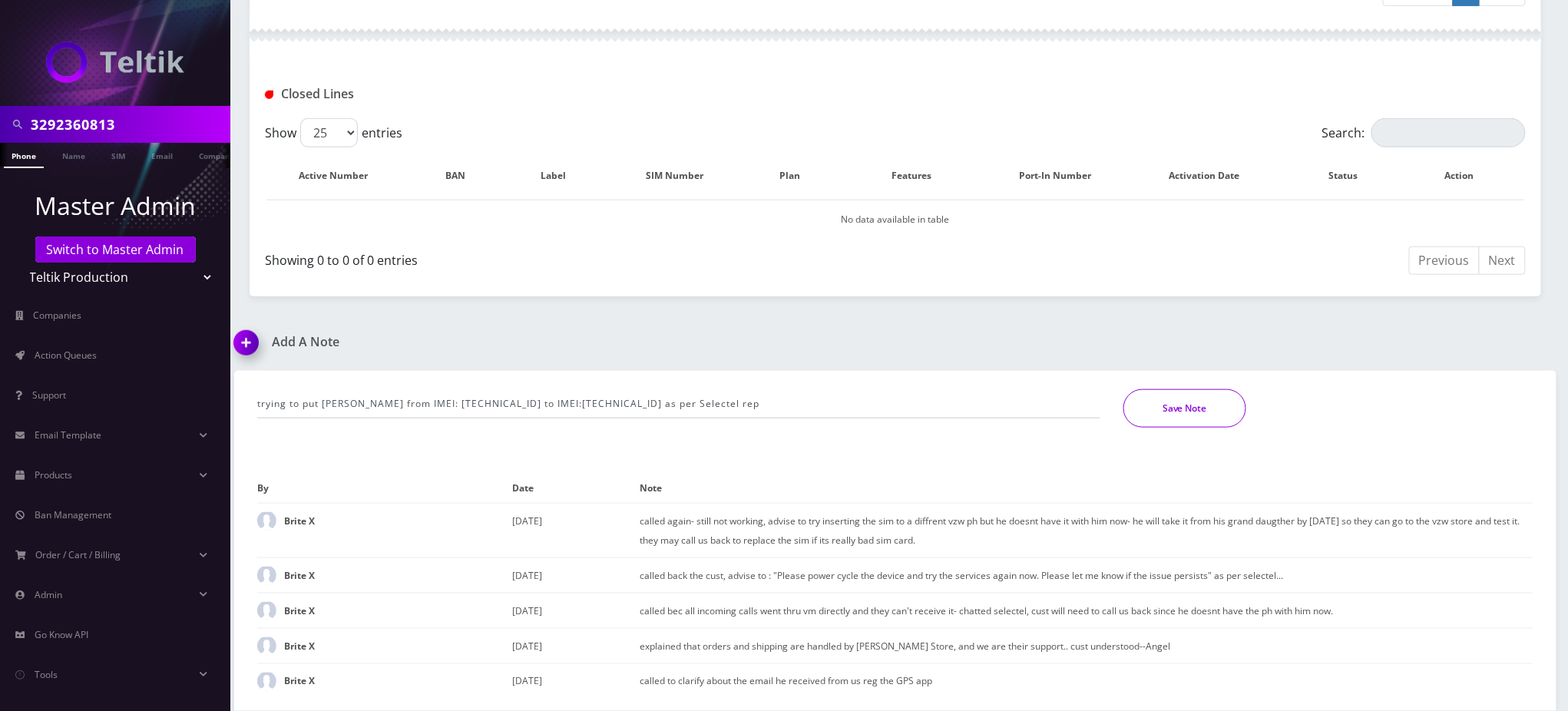
click at [1196, 410] on button "Save Note" at bounding box center [1185, 408] width 123 height 38
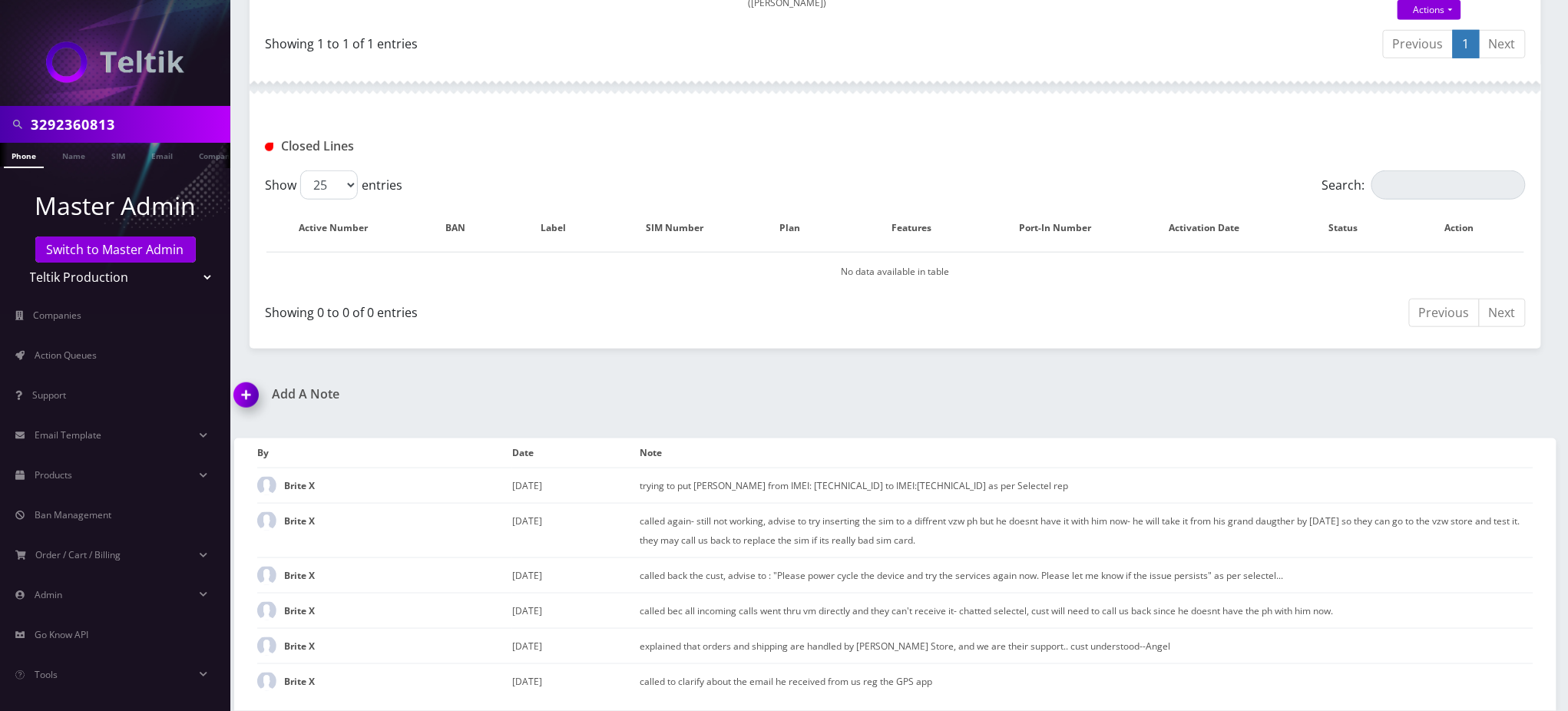
scroll to position [485, 0]
click at [1194, 412] on div "Add A Note trying to put sim from IMEI: [TECHNICAL_ID] to IMEI:[TECHNICAL_ID] a…" at bounding box center [895, 549] width 1346 height 324
click at [882, 121] on div "Closed Lines" at bounding box center [895, 140] width 1292 height 60
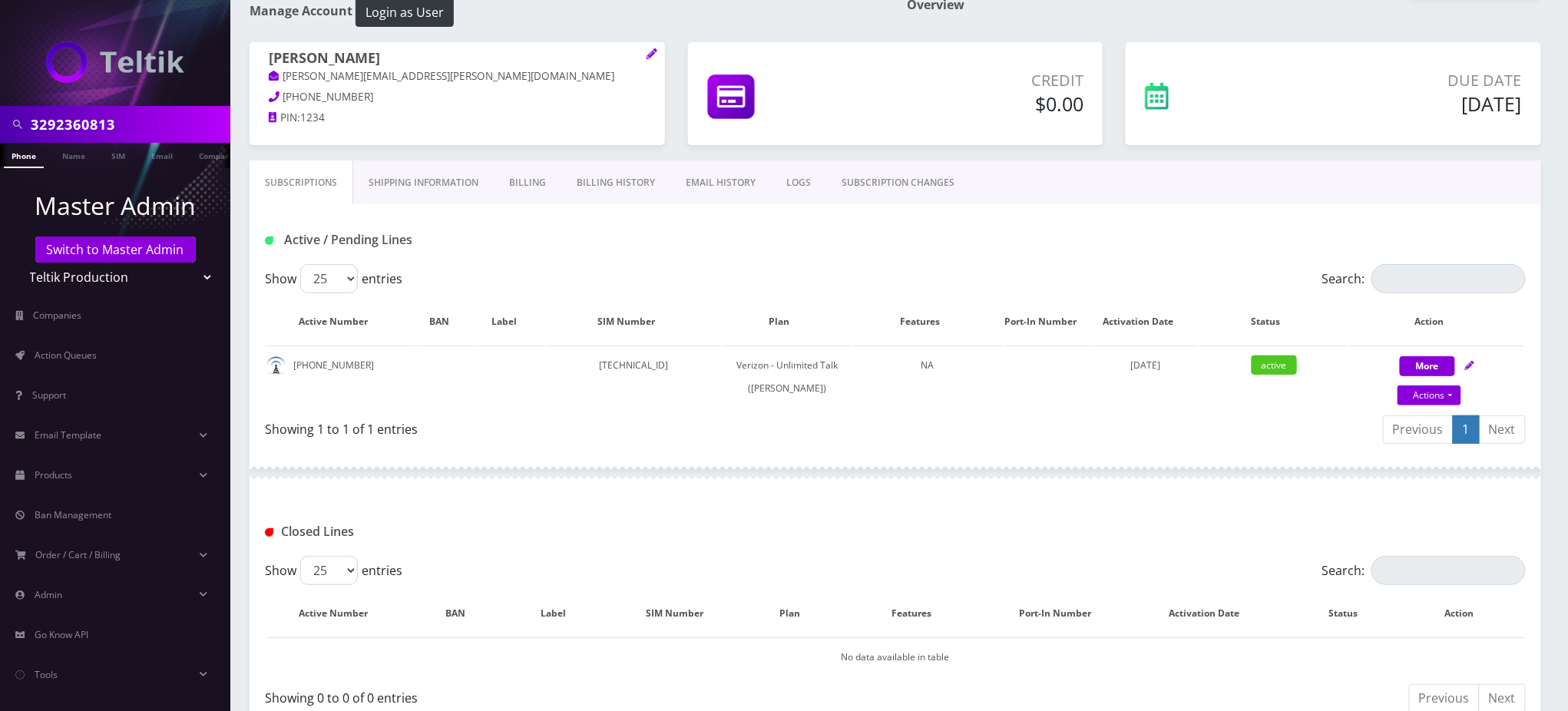
scroll to position [0, 0]
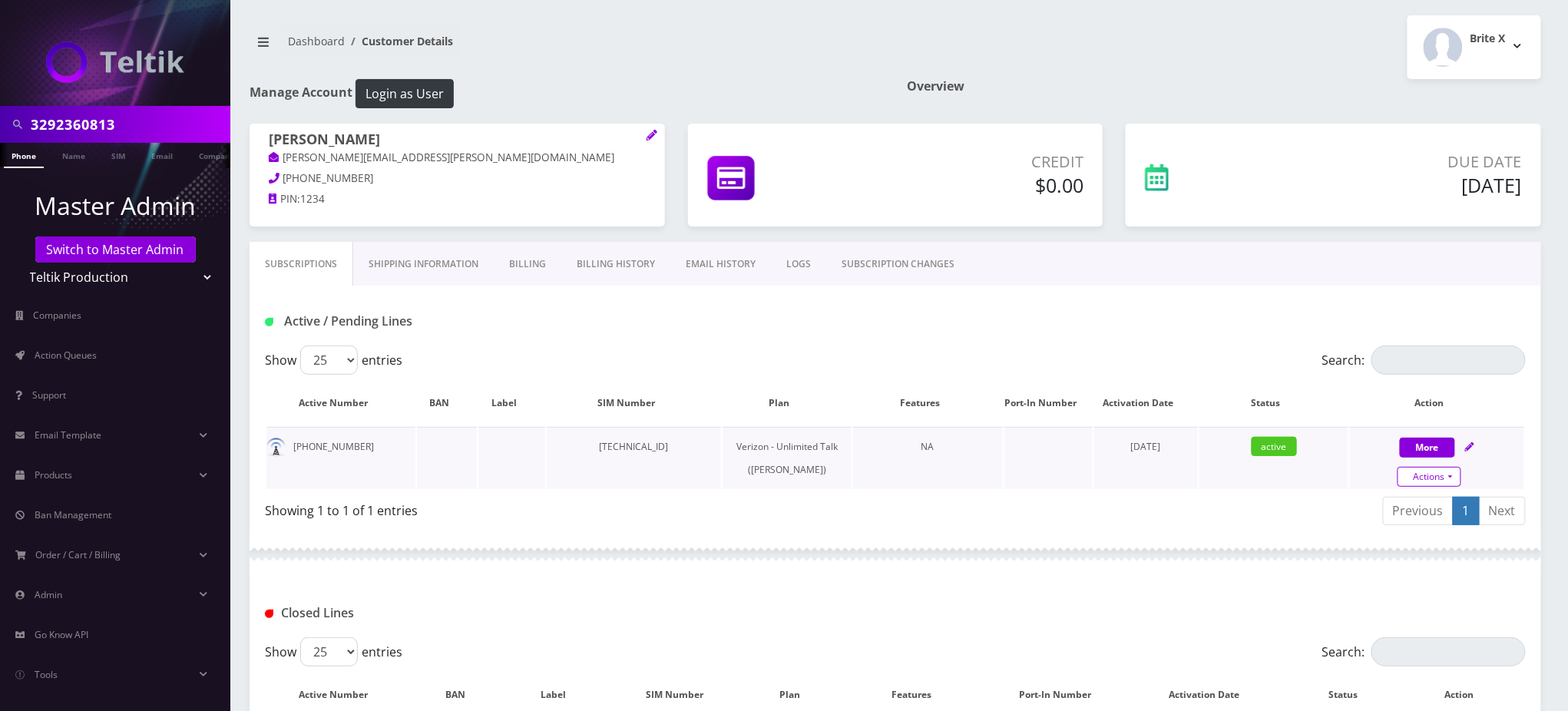
click at [1447, 473] on link "Actions" at bounding box center [1429, 476] width 63 height 20
select select "459"
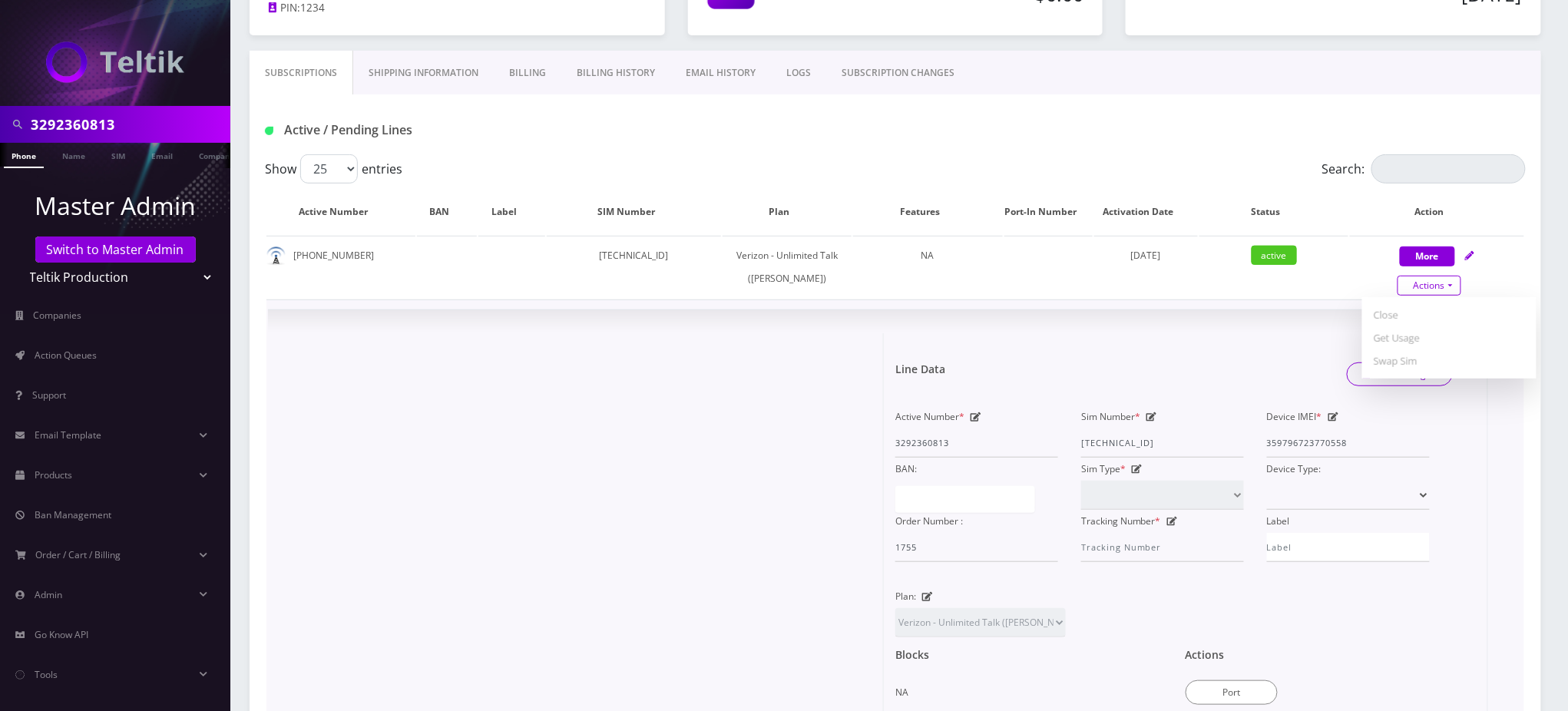
scroll to position [204, 0]
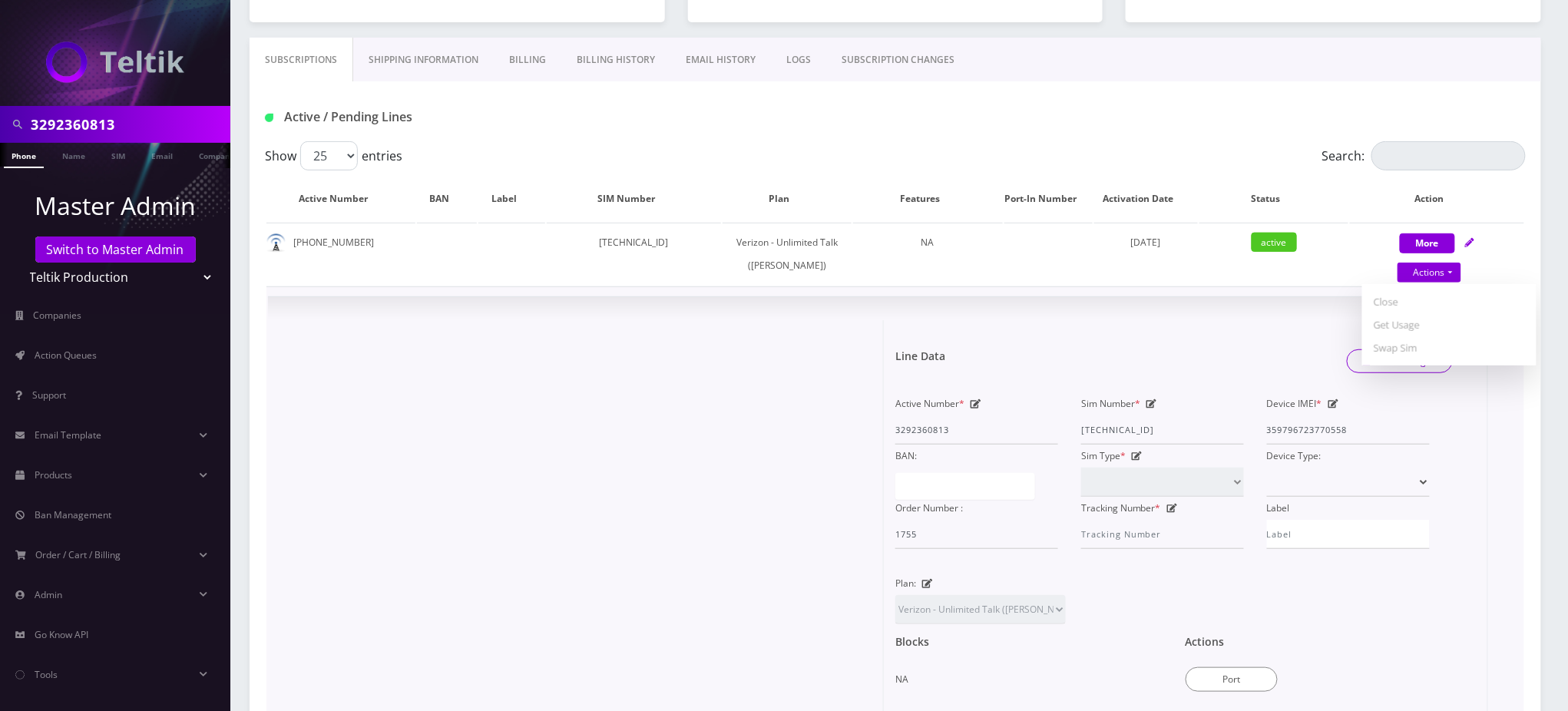
click at [1332, 409] on icon at bounding box center [1334, 404] width 11 height 9
click at [1313, 445] on input "359796723770558" at bounding box center [1349, 429] width 163 height 29
paste input "4964710667196"
type input "354964710667196"
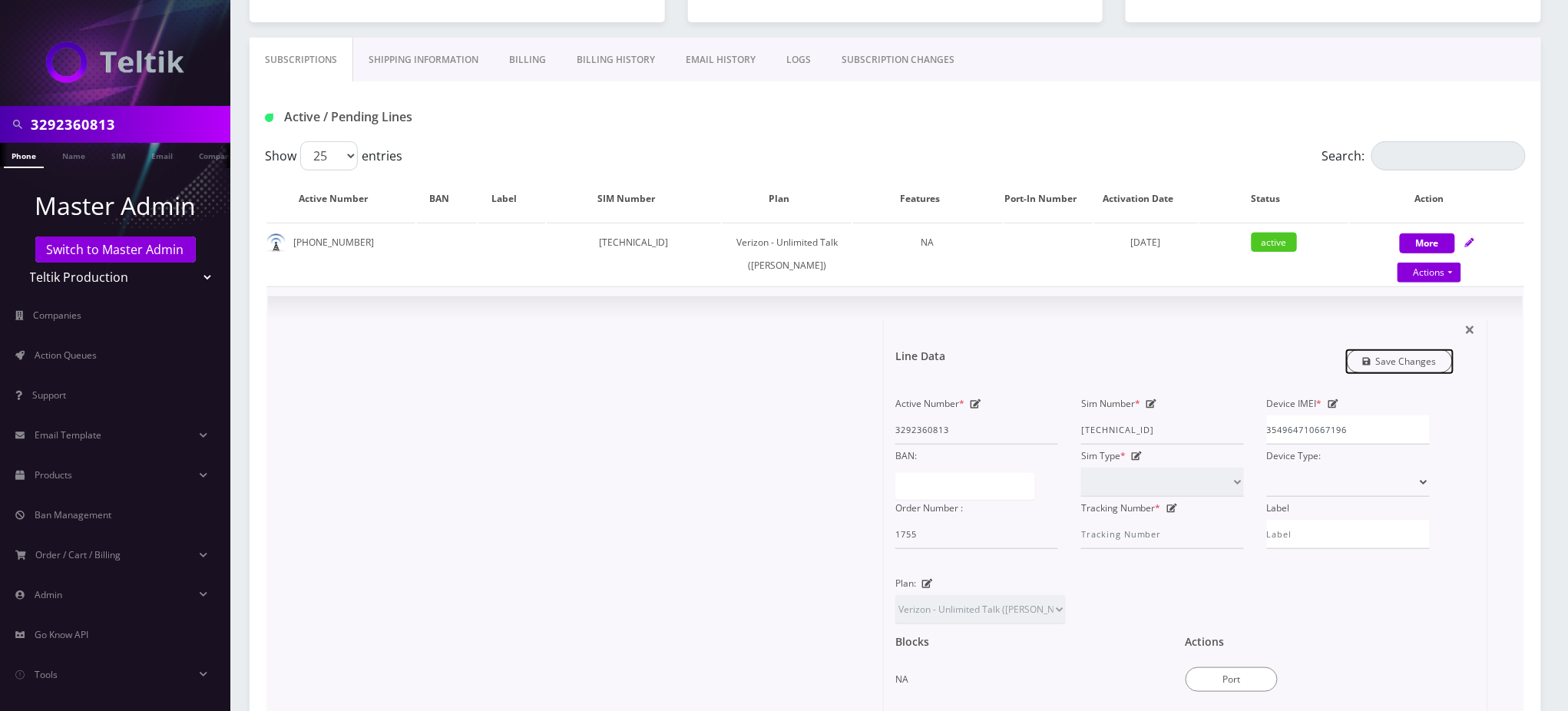
click at [1420, 374] on link "Save Changes" at bounding box center [1400, 361] width 107 height 23
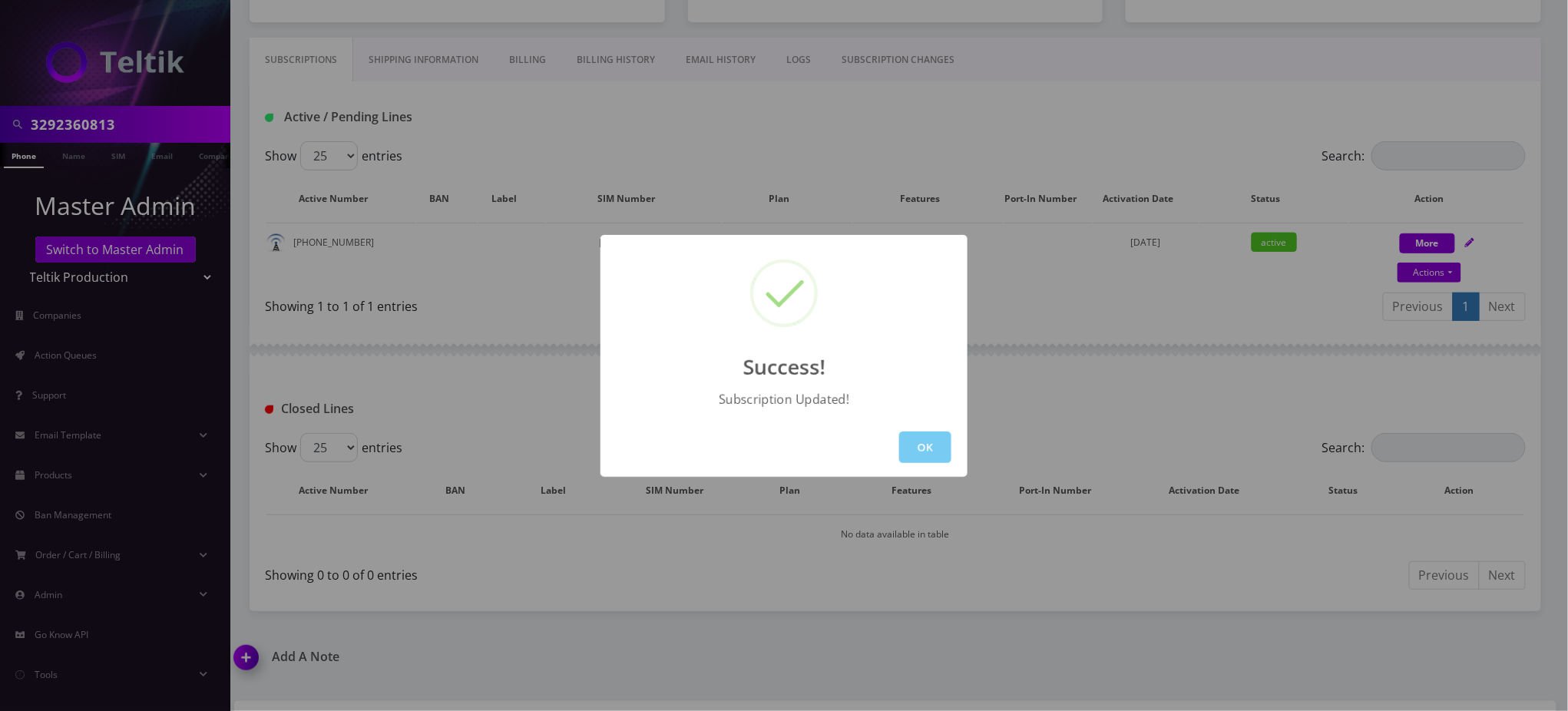
click at [930, 446] on button "OK" at bounding box center [925, 447] width 52 height 31
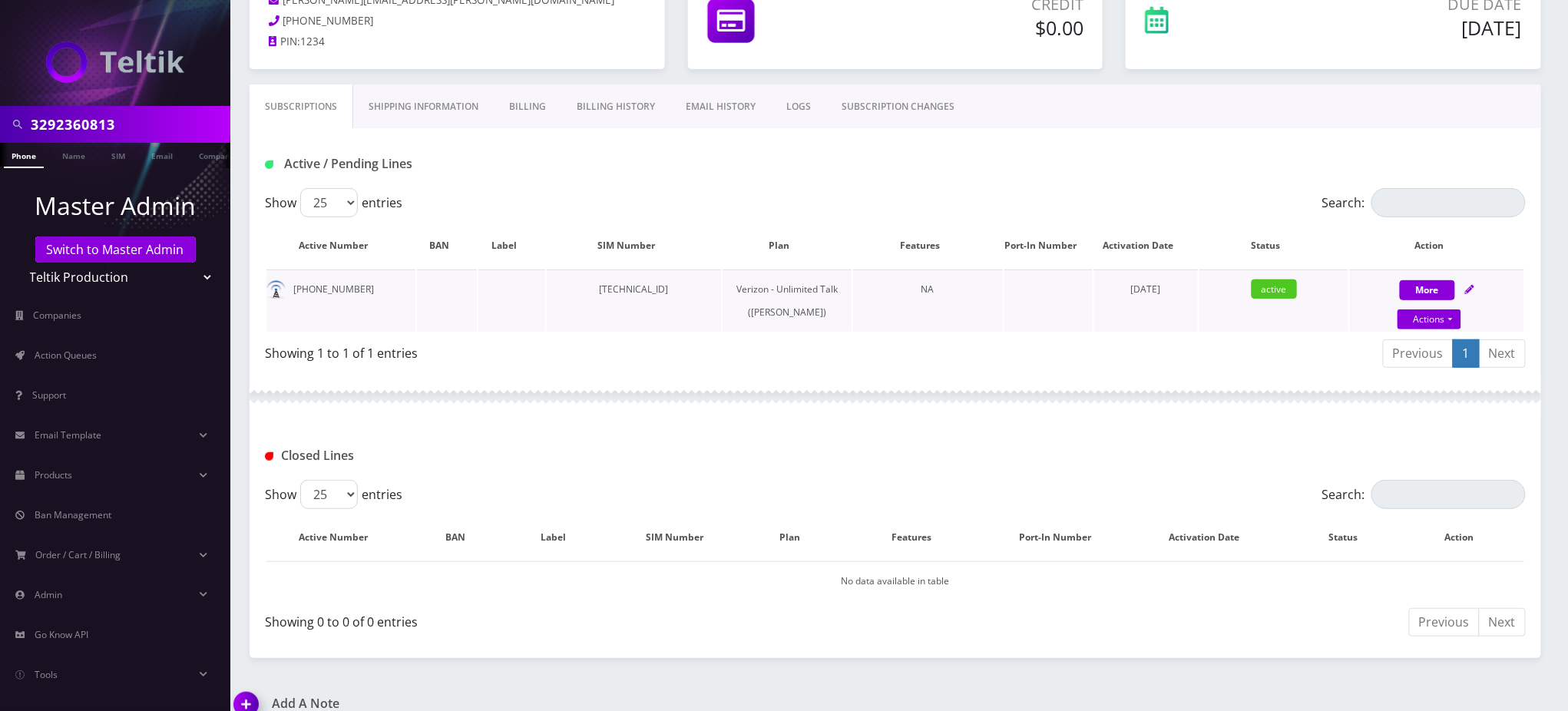
scroll to position [0, 0]
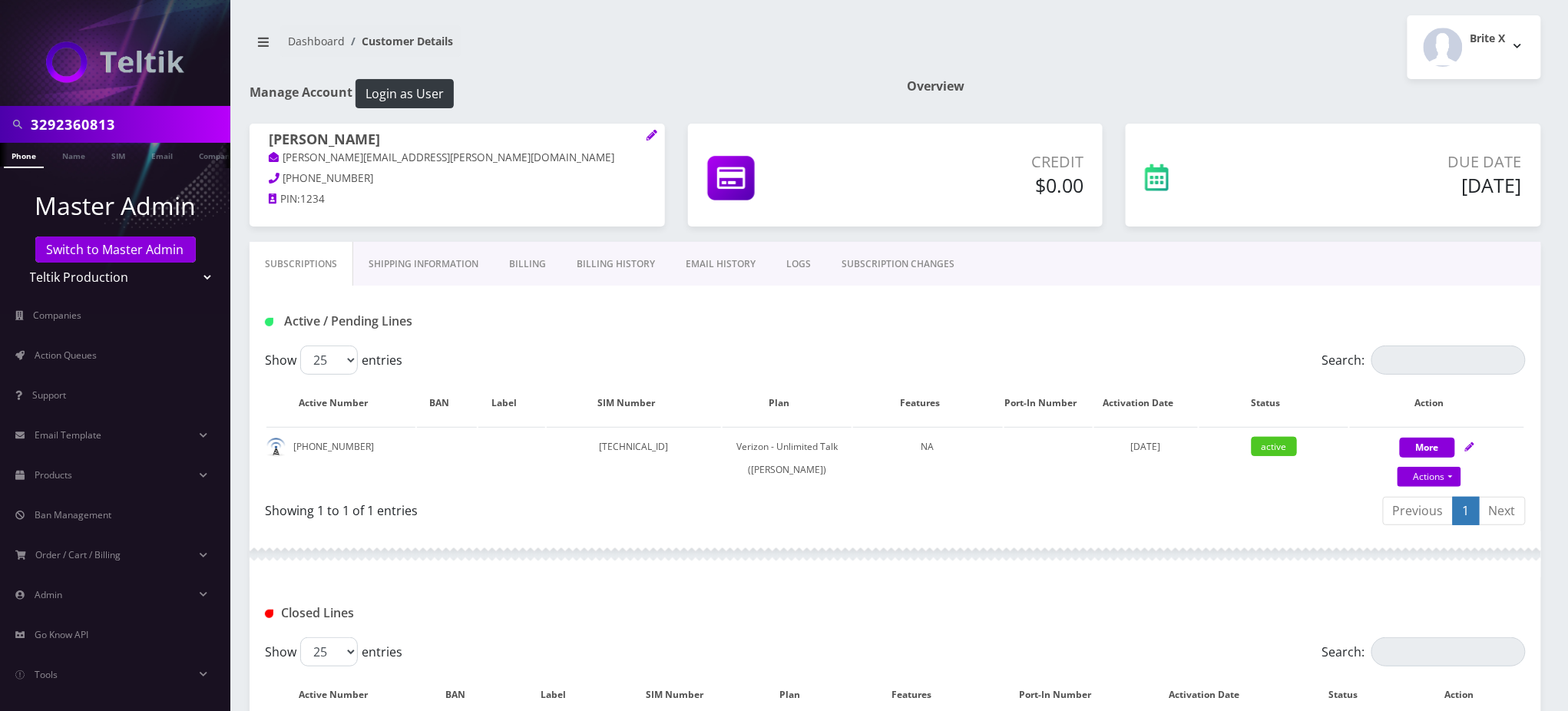
drag, startPoint x: 140, startPoint y: 128, endPoint x: 0, endPoint y: 130, distance: 140.0
click at [0, 130] on div "3292360813" at bounding box center [115, 124] width 230 height 37
click at [1094, 381] on th "Activation Date" at bounding box center [1146, 402] width 103 height 45
click at [1434, 478] on link "Actions" at bounding box center [1429, 476] width 63 height 20
select select "459"
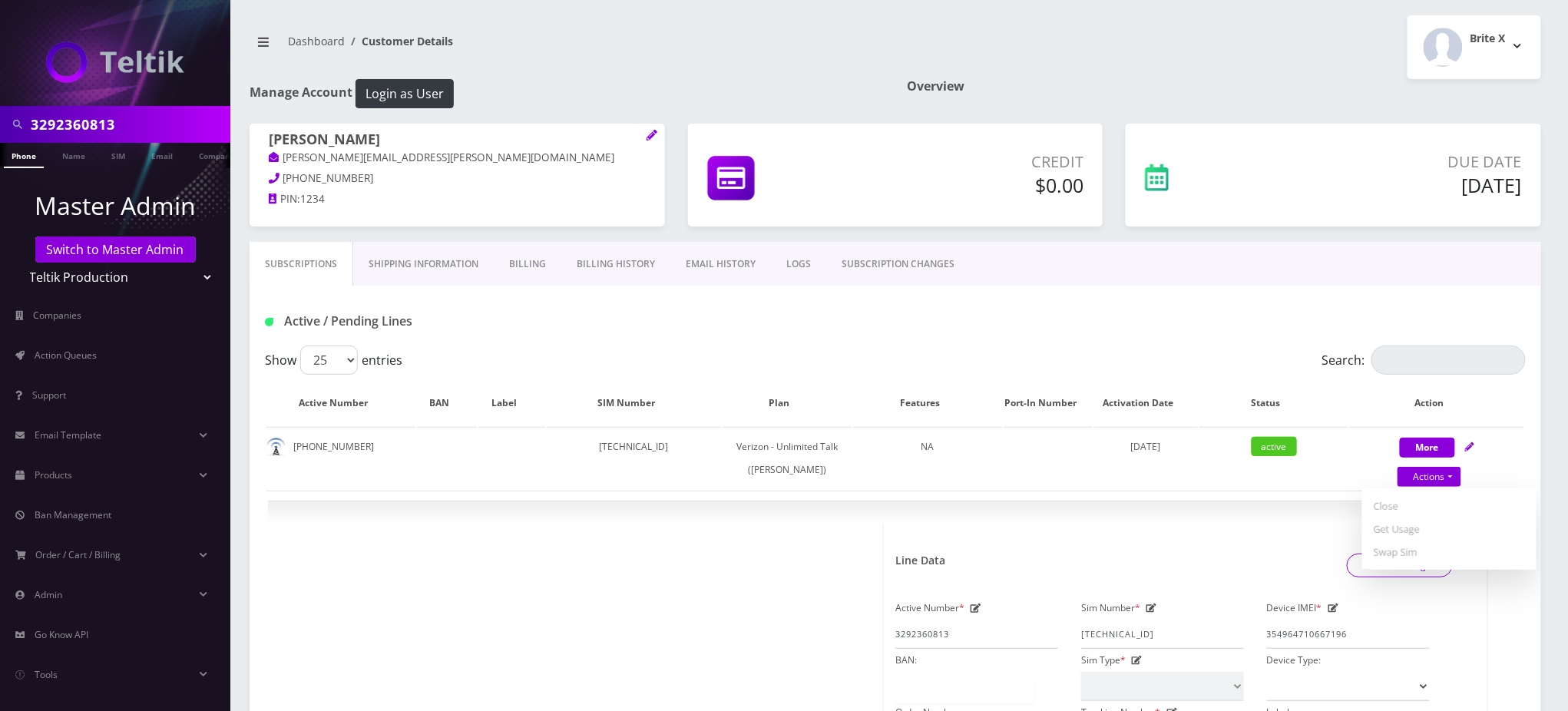
drag, startPoint x: 273, startPoint y: 139, endPoint x: 244, endPoint y: 139, distance: 29.0
click at [244, 139] on div "[PERSON_NAME] [PERSON_NAME][EMAIL_ADDRESS][PERSON_NAME][DOMAIN_NAME] [PHONE_NUM…" at bounding box center [457, 171] width 439 height 96
copy h1 "[PERSON_NAME]"
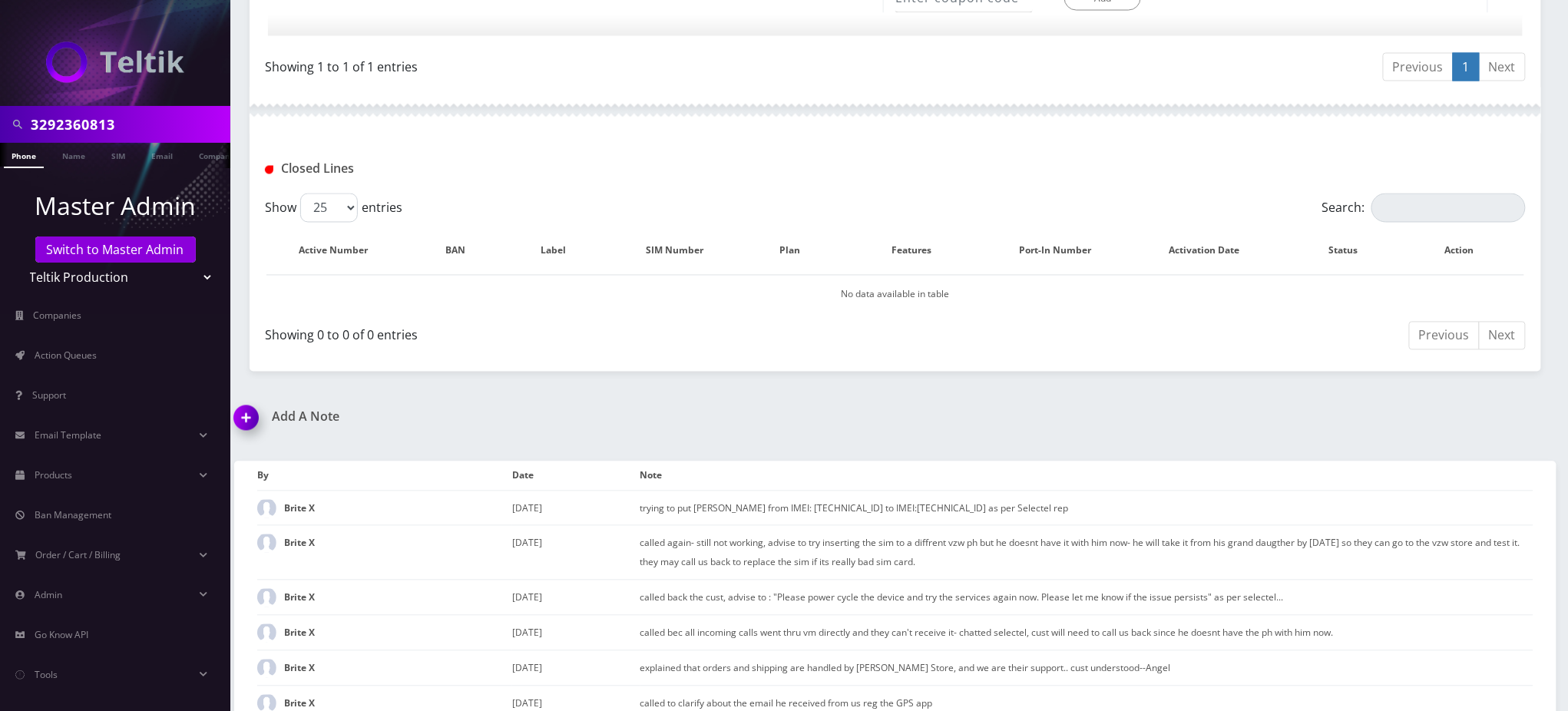
scroll to position [1071, 0]
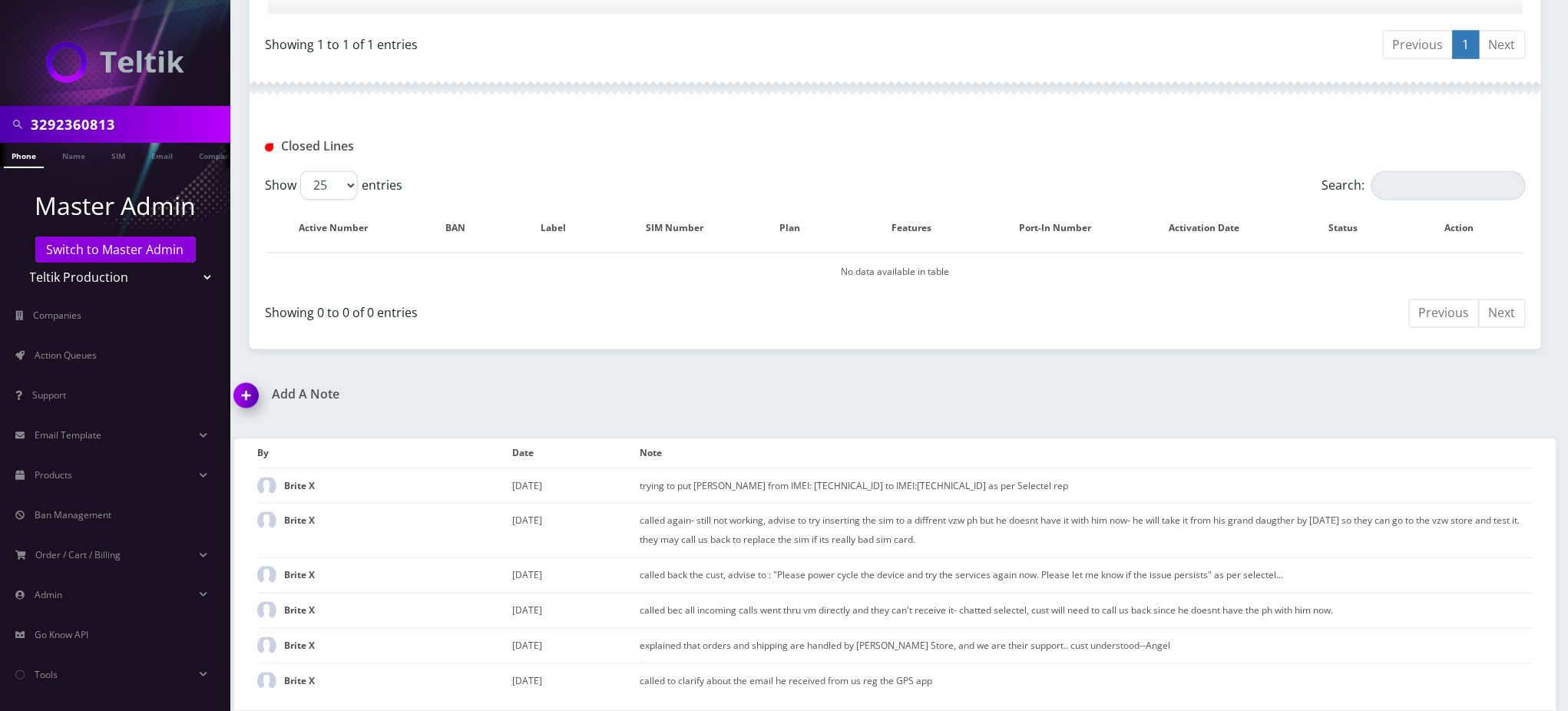
click at [242, 393] on img at bounding box center [249, 401] width 45 height 45
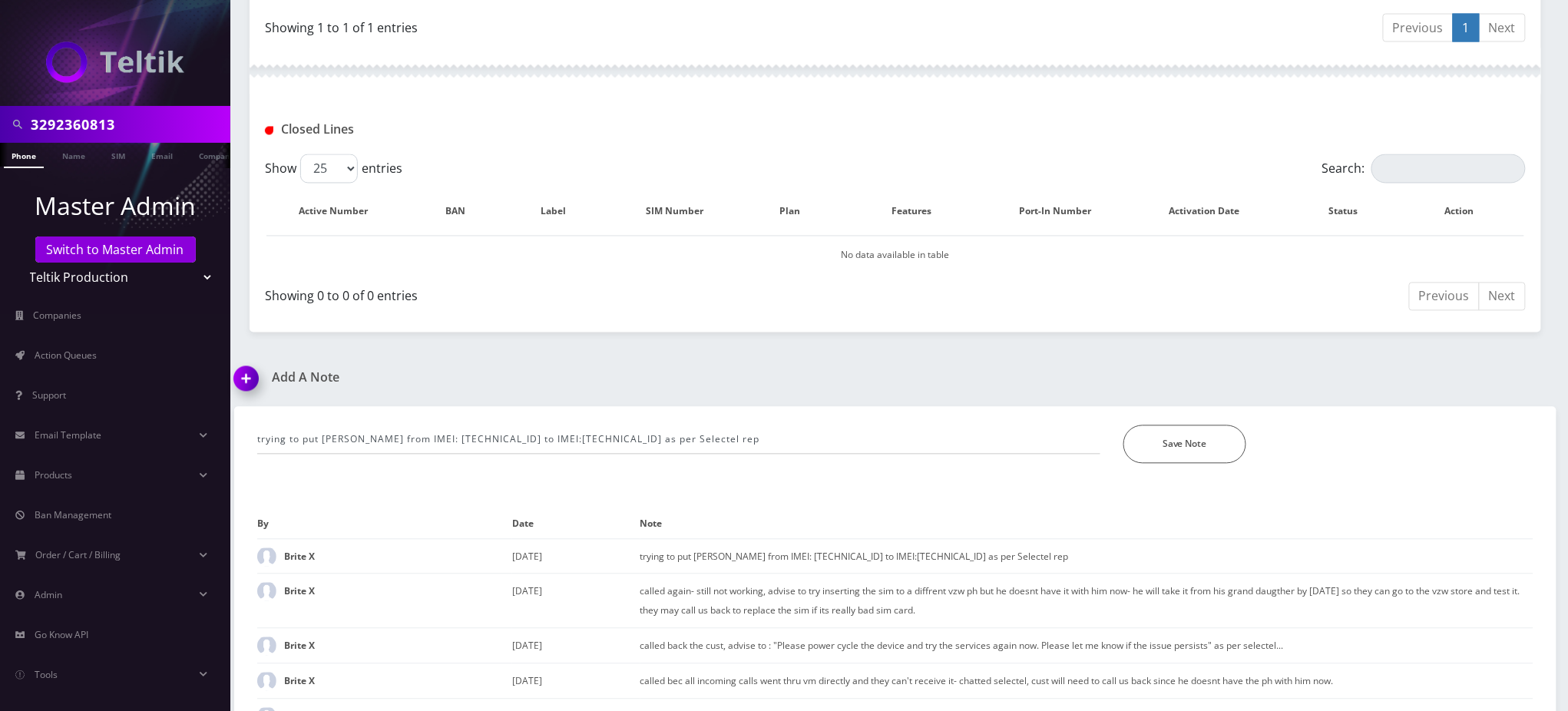
scroll to position [1159, 0]
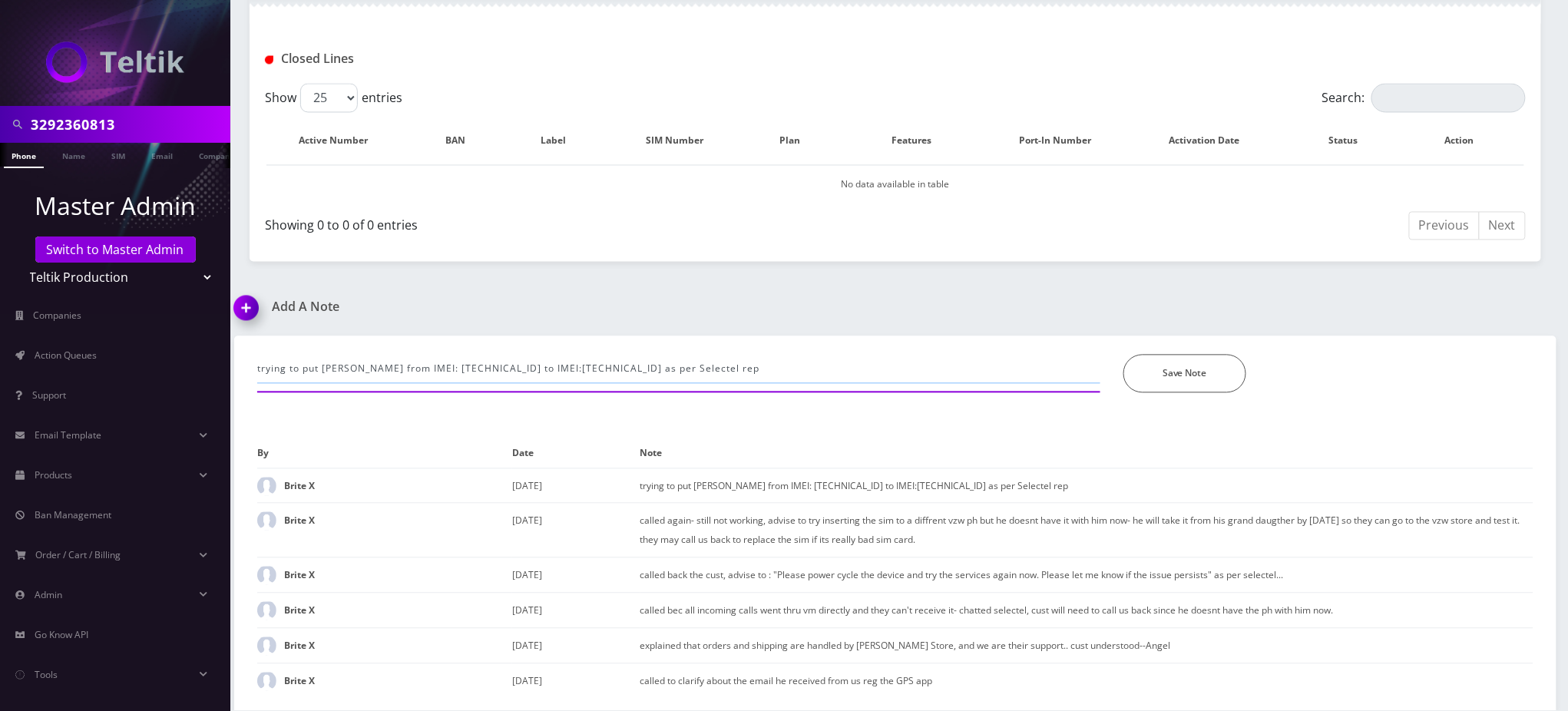
click at [378, 374] on input "trying to put [PERSON_NAME] from IMEI: [TECHNICAL_ID] to IMEI:[TECHNICAL_ID] as…" at bounding box center [678, 369] width 844 height 29
paste input "@channel @[PERSON_NAME] @[PERSON_NAME] [PERSON_NAME] (Teltik BriteX) called abo…"
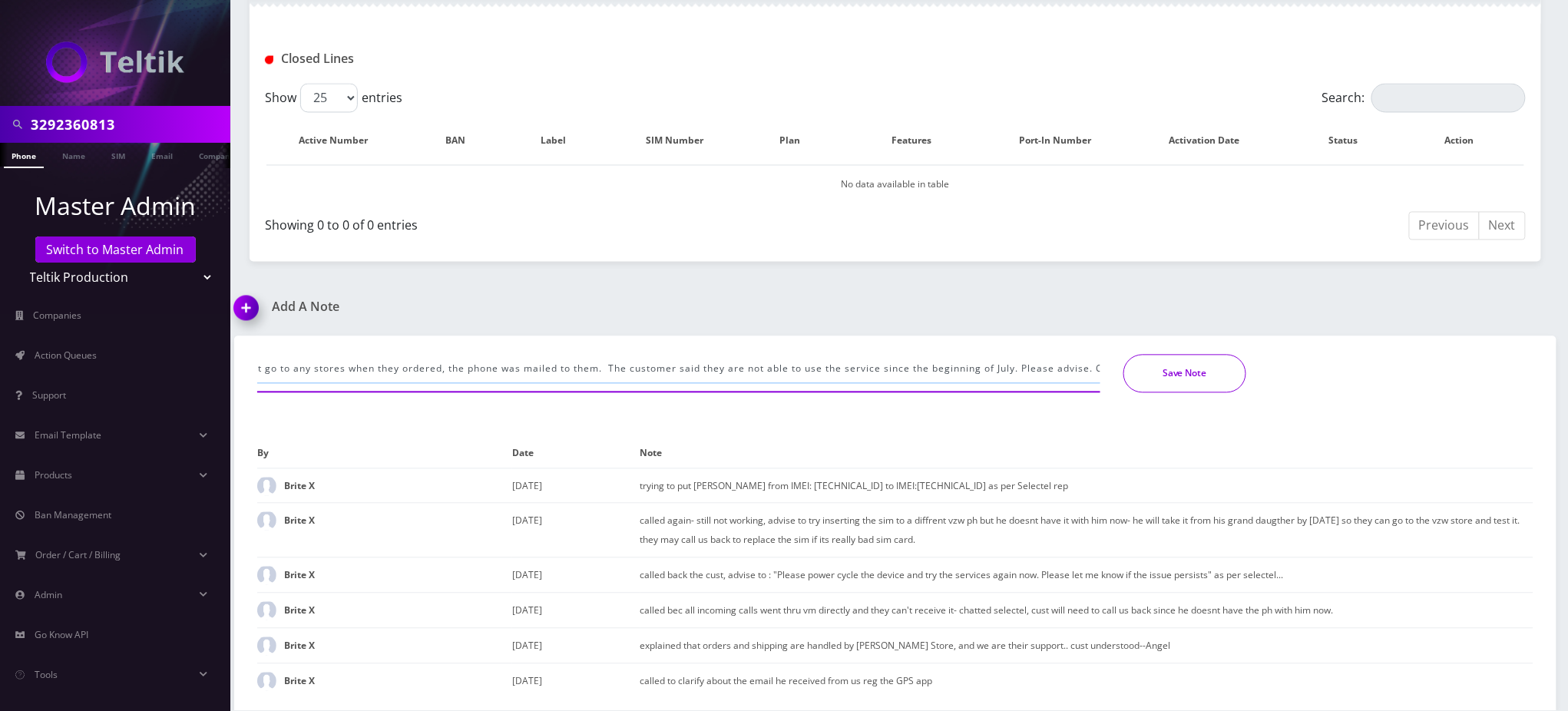
type input "@channel @[PERSON_NAME] @[PERSON_NAME] [PERSON_NAME] (Teltik BriteX) called abo…"
click at [1192, 366] on button "Save Note" at bounding box center [1185, 374] width 123 height 38
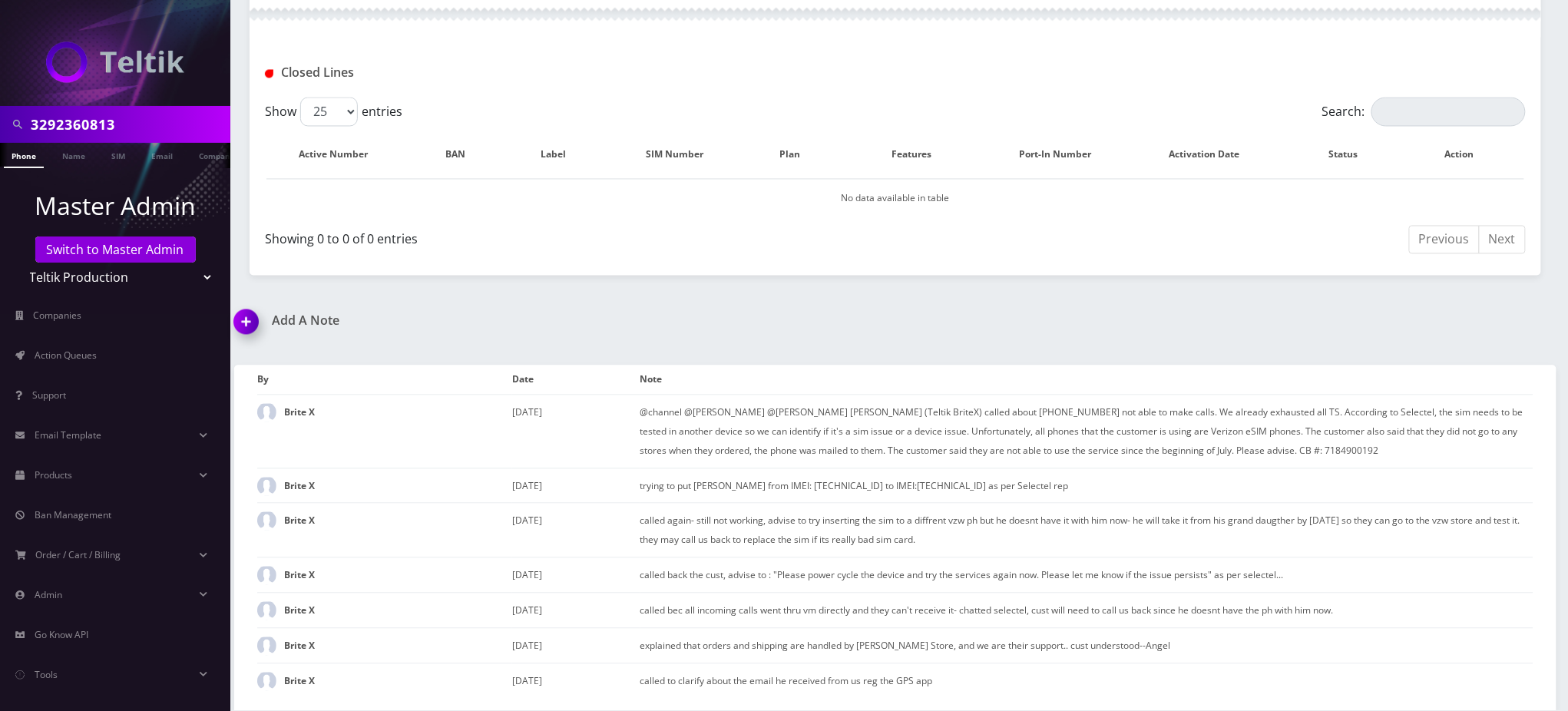
scroll to position [1145, 0]
